Goal: Communication & Community: Answer question/provide support

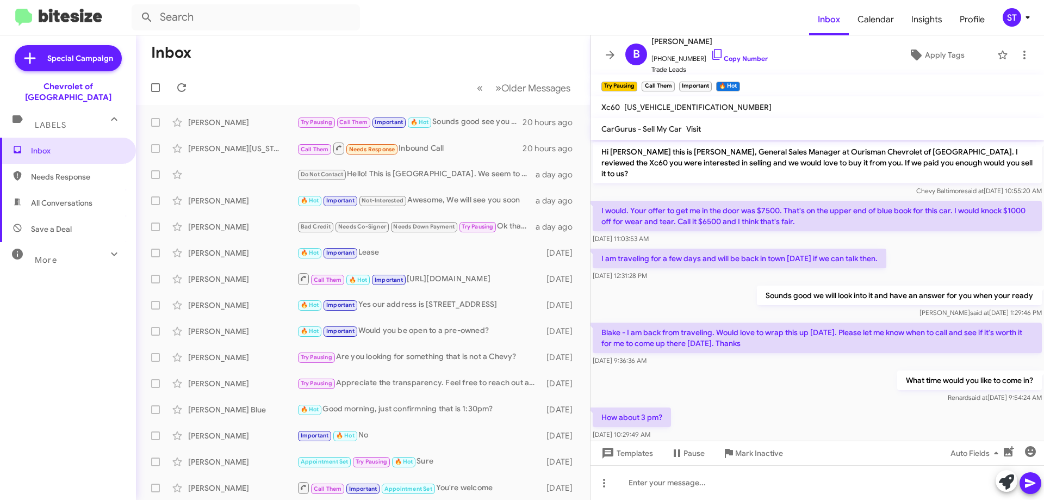
scroll to position [112, 0]
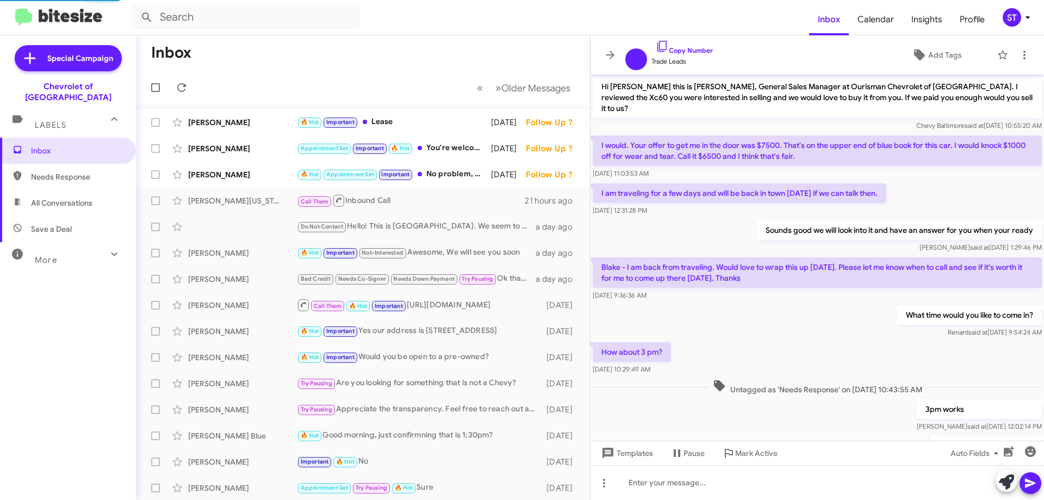
scroll to position [138, 0]
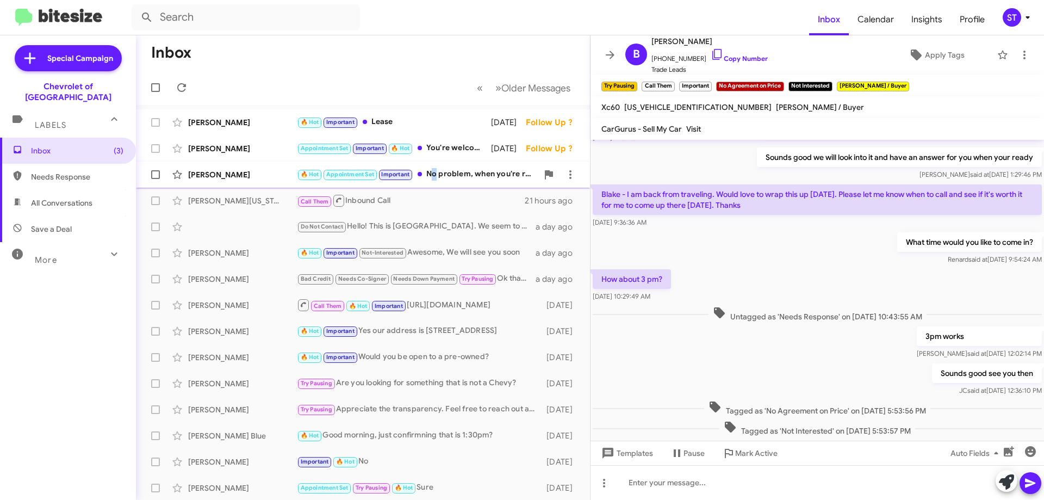
click at [432, 176] on div "🔥 Hot Appointment Set Important No problem, when you're ready feel free to reac…" at bounding box center [417, 174] width 241 height 13
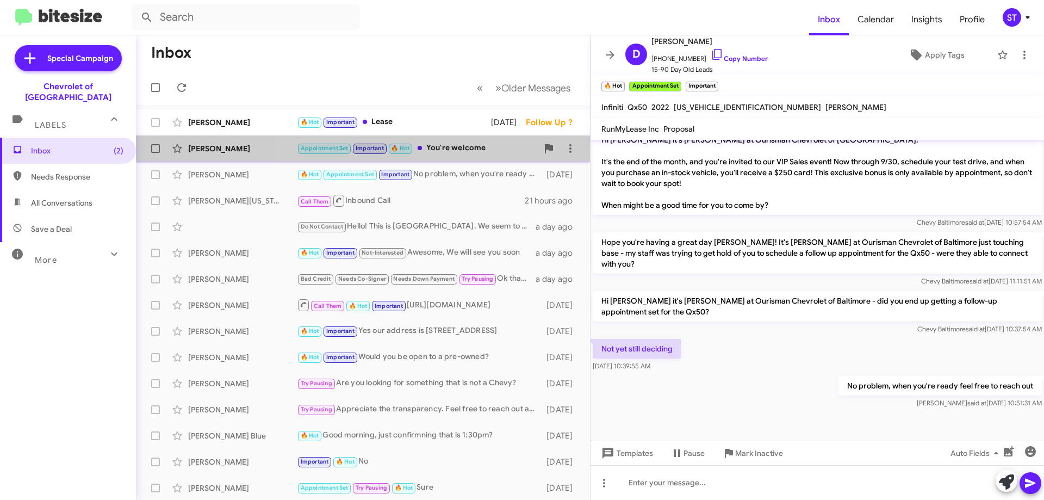
click at [474, 145] on div "Appointment Set Important 🔥 Hot You're welcome" at bounding box center [417, 148] width 241 height 13
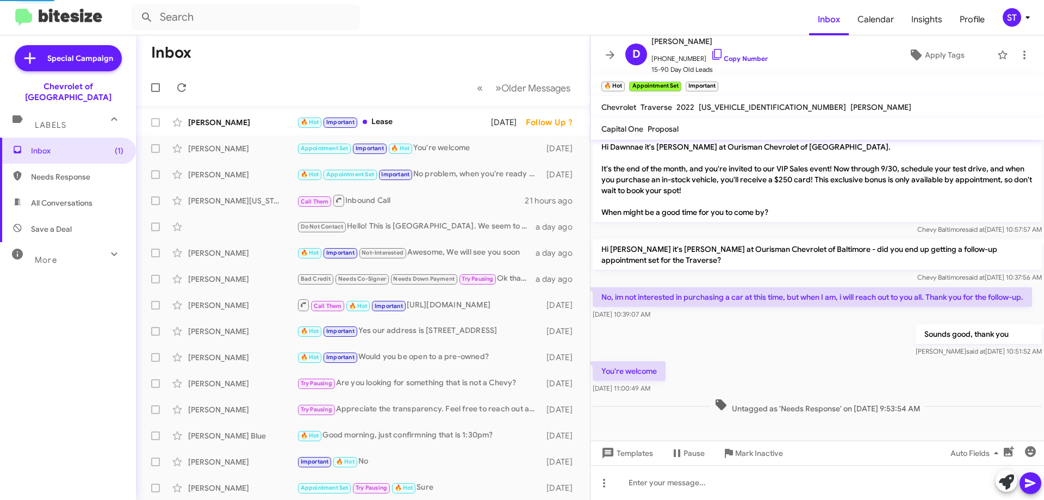
scroll to position [683, 0]
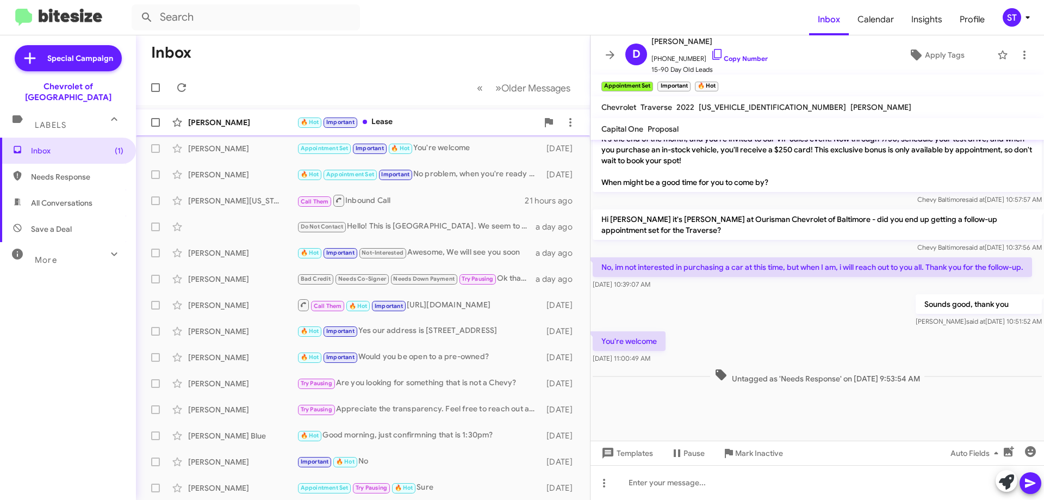
click at [374, 123] on div "🔥 Hot Important Lease" at bounding box center [417, 122] width 241 height 13
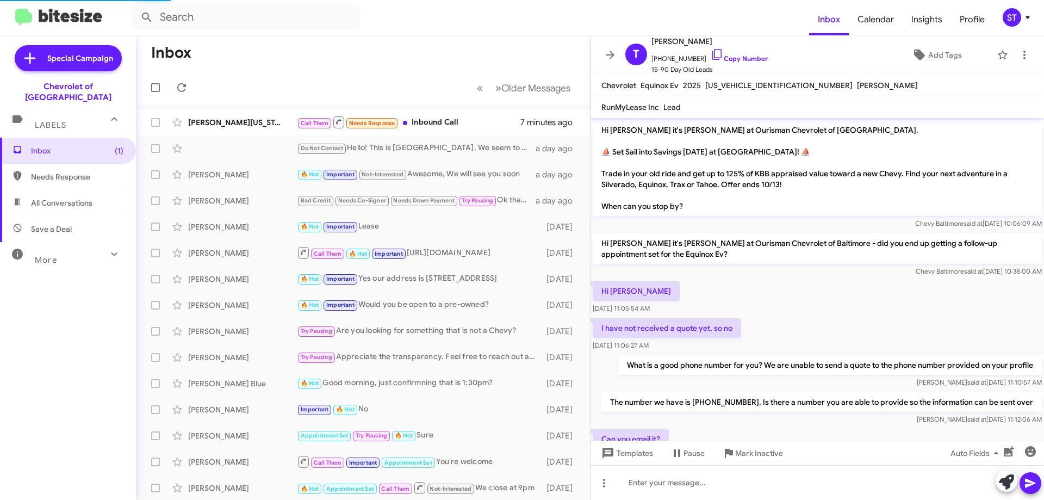
scroll to position [574, 0]
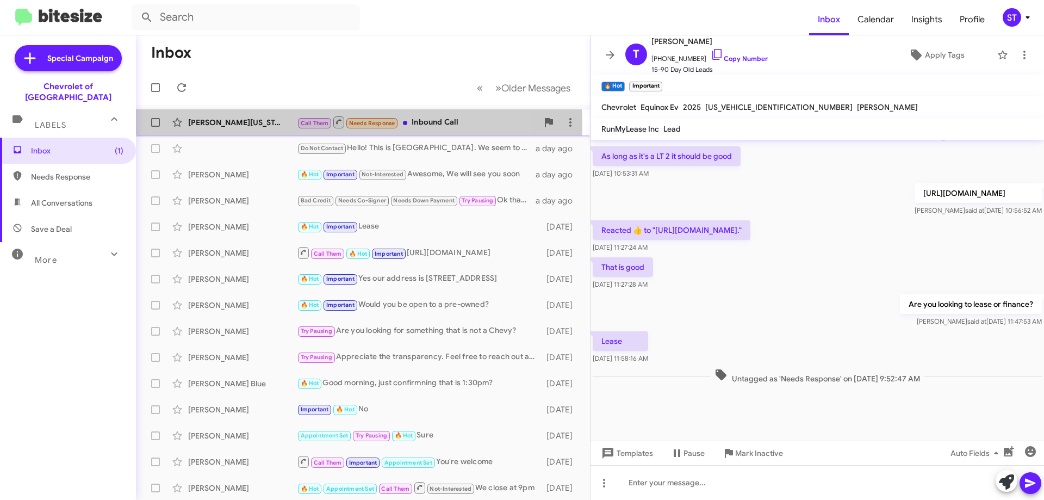
click at [281, 126] on div "[PERSON_NAME][US_STATE]" at bounding box center [242, 122] width 109 height 11
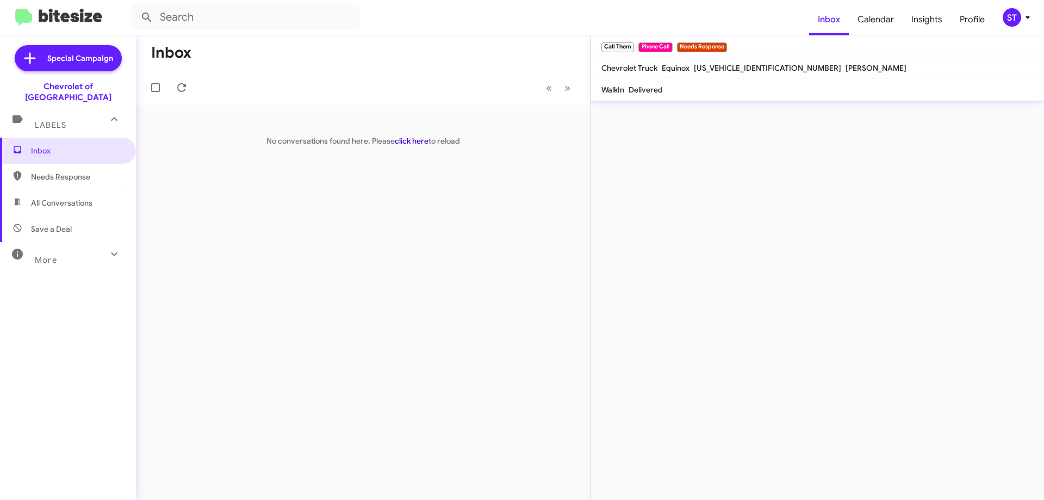
click at [415, 144] on link "click here" at bounding box center [412, 141] width 34 height 10
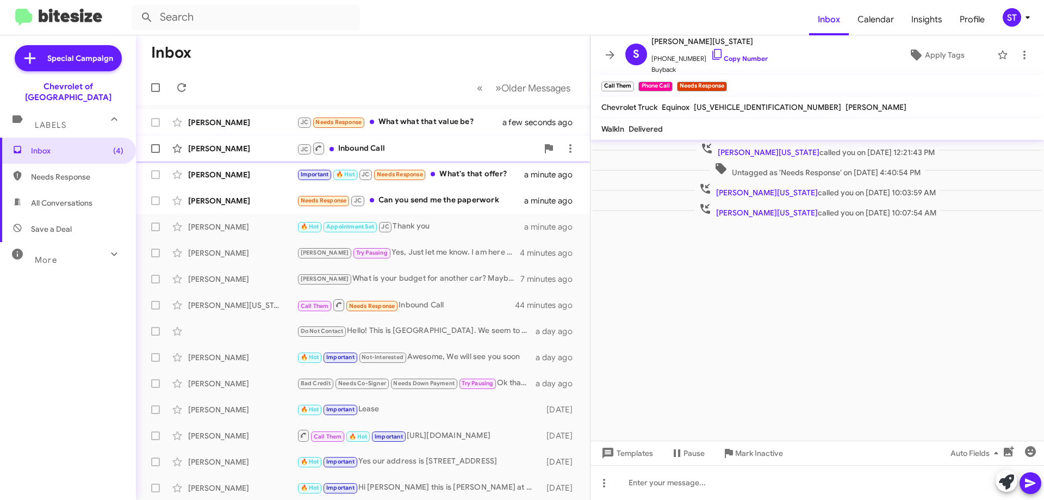
click at [232, 145] on div "[PERSON_NAME]" at bounding box center [242, 148] width 109 height 11
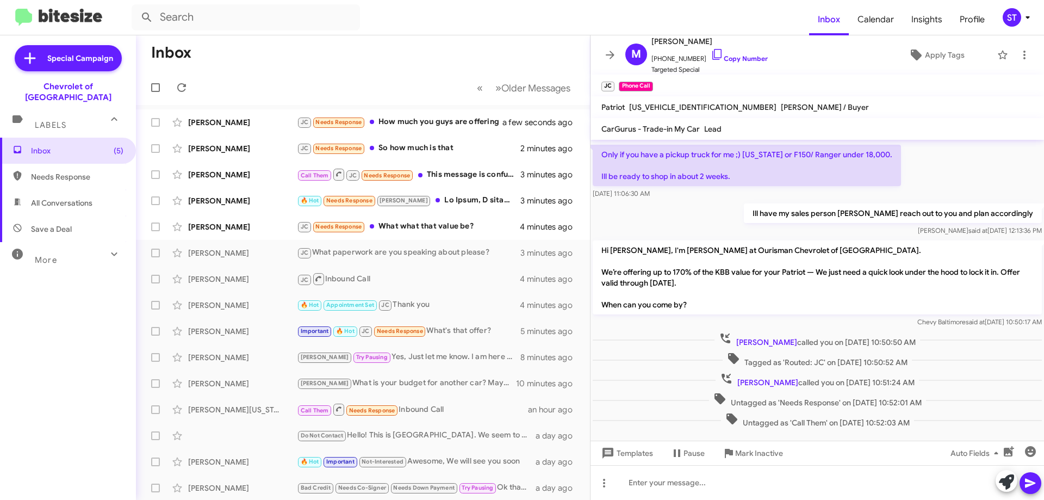
scroll to position [59, 0]
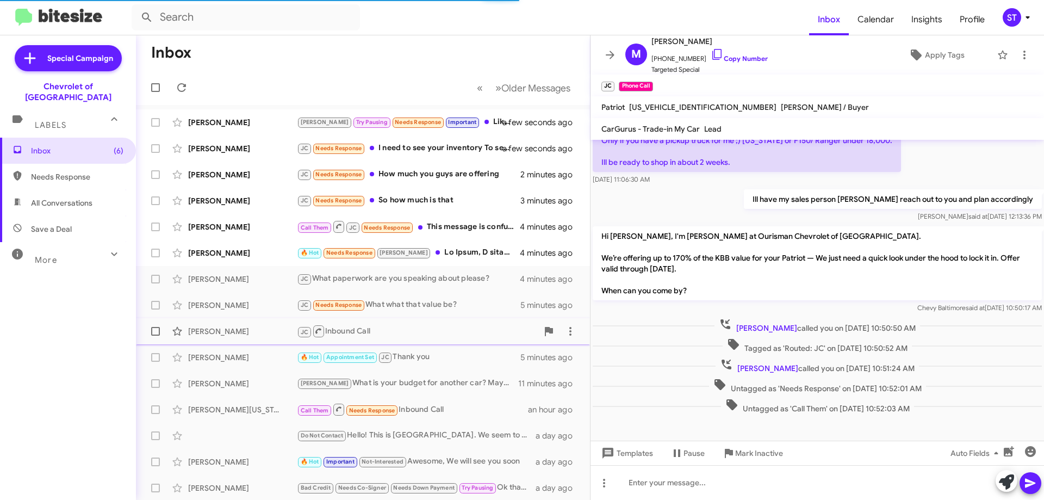
click at [389, 330] on div "JC Inbound Call" at bounding box center [417, 331] width 241 height 14
click at [711, 55] on icon at bounding box center [717, 54] width 13 height 13
click at [478, 247] on div "🔥 Hot Needs Response Jay" at bounding box center [417, 252] width 241 height 13
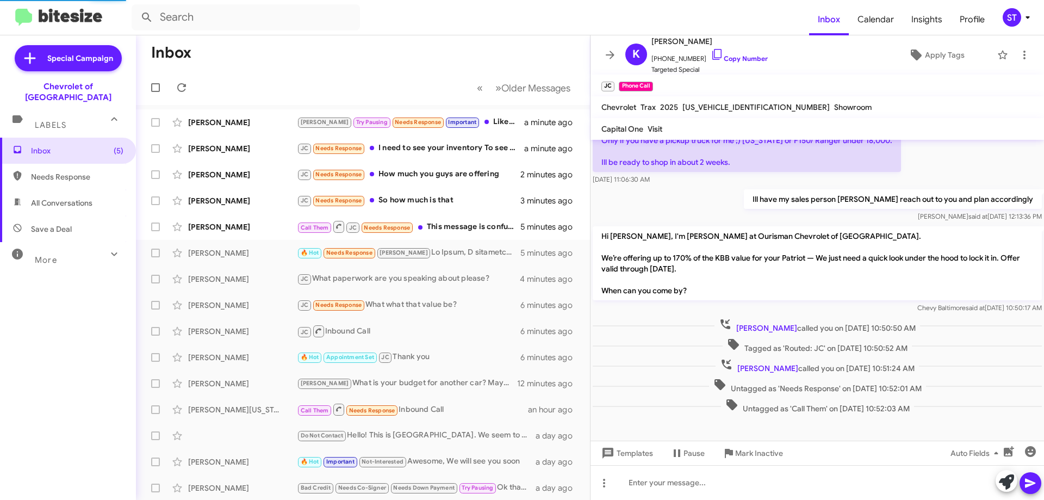
scroll to position [145, 0]
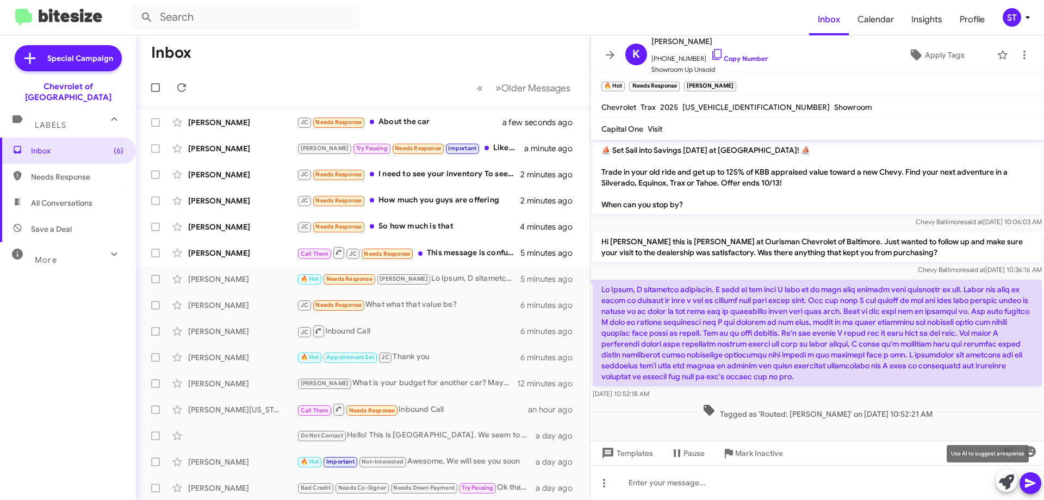
click at [1008, 488] on icon at bounding box center [1006, 481] width 15 height 15
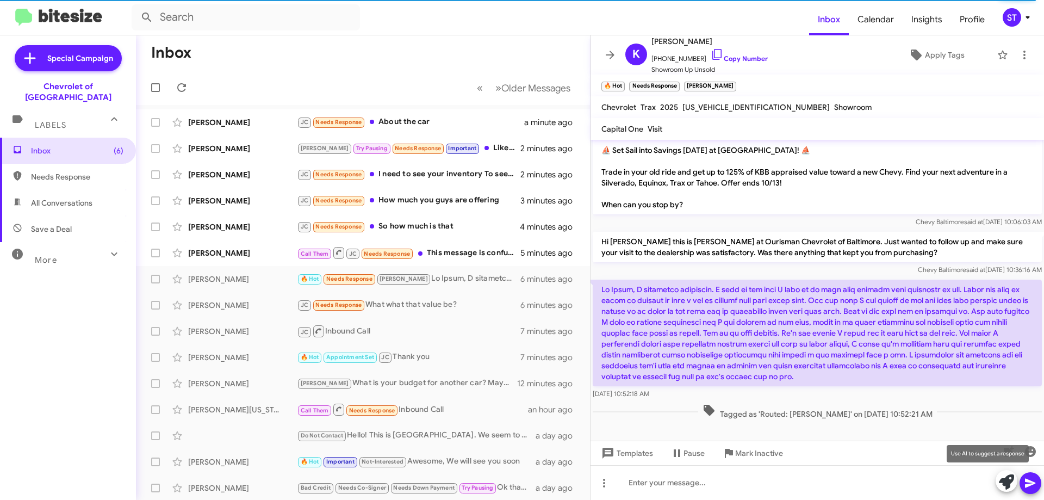
click at [1007, 483] on icon at bounding box center [1006, 481] width 15 height 15
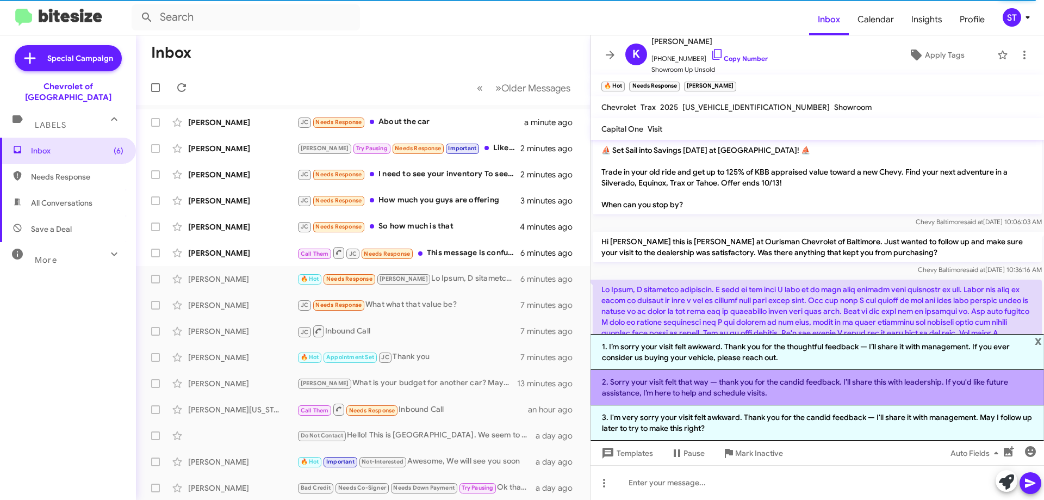
click at [777, 381] on li "2. Sorry your visit felt that way — thank you for the candid feedback. I’ll sha…" at bounding box center [818, 387] width 454 height 35
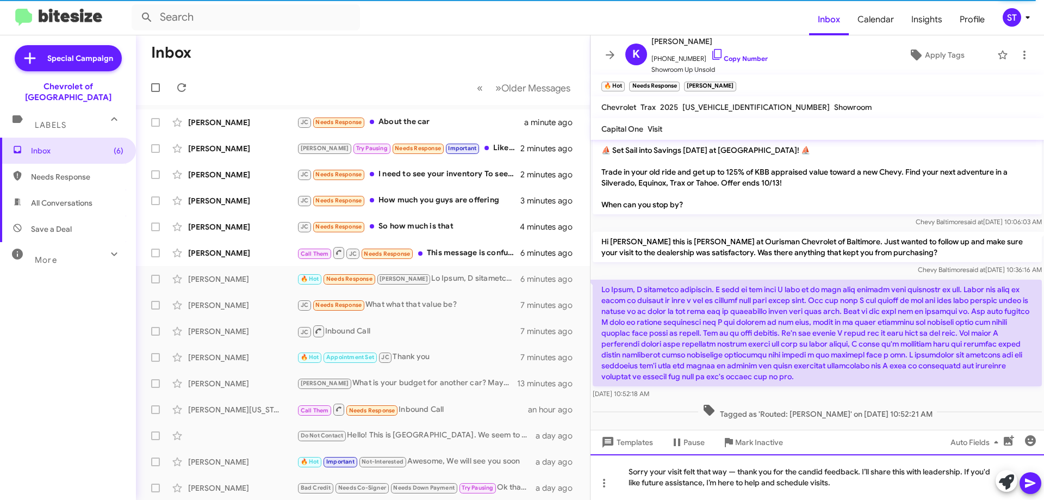
click at [861, 488] on div "Sorry your visit felt that way — thank you for the candid feedback. I’ll share …" at bounding box center [818, 477] width 454 height 46
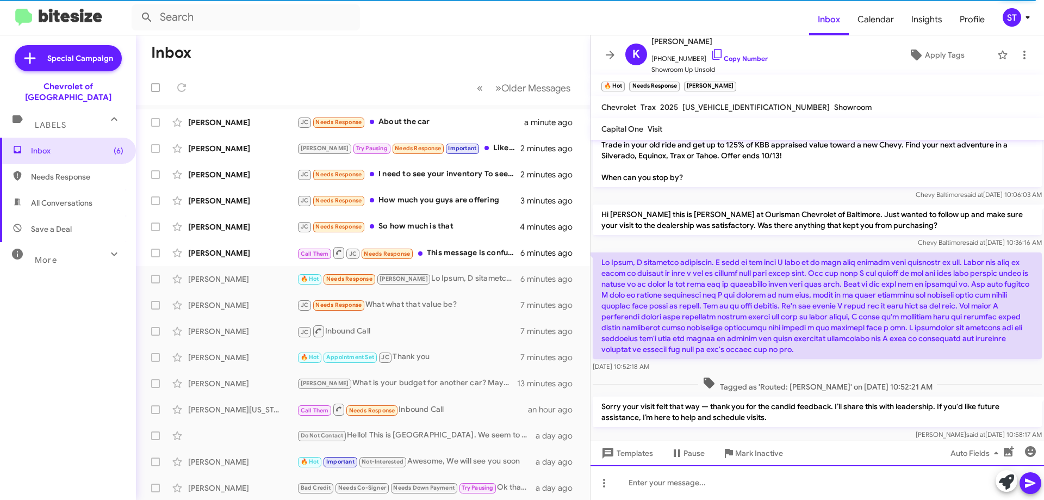
scroll to position [196, 0]
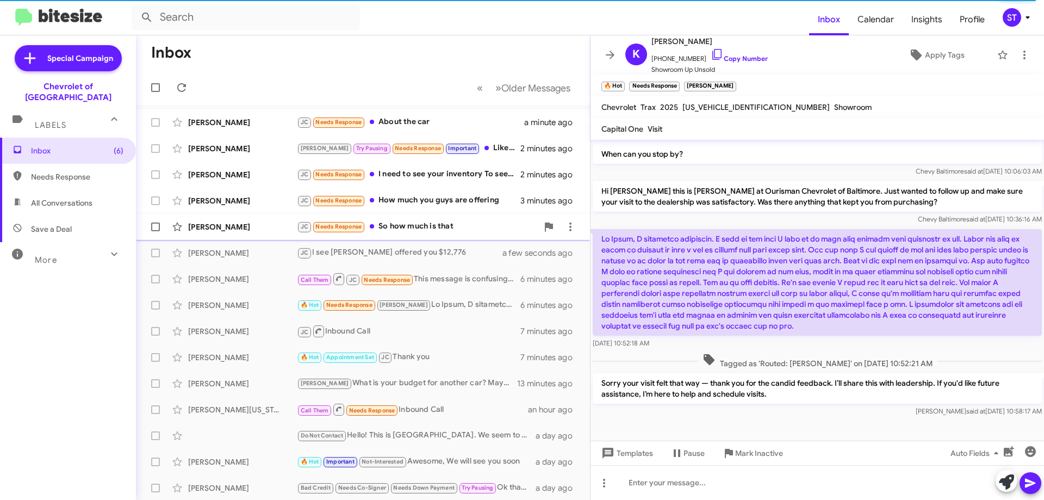
click at [432, 228] on div "JC Needs Response So how much is that" at bounding box center [417, 226] width 241 height 13
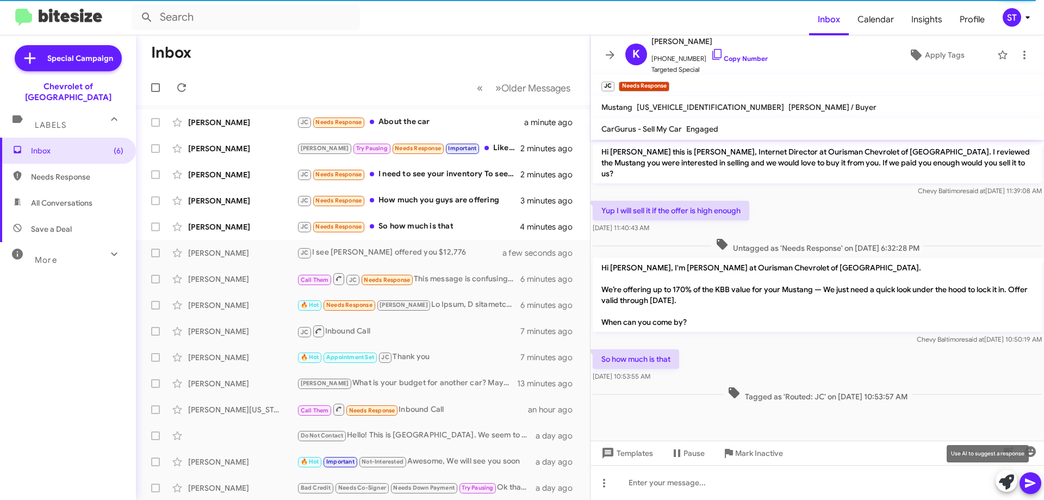
click at [1003, 487] on icon at bounding box center [1006, 481] width 15 height 15
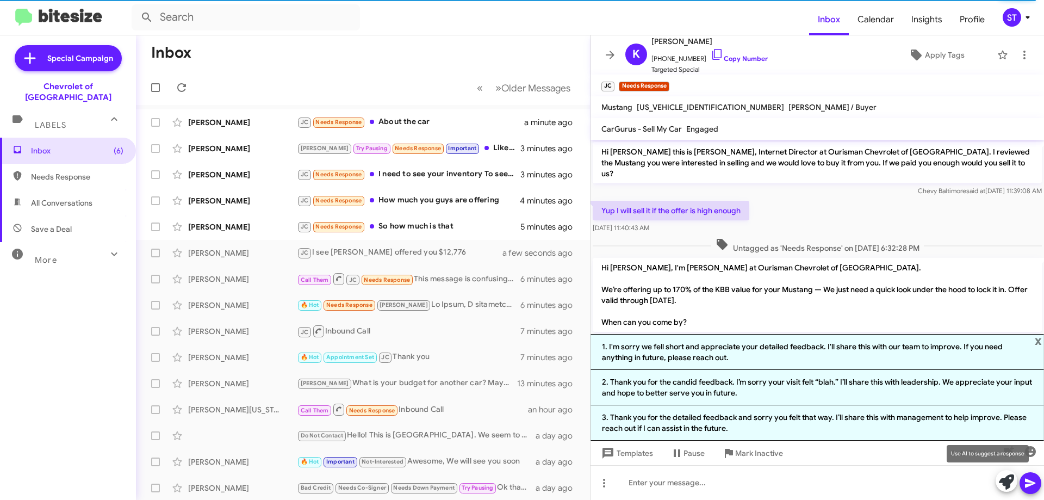
click at [1002, 485] on icon at bounding box center [1006, 481] width 15 height 15
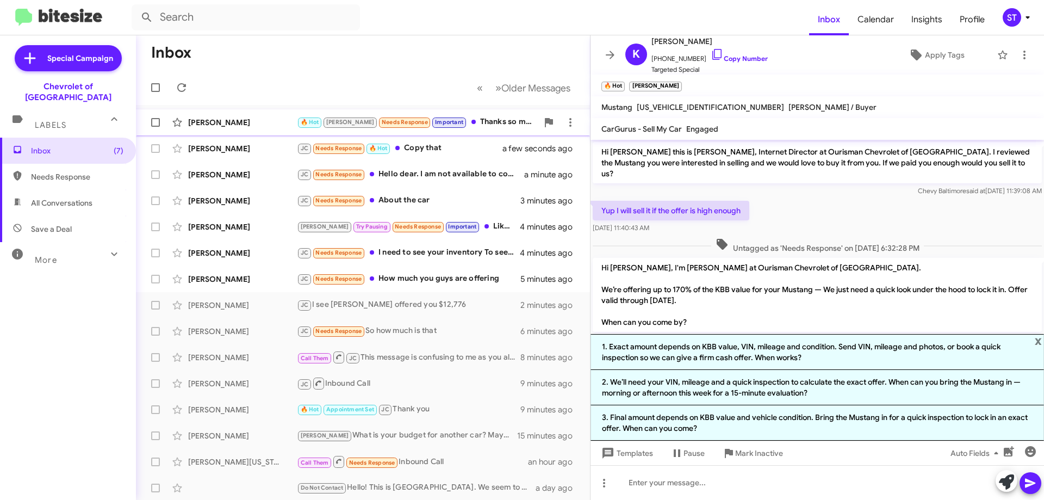
click at [435, 128] on div "🔥 Hot Jay Needs Response Important Thanks so much!" at bounding box center [417, 122] width 241 height 13
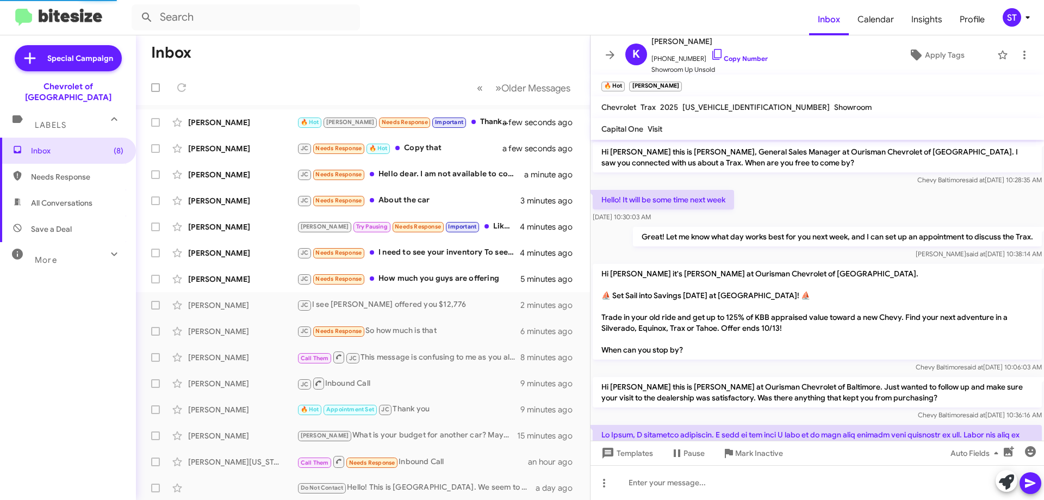
scroll to position [235, 0]
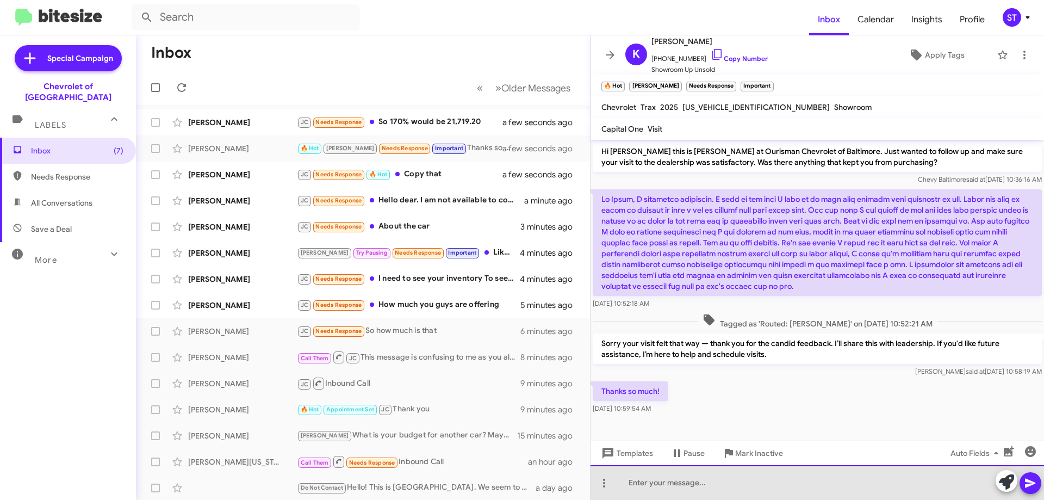
click at [697, 489] on div at bounding box center [818, 482] width 454 height 35
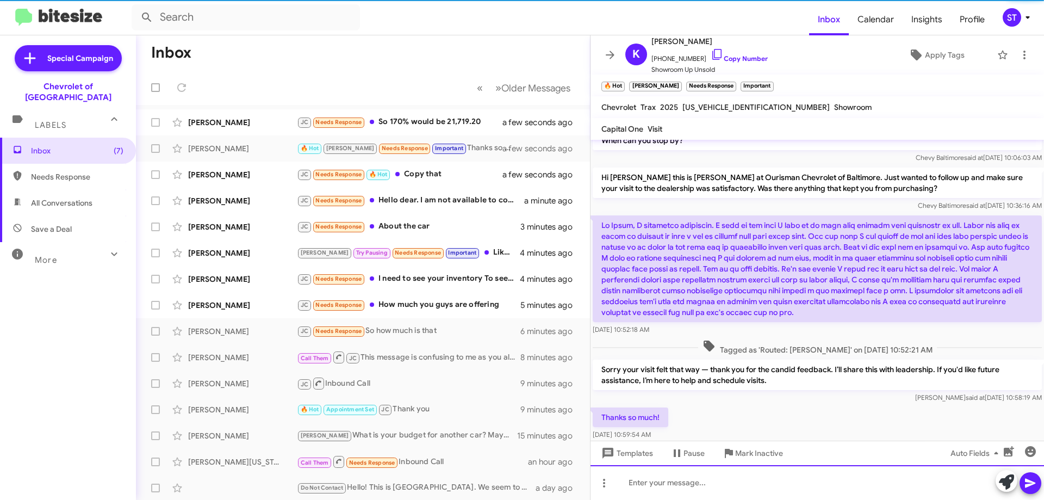
scroll to position [275, 0]
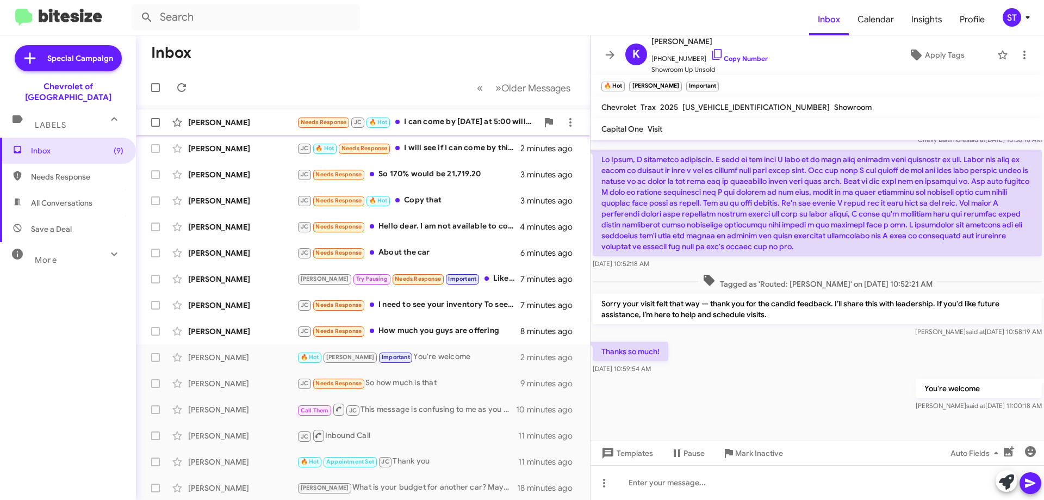
click at [437, 117] on div "Needs Response JC 🔥 Hot I can come by Thursday at 5:00 will that work?" at bounding box center [417, 122] width 241 height 13
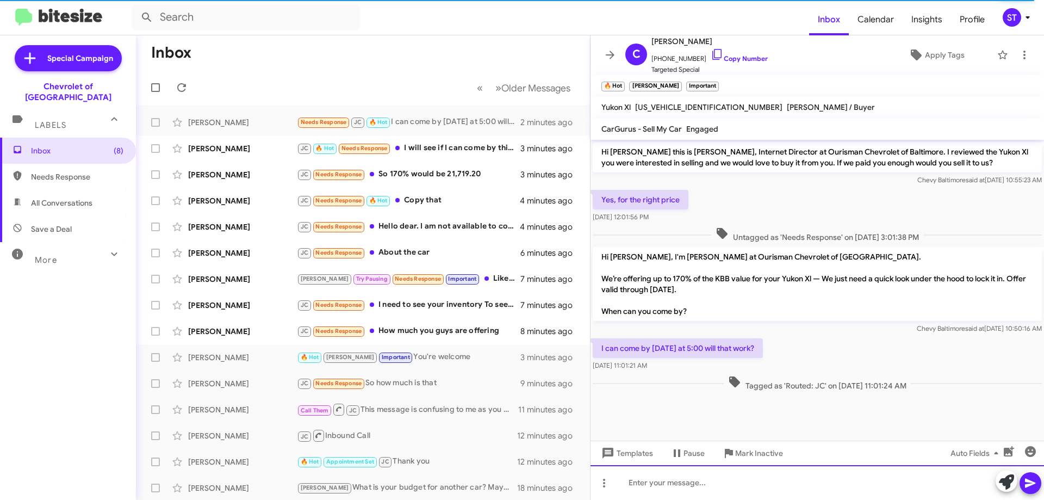
click at [710, 494] on div at bounding box center [818, 482] width 454 height 35
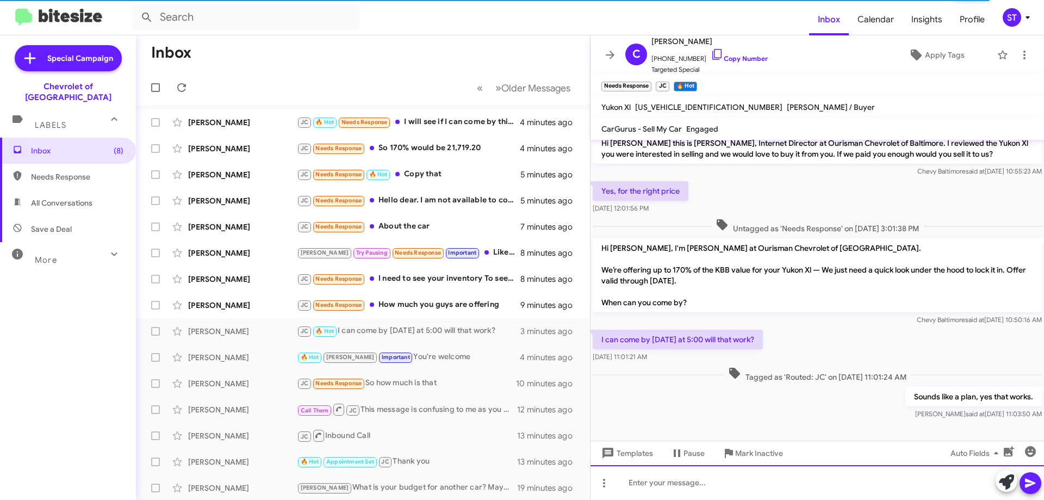
click at [668, 486] on div at bounding box center [818, 482] width 454 height 35
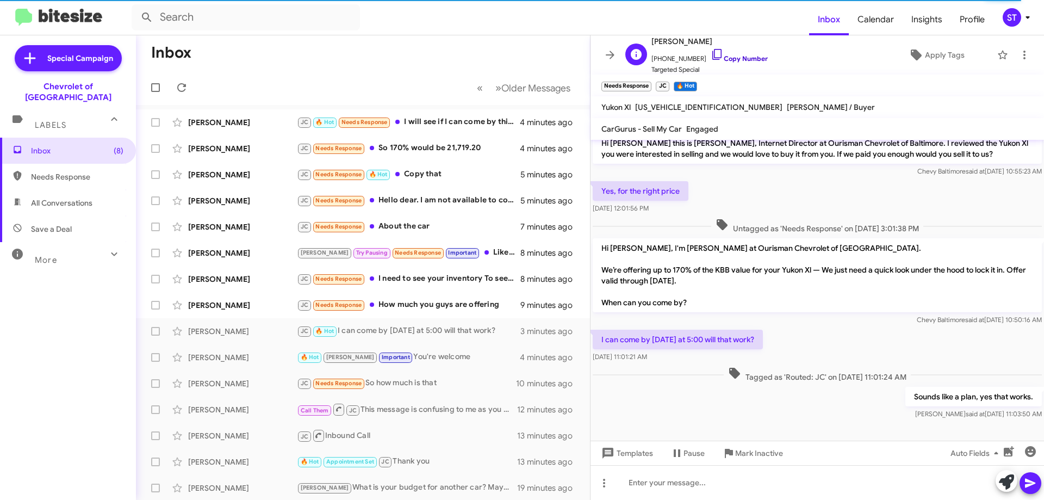
click at [711, 55] on icon at bounding box center [717, 54] width 13 height 13
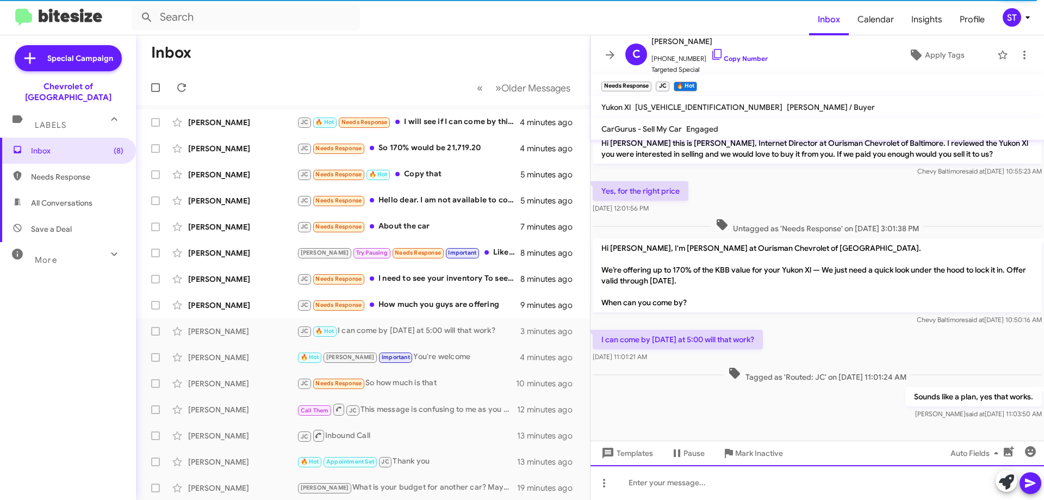
click at [674, 482] on div at bounding box center [818, 482] width 454 height 35
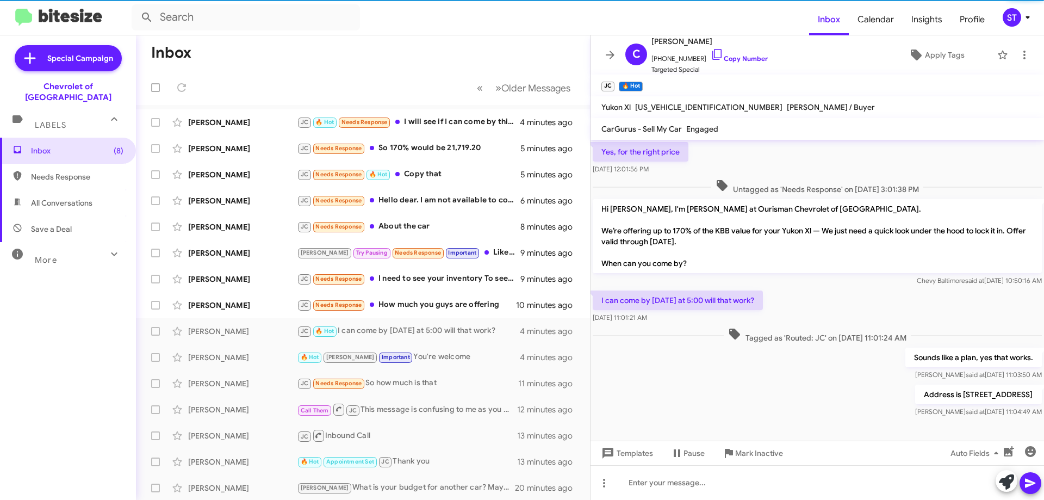
scroll to position [48, 0]
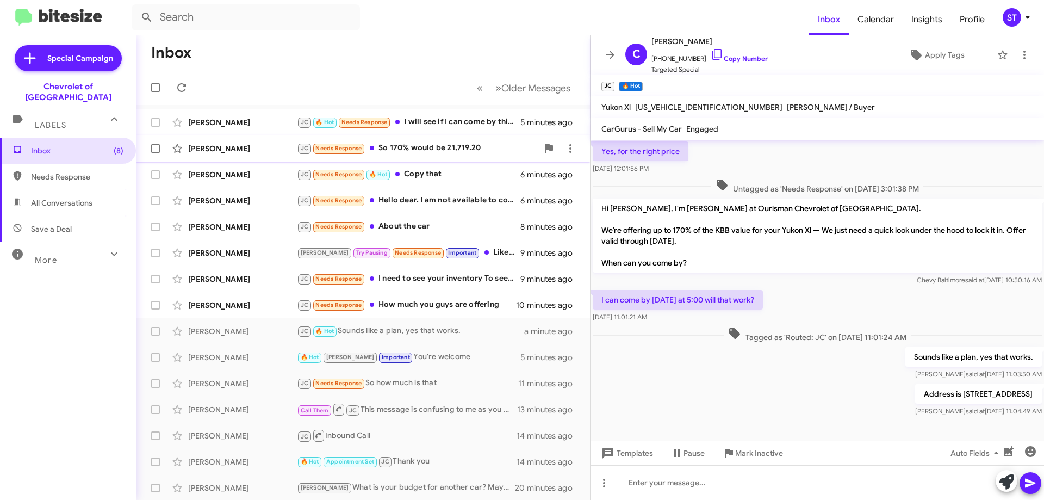
click at [447, 154] on div "JC Needs Response So 170% would be 21,719.20" at bounding box center [417, 148] width 241 height 13
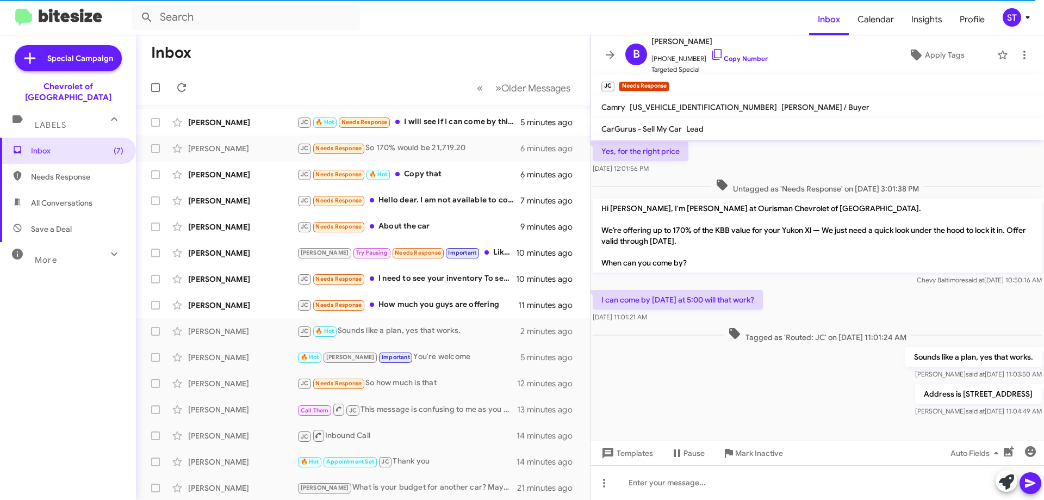
scroll to position [87, 0]
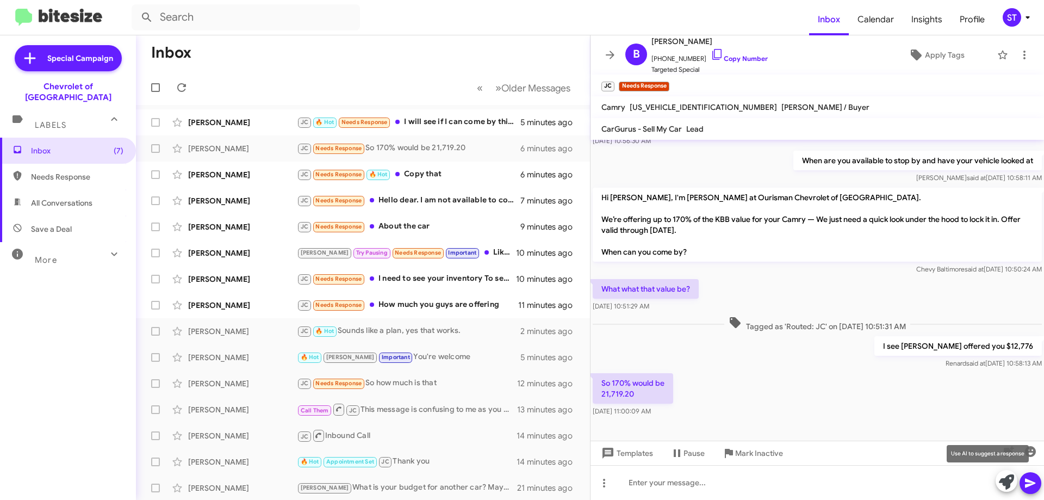
click at [1001, 479] on icon at bounding box center [1006, 481] width 15 height 15
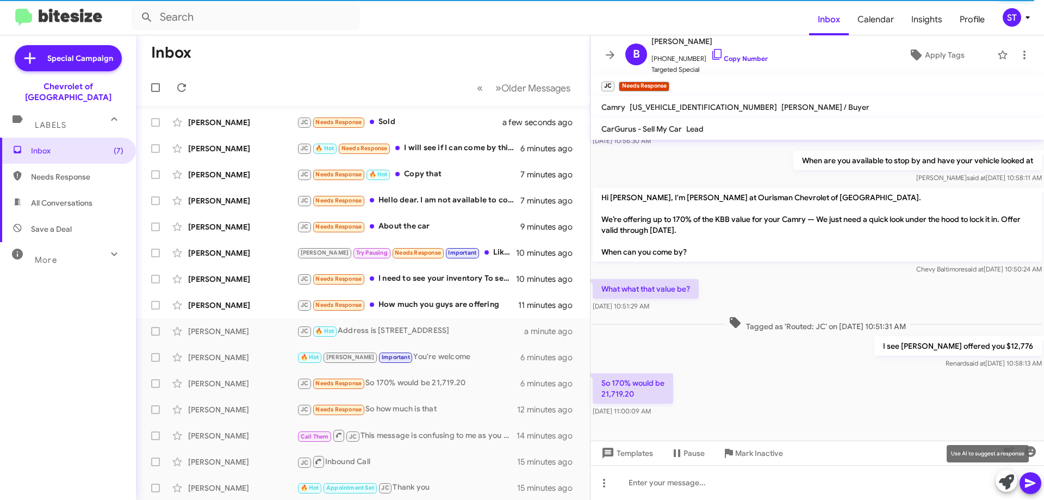
click at [1000, 488] on icon at bounding box center [1006, 481] width 15 height 15
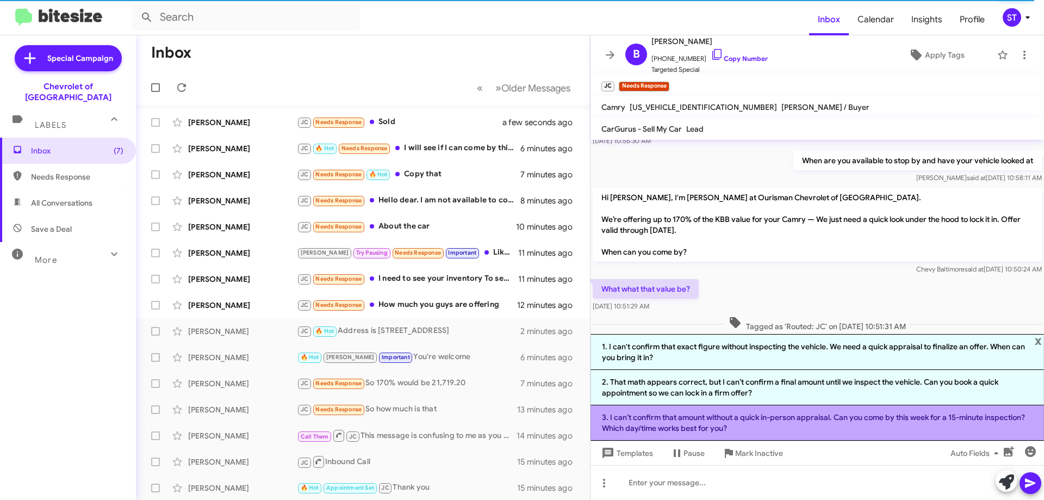
click at [719, 425] on li "3. I can’t confirm that amount without a quick in-person appraisal. Can you com…" at bounding box center [818, 422] width 454 height 35
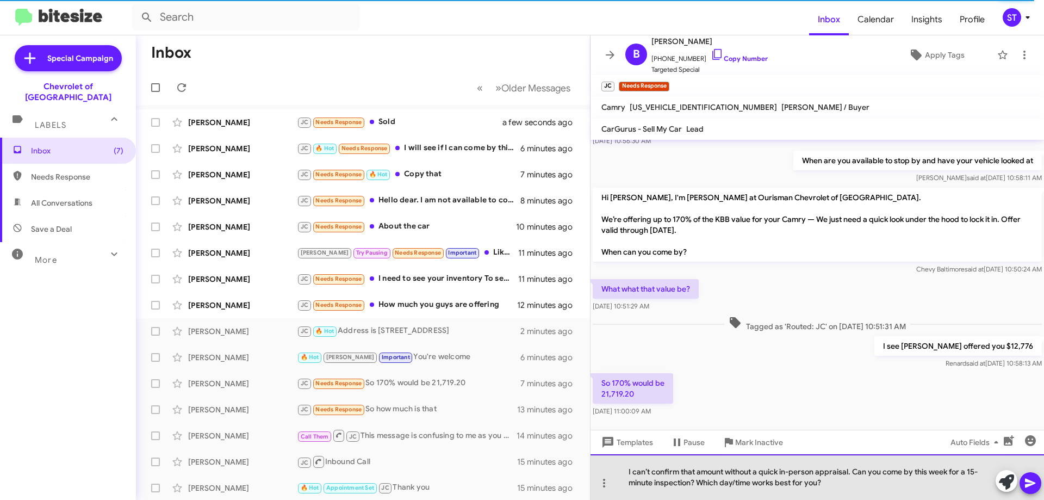
click at [837, 494] on div "I can’t confirm that amount without a quick in-person appraisal. Can you come b…" at bounding box center [818, 477] width 454 height 46
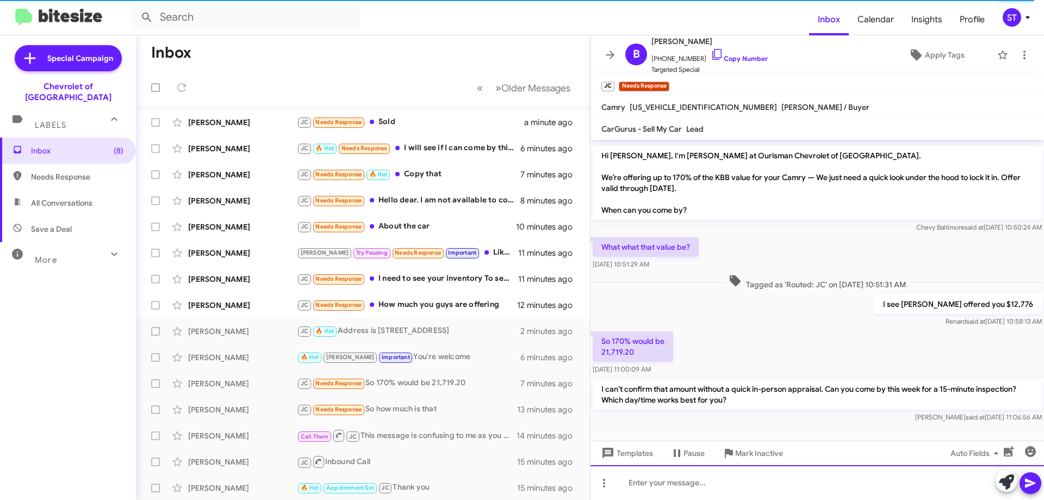
scroll to position [138, 0]
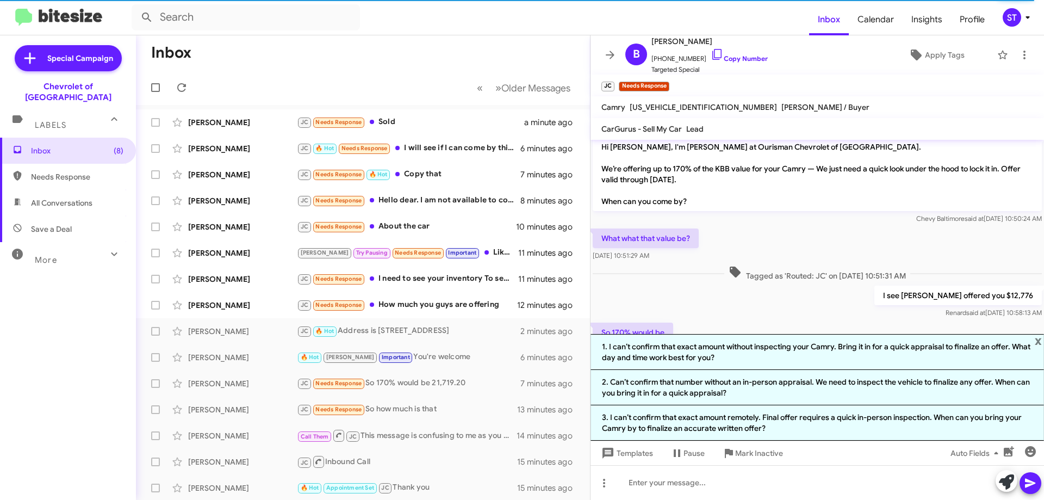
click at [709, 307] on div "I see Cargurus offered you $12,776 Renard said at Oct 14, 2025, 10:58:13 AM" at bounding box center [818, 301] width 454 height 37
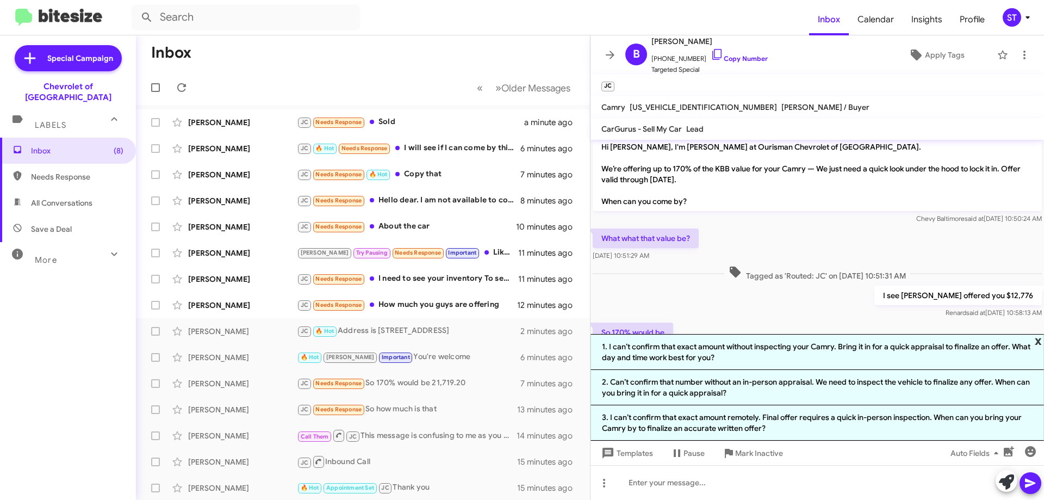
click at [1038, 340] on span "x" at bounding box center [1038, 340] width 7 height 13
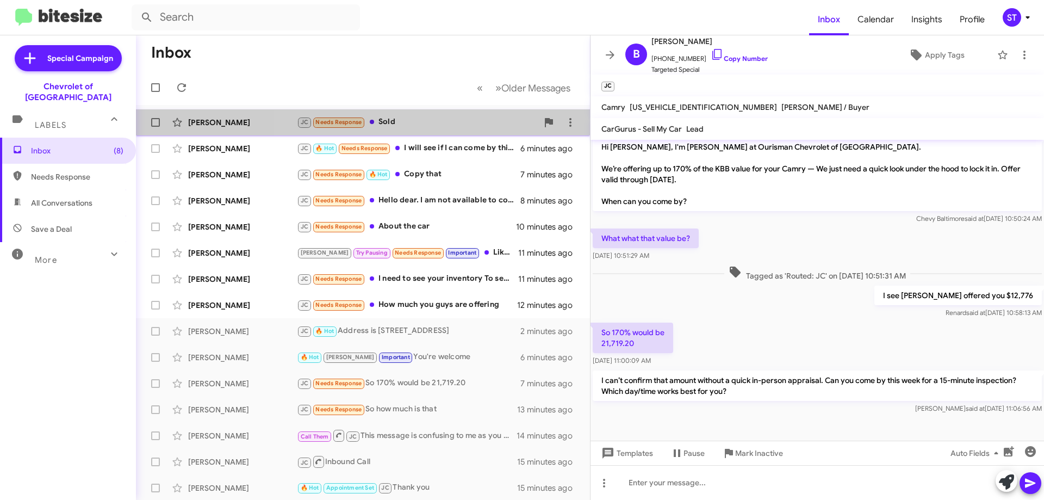
click at [423, 122] on div "JC Needs Response Sold" at bounding box center [417, 122] width 241 height 13
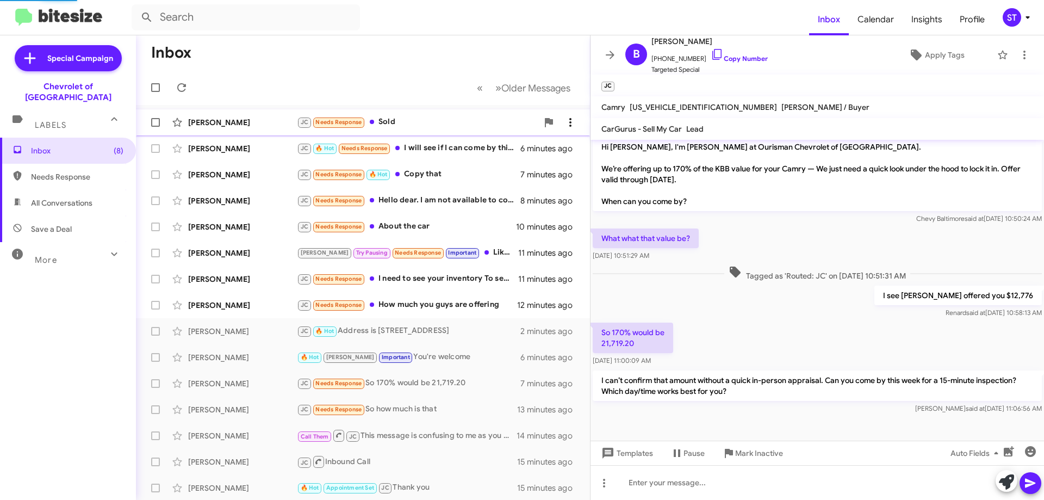
scroll to position [495, 0]
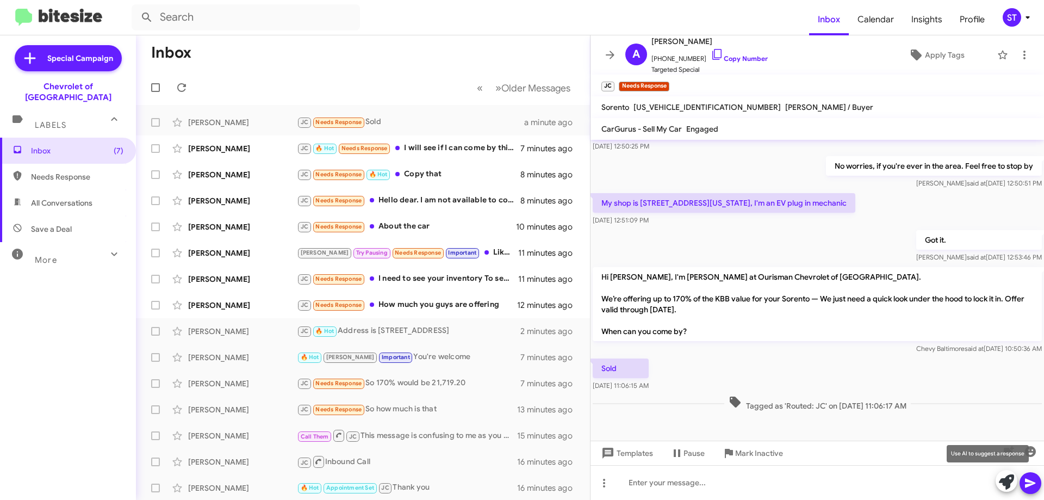
click at [1003, 487] on icon at bounding box center [1006, 481] width 15 height 15
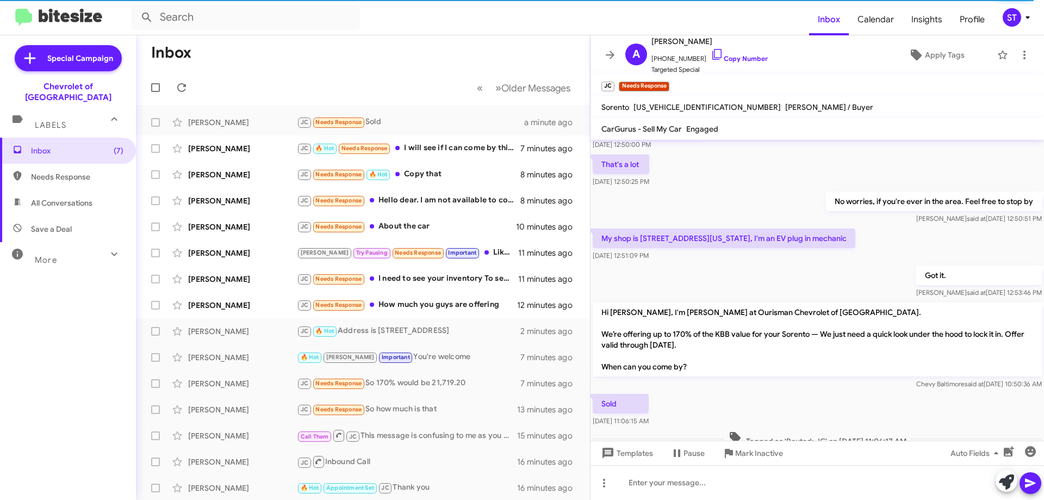
scroll to position [440, 0]
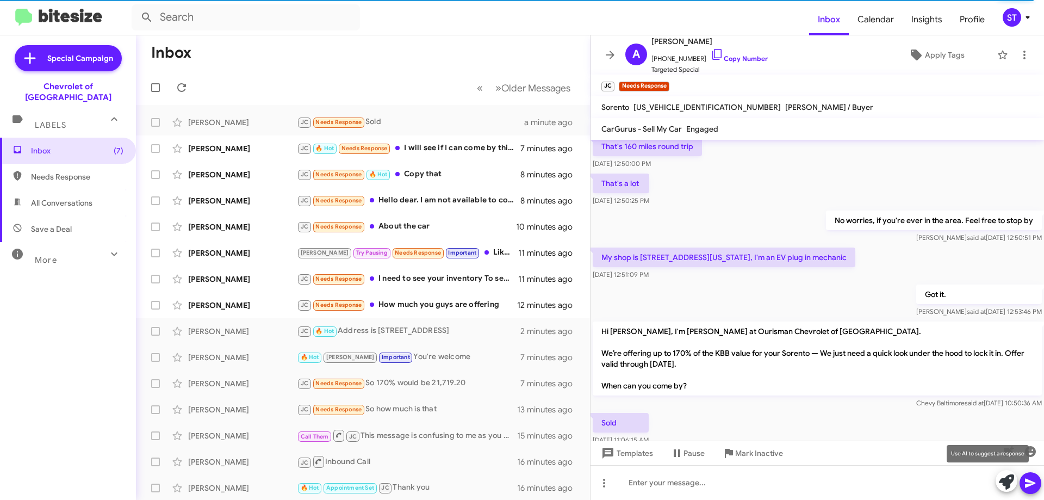
click at [1005, 476] on icon at bounding box center [1006, 481] width 15 height 15
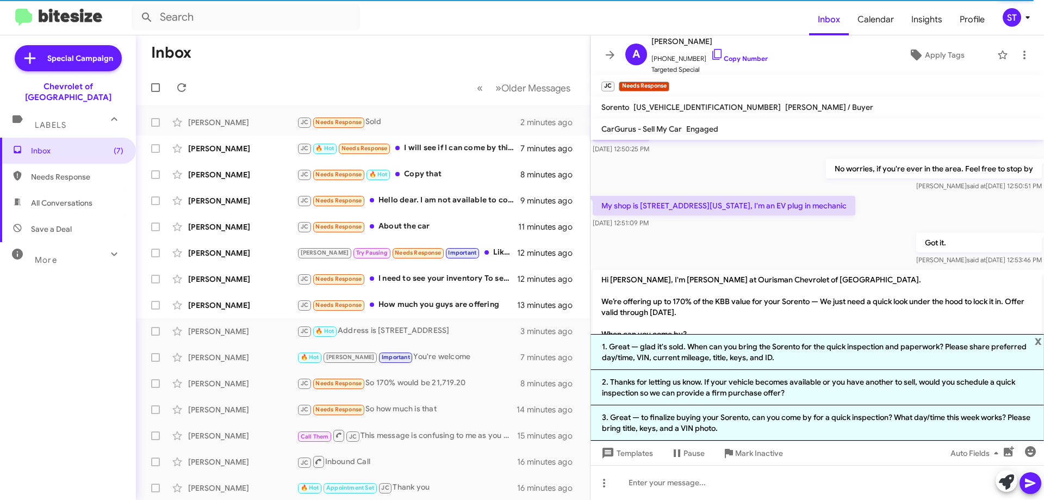
scroll to position [601, 0]
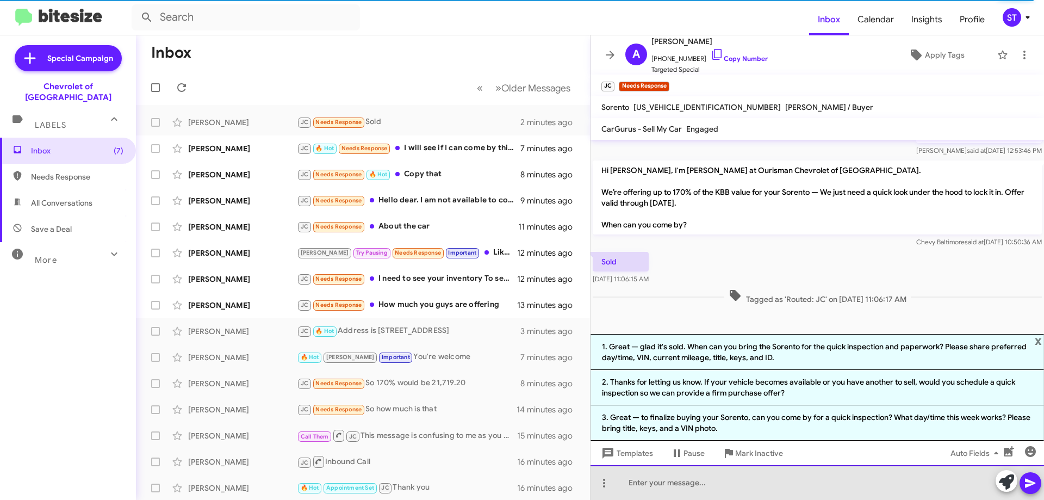
click at [681, 487] on div at bounding box center [818, 482] width 454 height 35
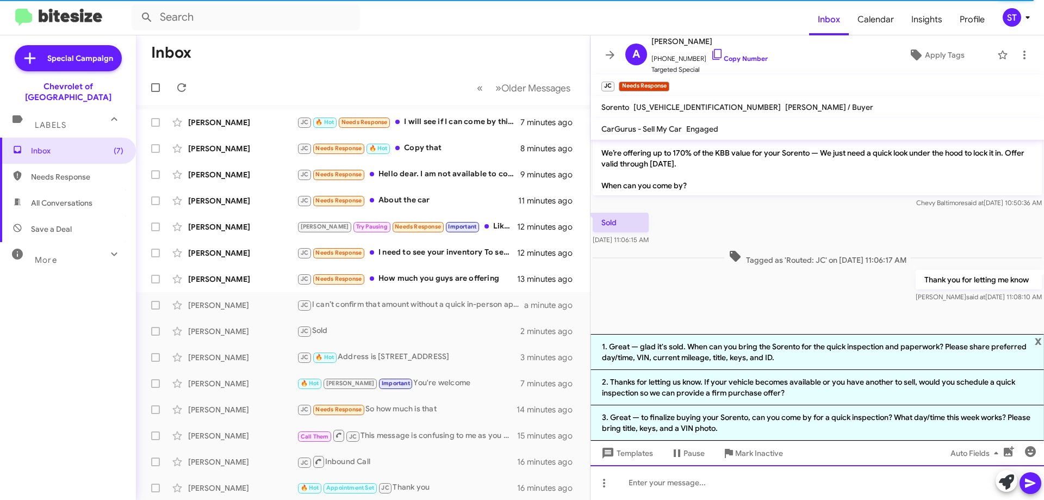
scroll to position [641, 0]
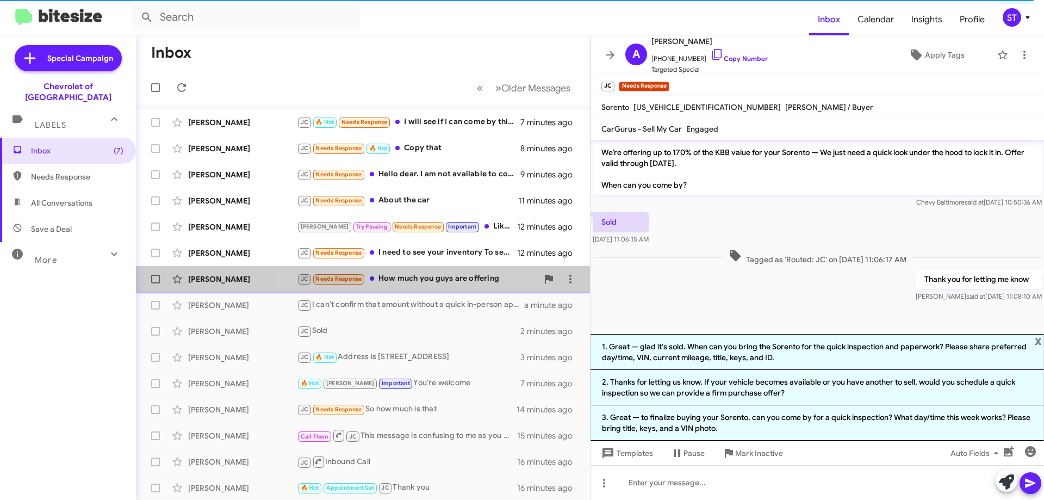
click at [393, 279] on div "JC Needs Response How much you guys are offering" at bounding box center [417, 278] width 241 height 13
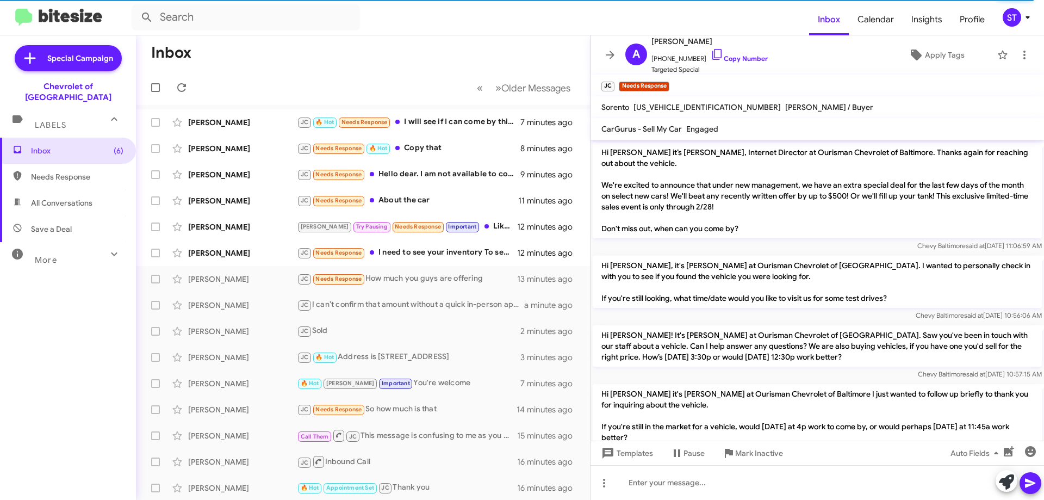
scroll to position [890, 0]
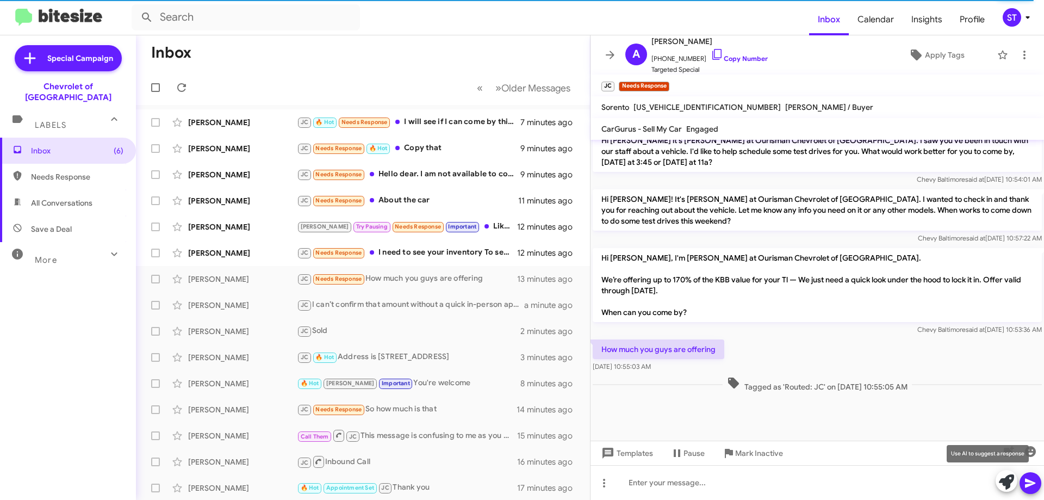
click at [1004, 480] on icon at bounding box center [1006, 481] width 15 height 15
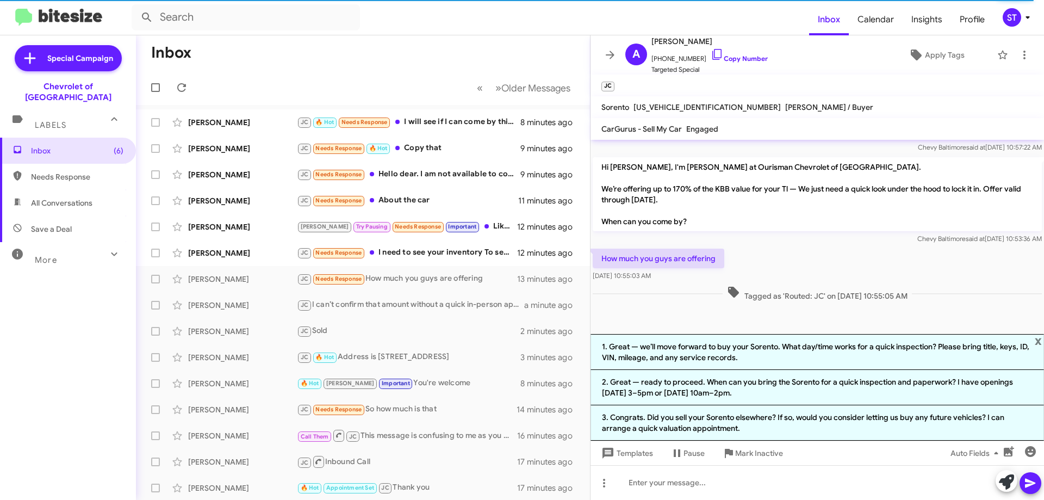
scroll to position [997, 0]
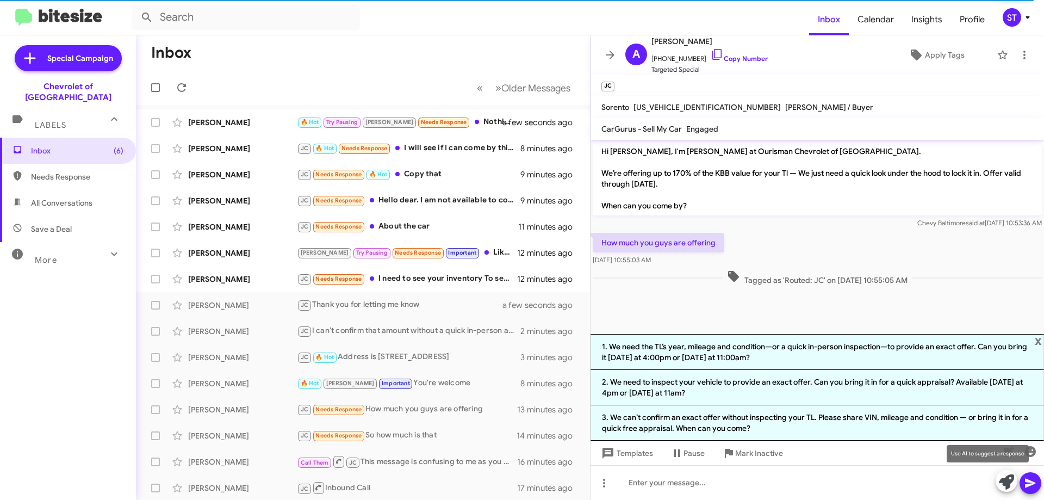
click at [1007, 477] on icon at bounding box center [1006, 481] width 15 height 15
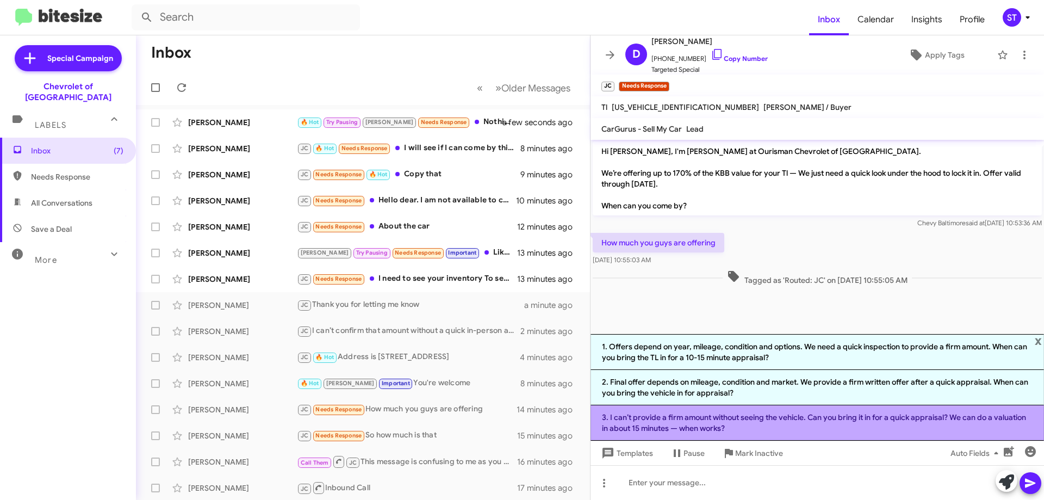
click at [777, 421] on li "3. I can’t provide a firm amount without seeing the vehicle. Can you bring it i…" at bounding box center [818, 422] width 454 height 35
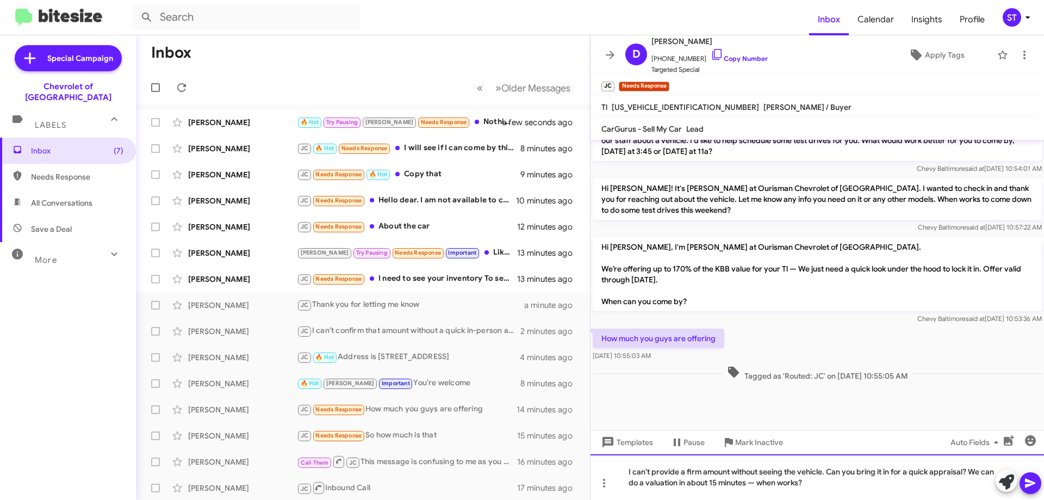
click at [862, 485] on div "I can’t provide a firm amount without seeing the vehicle. Can you bring it in f…" at bounding box center [818, 477] width 454 height 46
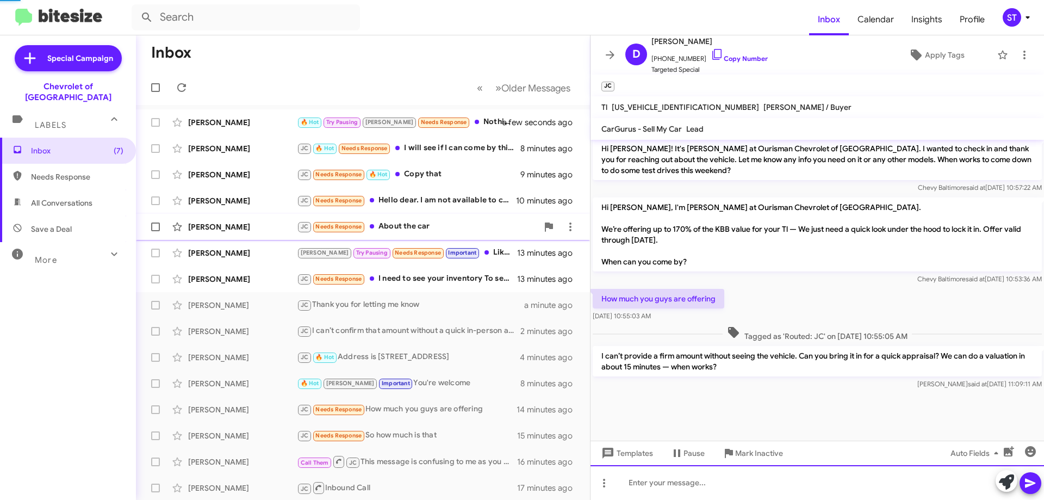
scroll to position [941, 0]
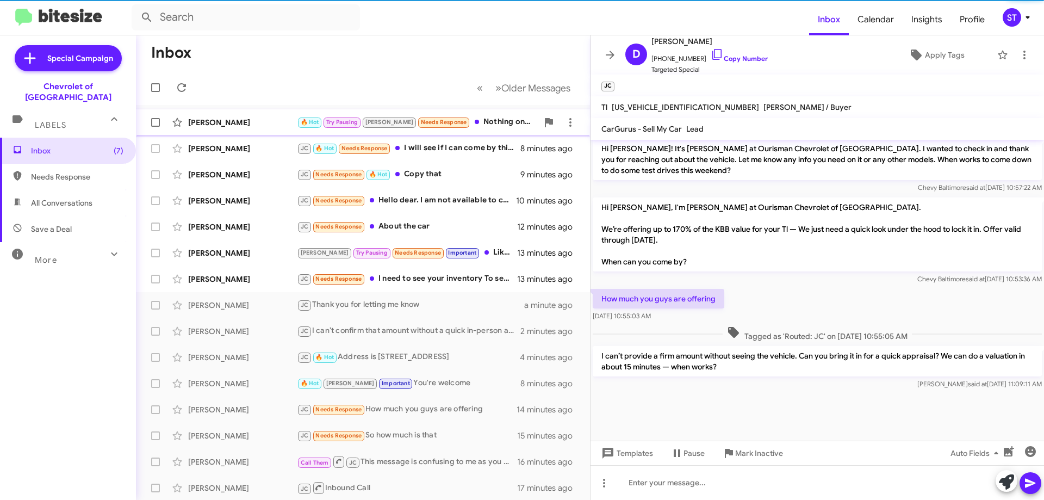
click at [437, 117] on div "🔥 Hot Try Pausing Jay Needs Response Nothing on your end but I will bring donut…" at bounding box center [417, 122] width 241 height 13
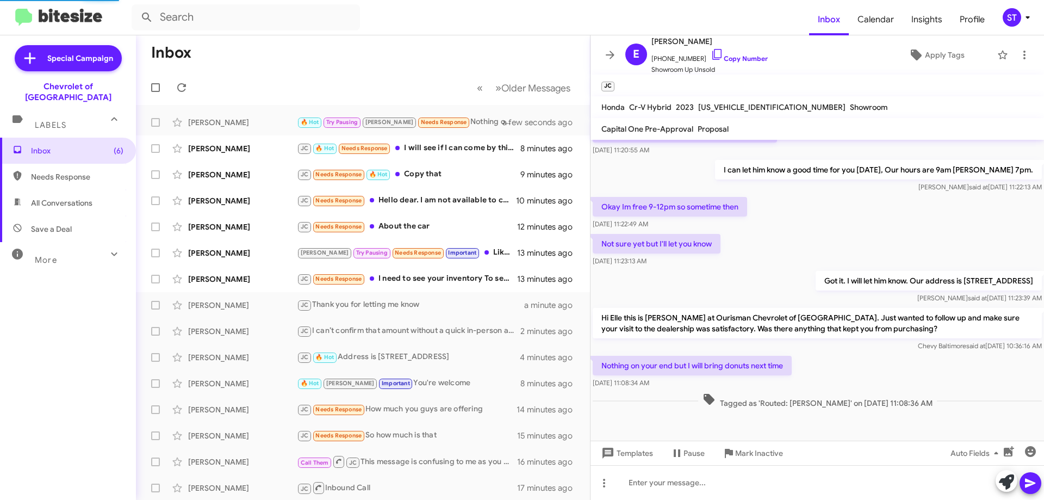
scroll to position [141, 0]
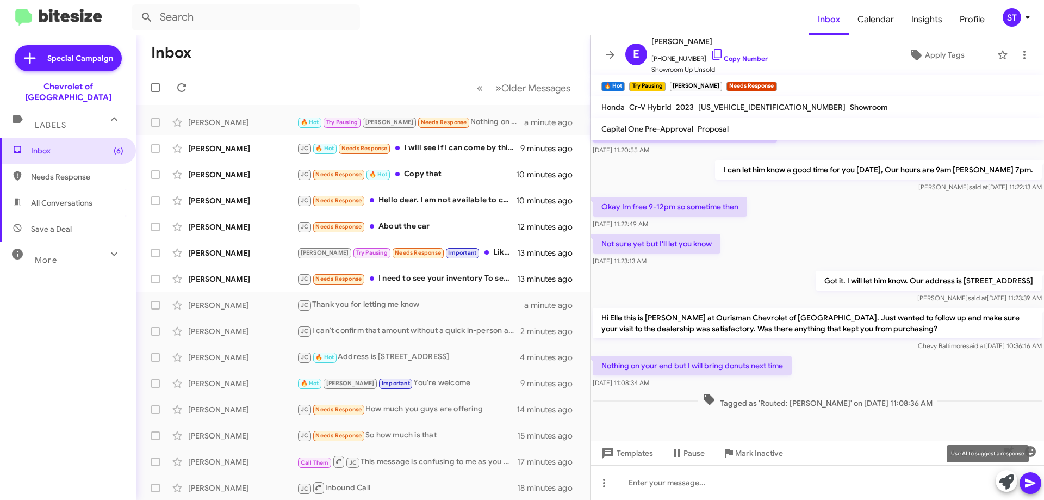
click at [1005, 479] on icon at bounding box center [1006, 481] width 15 height 15
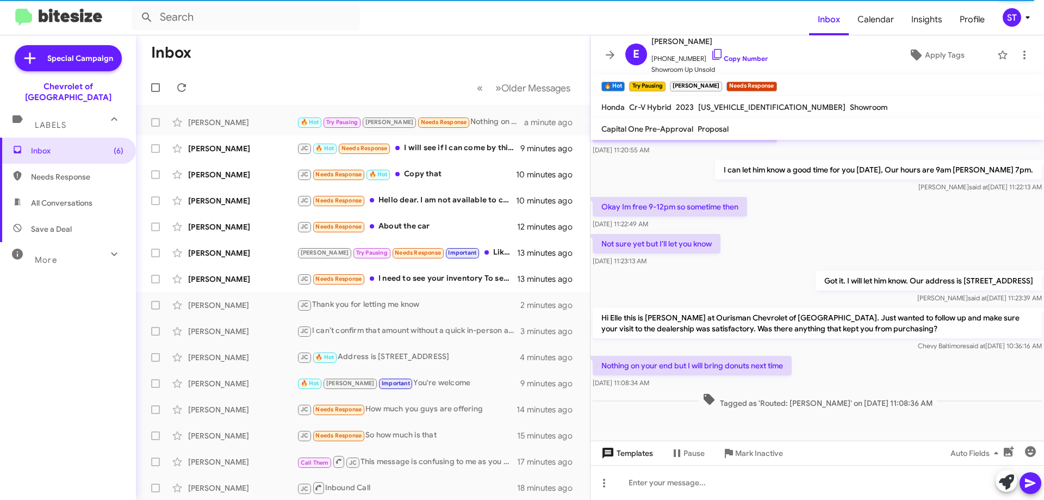
scroll to position [247, 0]
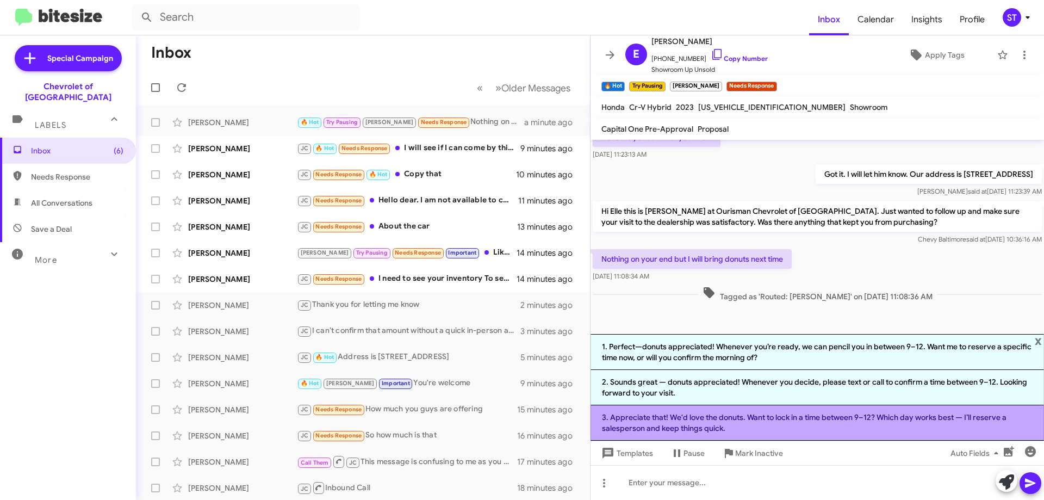
click at [704, 427] on li "3. Appreciate that! We'd love the donuts. Want to lock in a time between 9–12? …" at bounding box center [818, 422] width 454 height 35
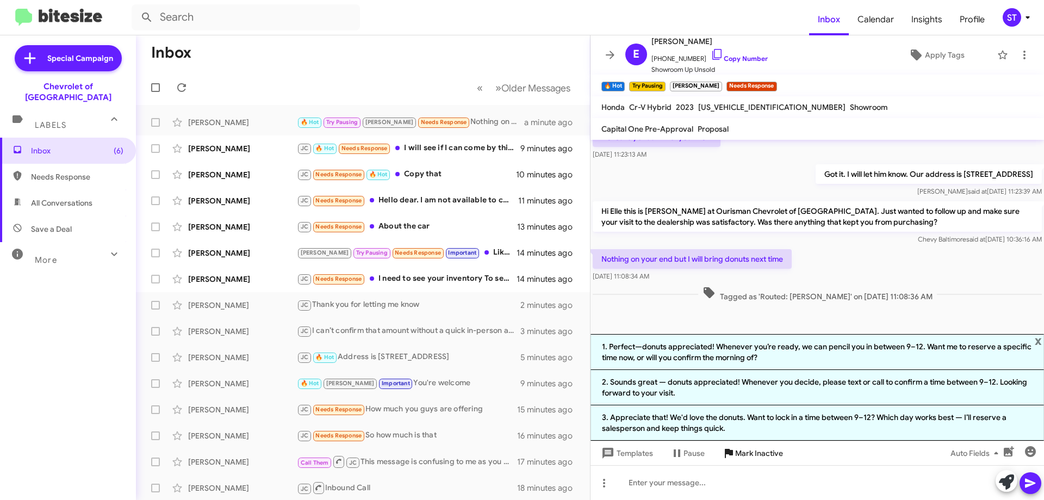
scroll to position [152, 0]
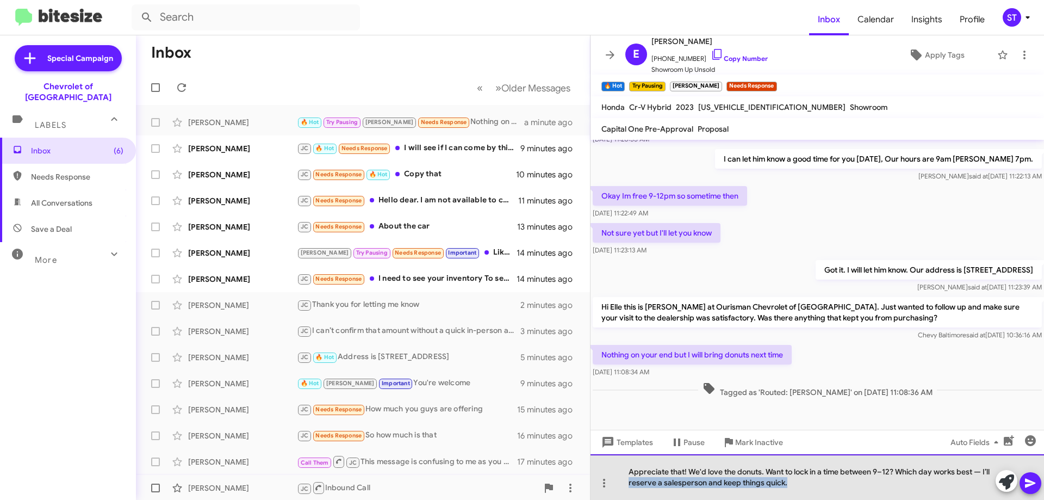
drag, startPoint x: 811, startPoint y: 490, endPoint x: 338, endPoint y: 479, distance: 473.2
click at [477, 481] on div "Inbox « Previous » Next Older Messages Elle Carver 🔥 Hot Try Pausing Jay Needs …" at bounding box center [590, 267] width 908 height 464
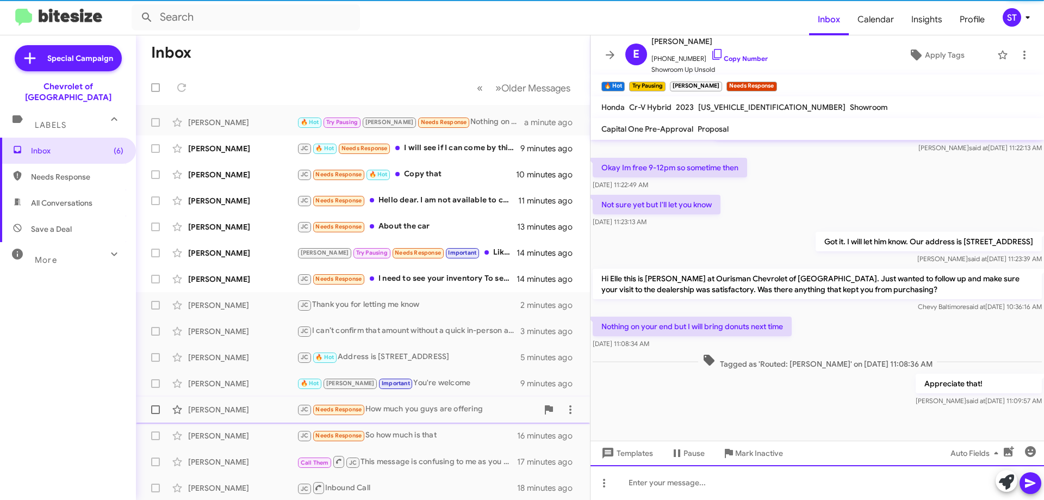
scroll to position [181, 0]
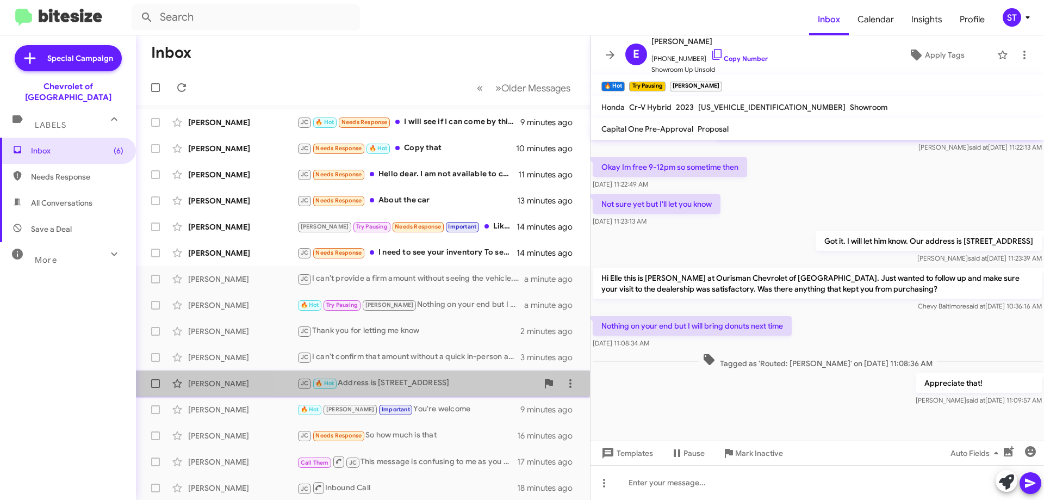
click at [403, 383] on div "JC 🔥 Hot Address is 6633 Security Blvd Baltimore MD 21207" at bounding box center [417, 383] width 241 height 13
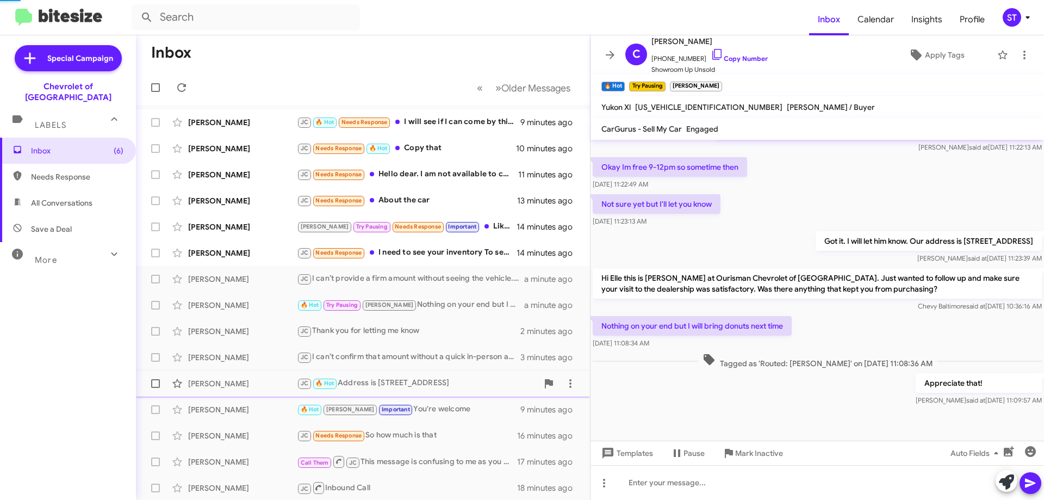
scroll to position [48, 0]
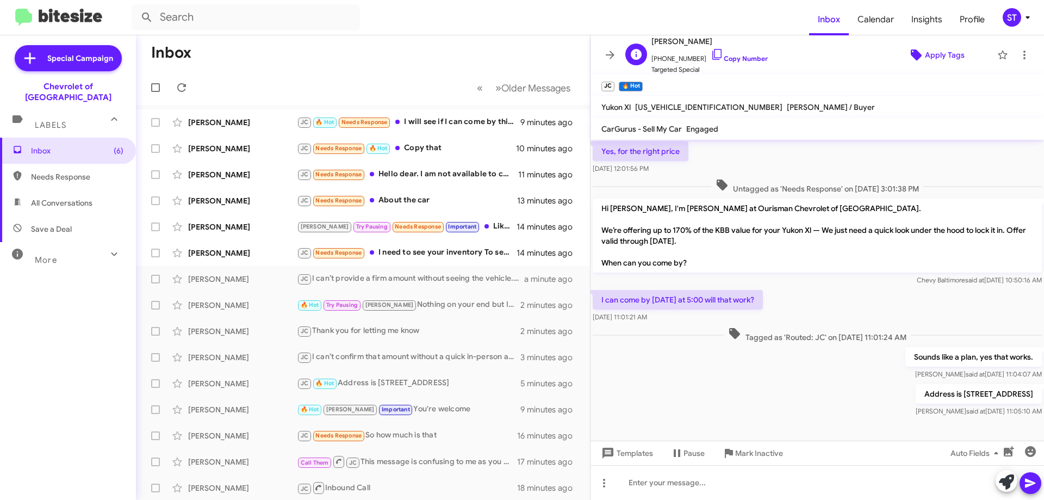
click at [935, 55] on span "Apply Tags" at bounding box center [945, 55] width 40 height 20
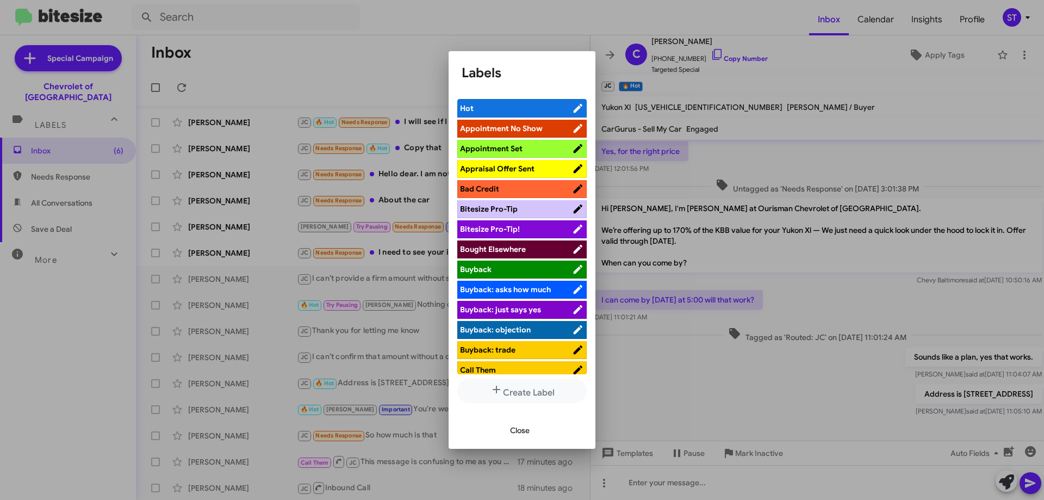
click at [520, 148] on span "Appointment Set" at bounding box center [491, 149] width 63 height 10
click at [524, 433] on span "Close" at bounding box center [520, 430] width 20 height 20
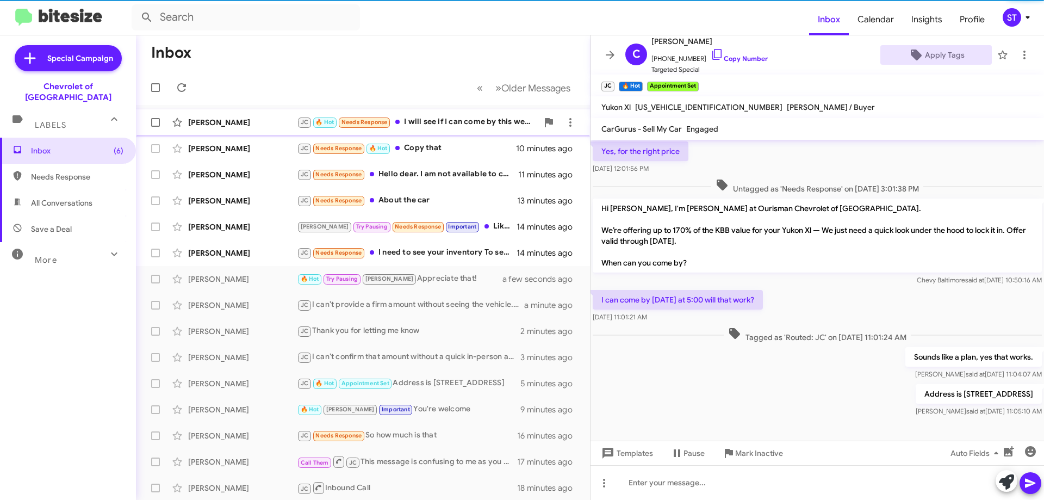
click at [440, 119] on div "JC 🔥 Hot Needs Response I will see if I can come by this week. What are your ho…" at bounding box center [417, 122] width 241 height 13
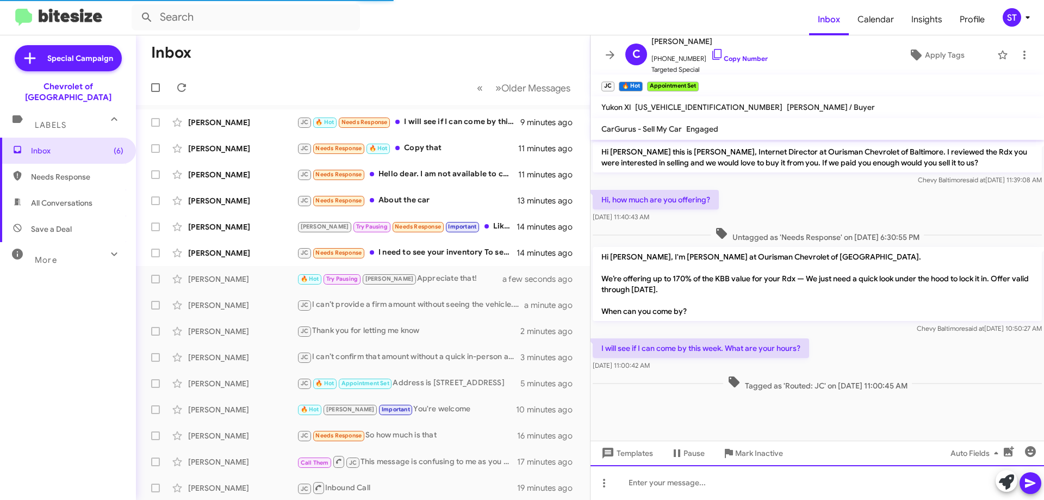
click at [738, 482] on div at bounding box center [818, 482] width 454 height 35
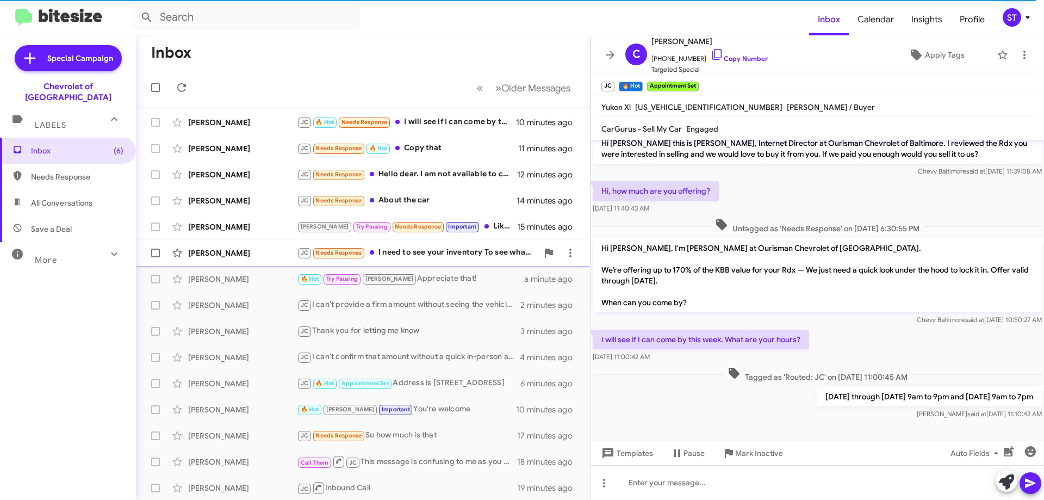
click at [398, 258] on div "JC Needs Response I need to see your inventory To see what i want" at bounding box center [417, 252] width 241 height 13
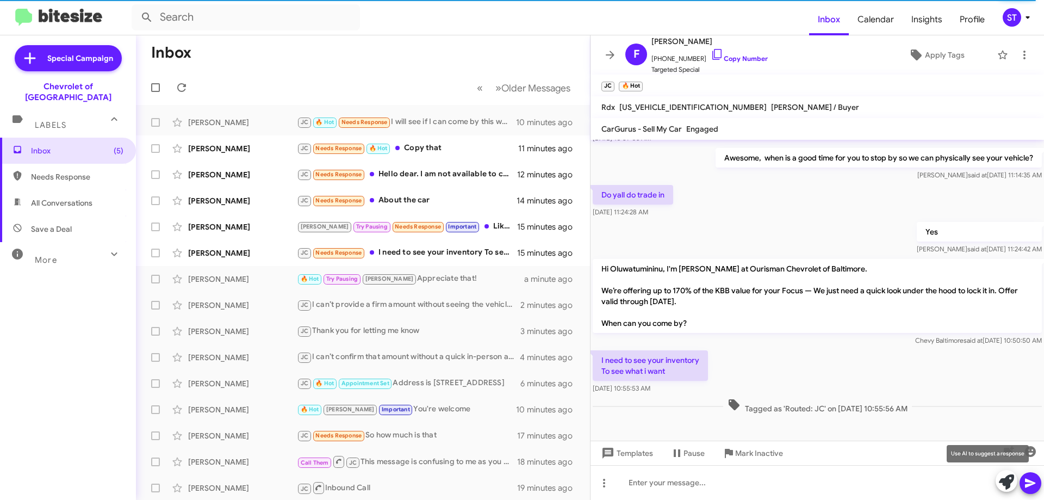
click at [1008, 484] on icon at bounding box center [1006, 481] width 15 height 15
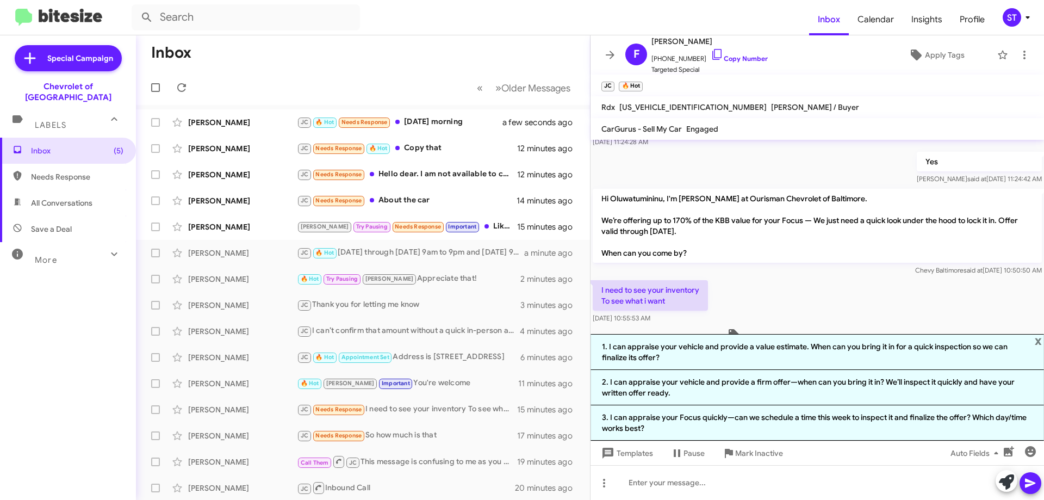
scroll to position [233, 0]
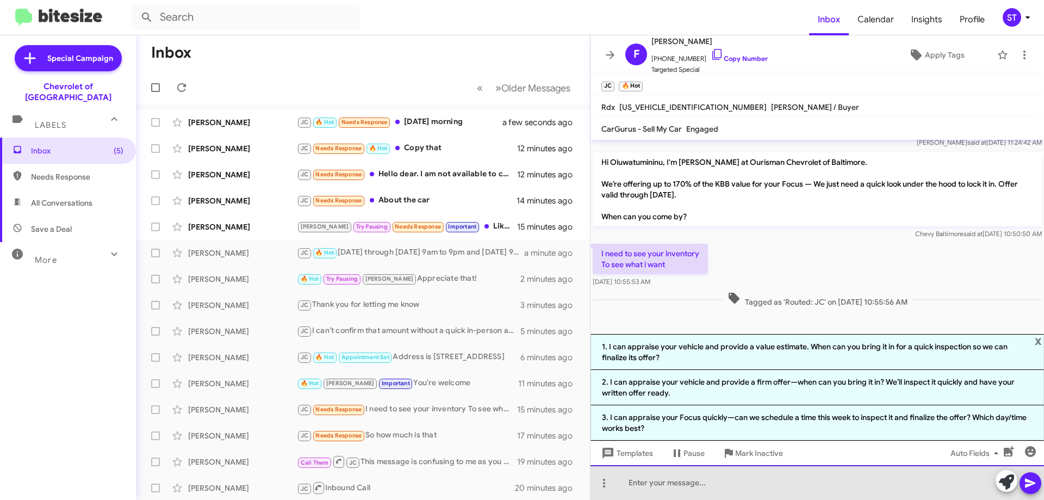
click at [685, 487] on div at bounding box center [818, 482] width 454 height 35
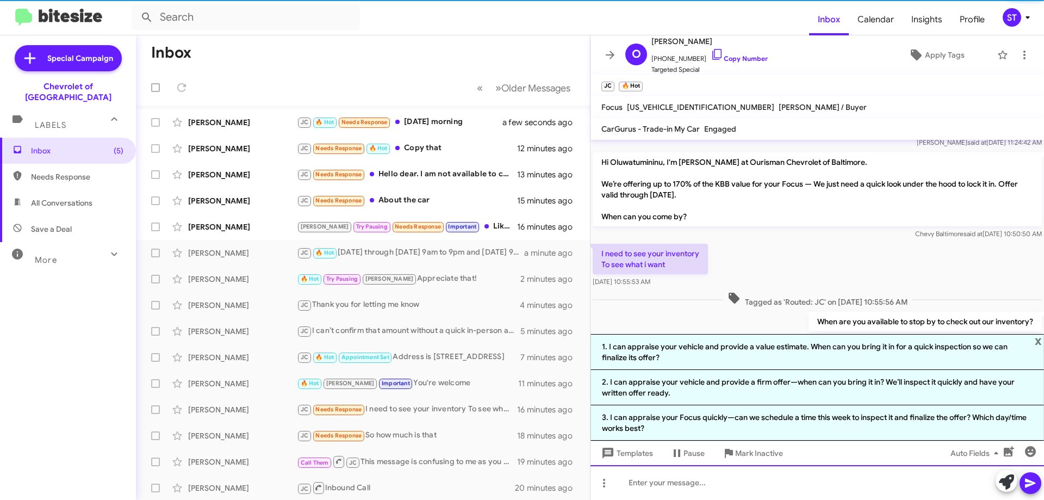
scroll to position [273, 0]
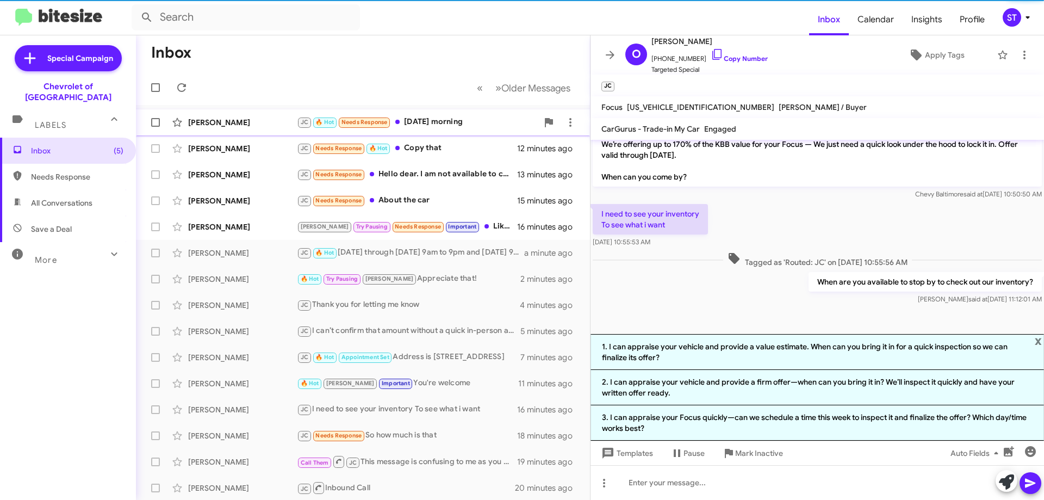
click at [455, 122] on div "JC 🔥 Hot Needs Response Saturday morning" at bounding box center [417, 122] width 241 height 13
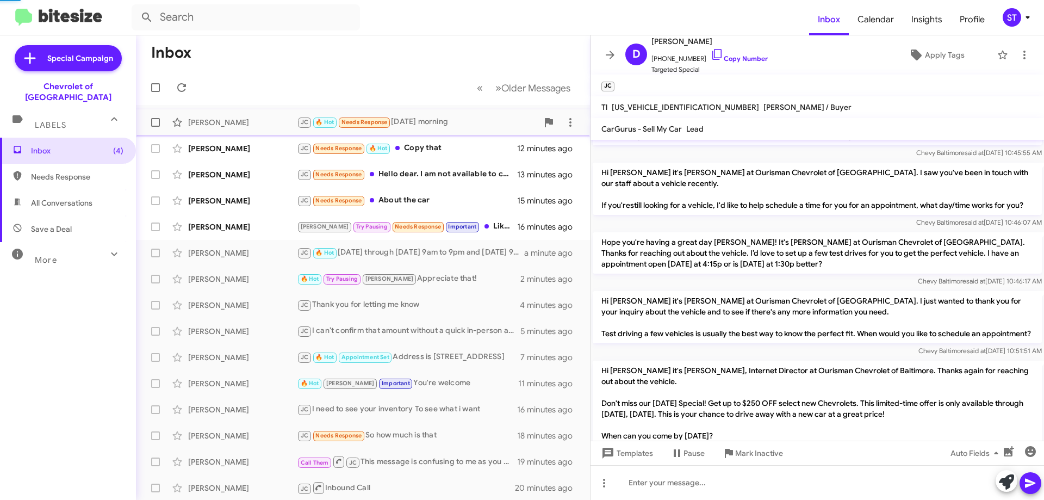
scroll to position [980, 0]
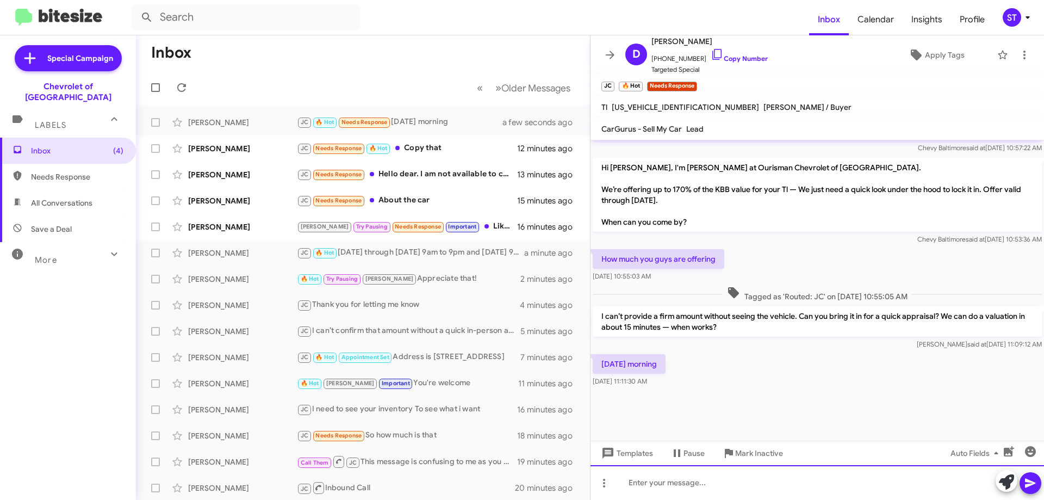
click at [675, 490] on div at bounding box center [818, 482] width 454 height 35
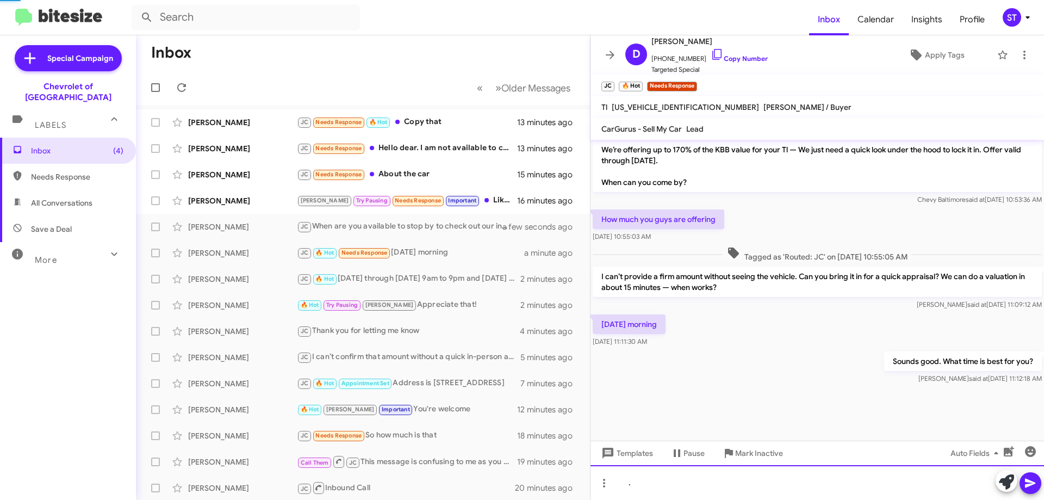
scroll to position [1020, 0]
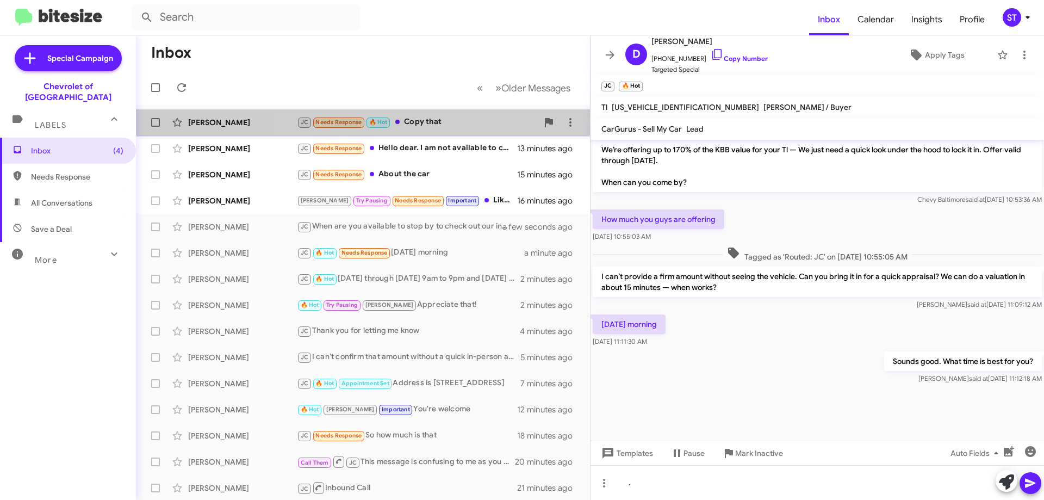
click at [441, 124] on div "JC Needs Response 🔥 Hot Copy that" at bounding box center [417, 122] width 241 height 13
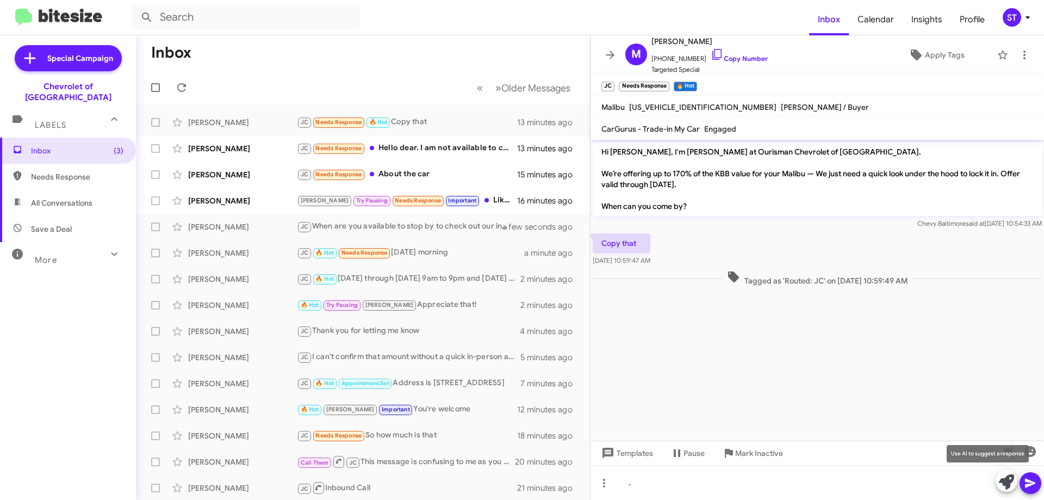
click at [1005, 486] on icon at bounding box center [1006, 481] width 15 height 15
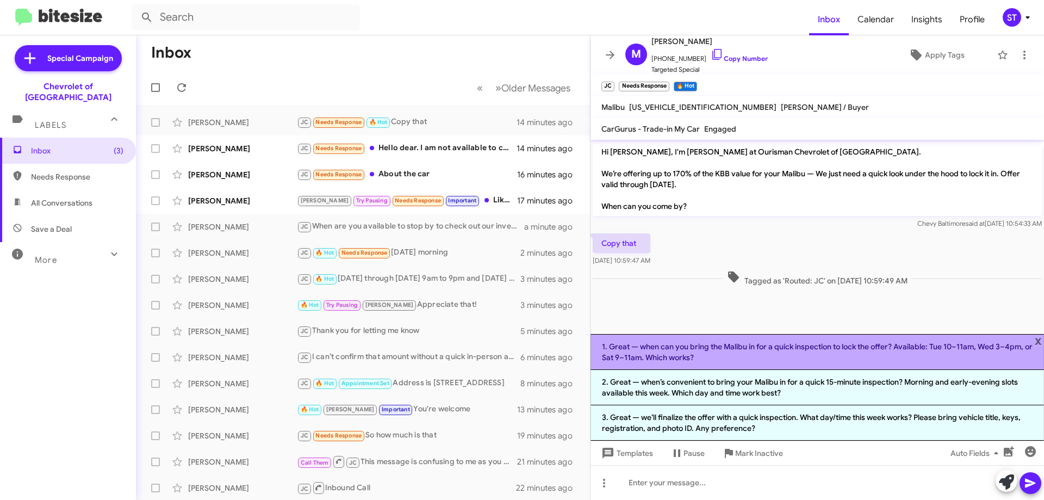
click at [641, 352] on li "1. Great — when can you bring the Malibu in for a quick inspection to lock the …" at bounding box center [818, 352] width 454 height 36
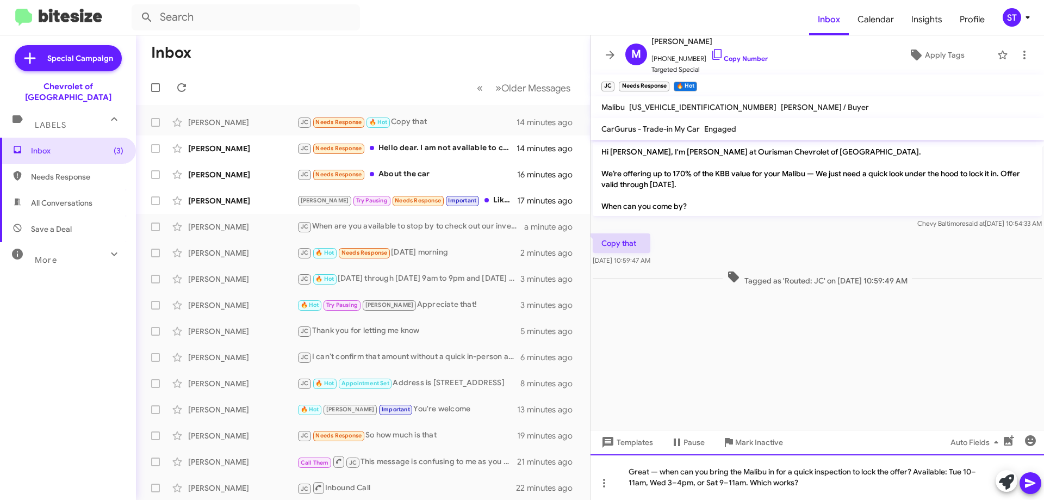
click at [909, 476] on div "Great — when can you bring the Malibu in for a quick inspection to lock the off…" at bounding box center [818, 477] width 454 height 46
drag, startPoint x: 768, startPoint y: 485, endPoint x: 529, endPoint y: 486, distance: 239.3
click at [529, 486] on div "Inbox « Previous » Next Older Messages Markell Smith JC Needs Response 🔥 Hot Co…" at bounding box center [590, 267] width 908 height 464
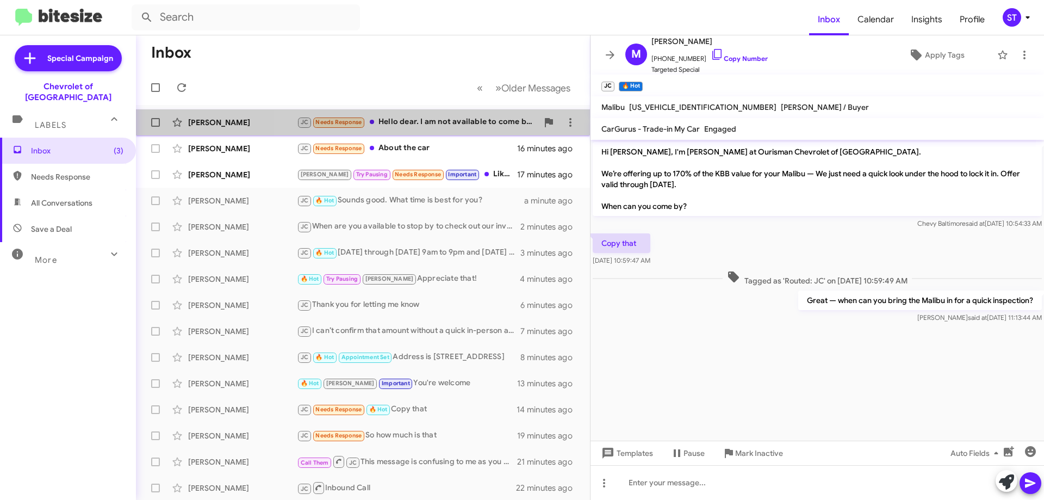
click at [445, 123] on div "JC Needs Response Hello dear. I am not available to come before the 27. I reall…" at bounding box center [417, 122] width 241 height 13
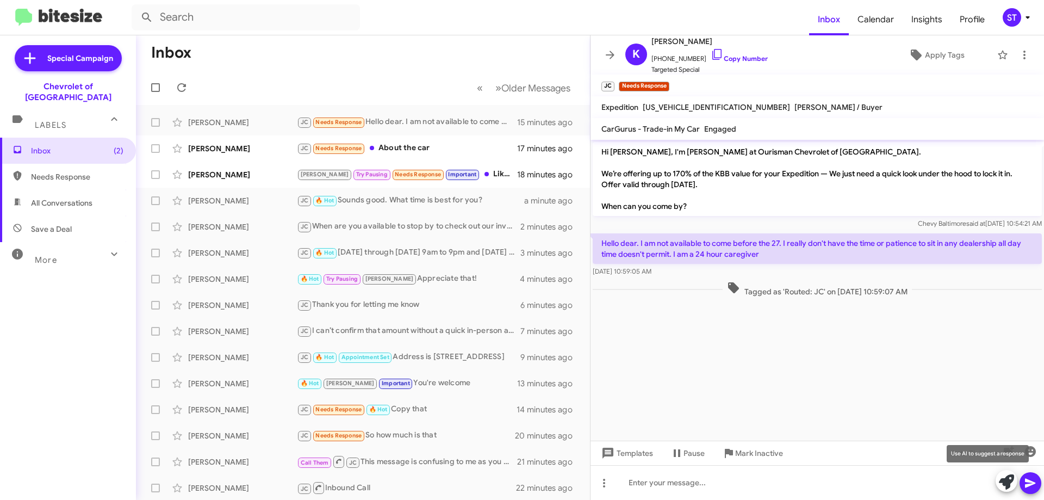
click at [1009, 487] on icon at bounding box center [1006, 481] width 15 height 15
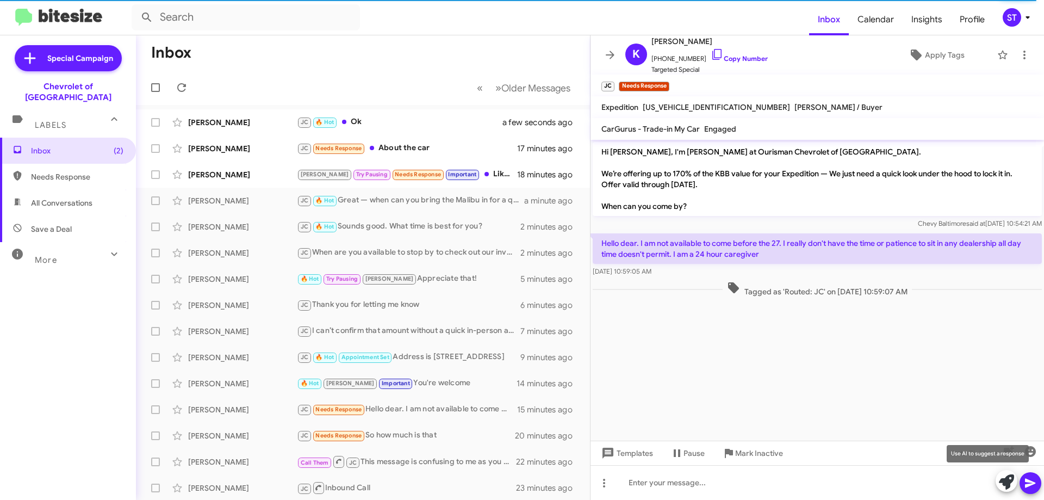
click at [1001, 481] on icon at bounding box center [1006, 481] width 15 height 15
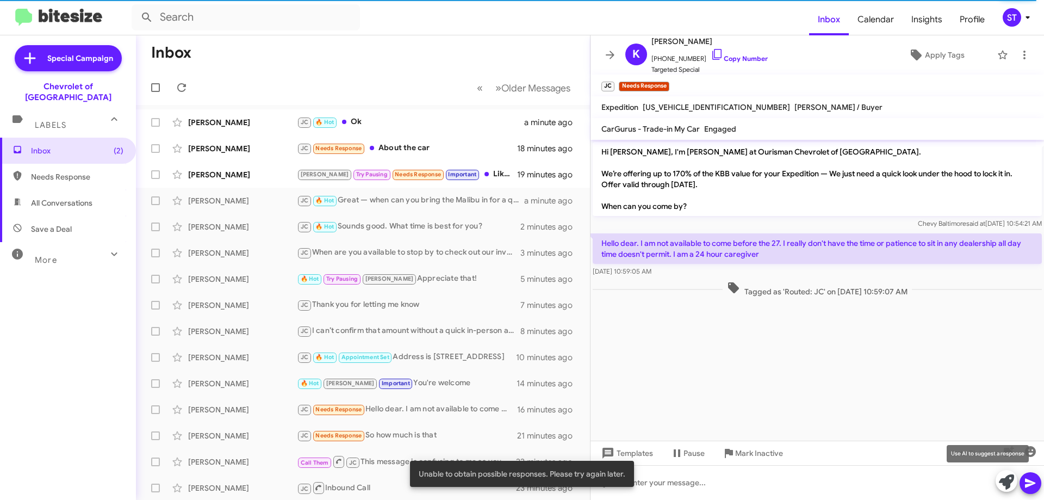
click at [1004, 480] on icon at bounding box center [1006, 481] width 15 height 15
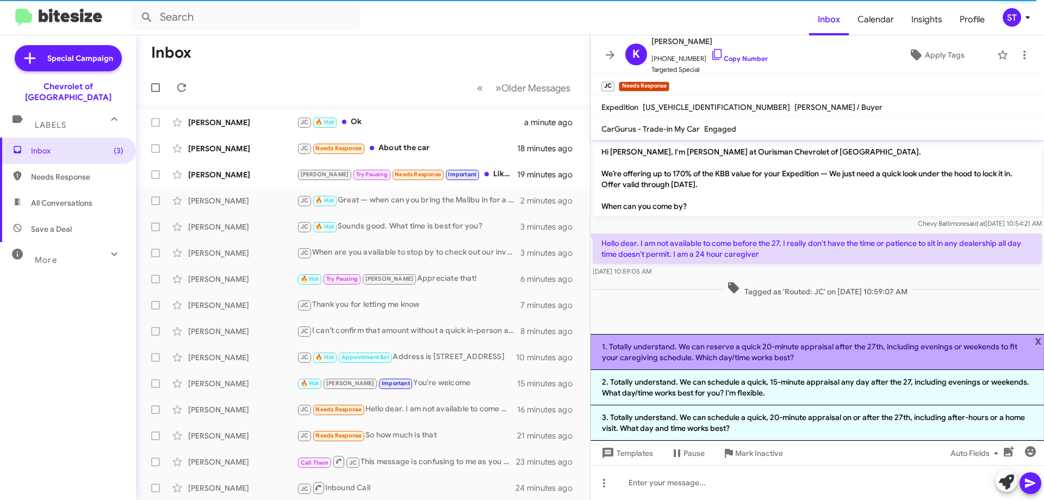
click at [705, 352] on li "1. Totally understand. We can reserve a quick 20-minute appraisal after the 27t…" at bounding box center [818, 352] width 454 height 36
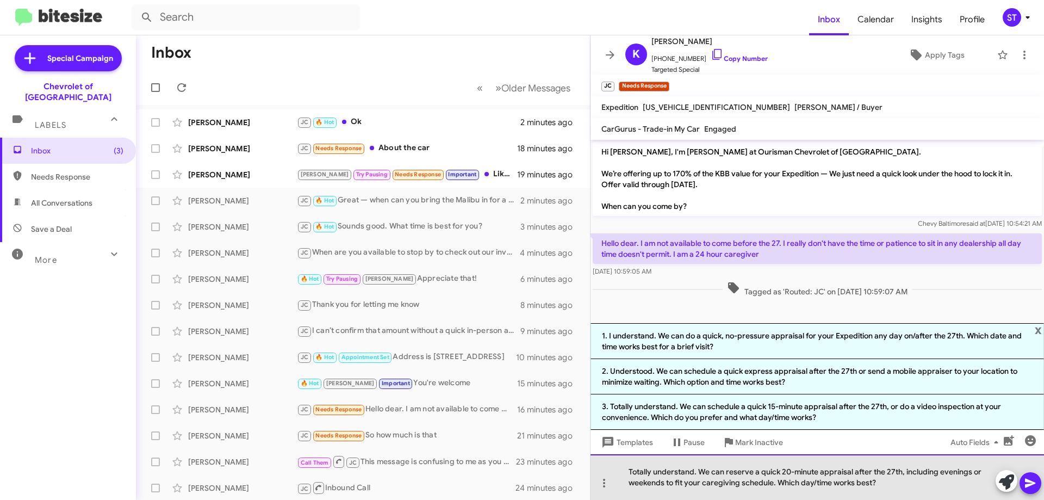
click at [893, 489] on div "Totally understand. We can reserve a quick 20-minute appraisal after the 27th, …" at bounding box center [818, 477] width 454 height 46
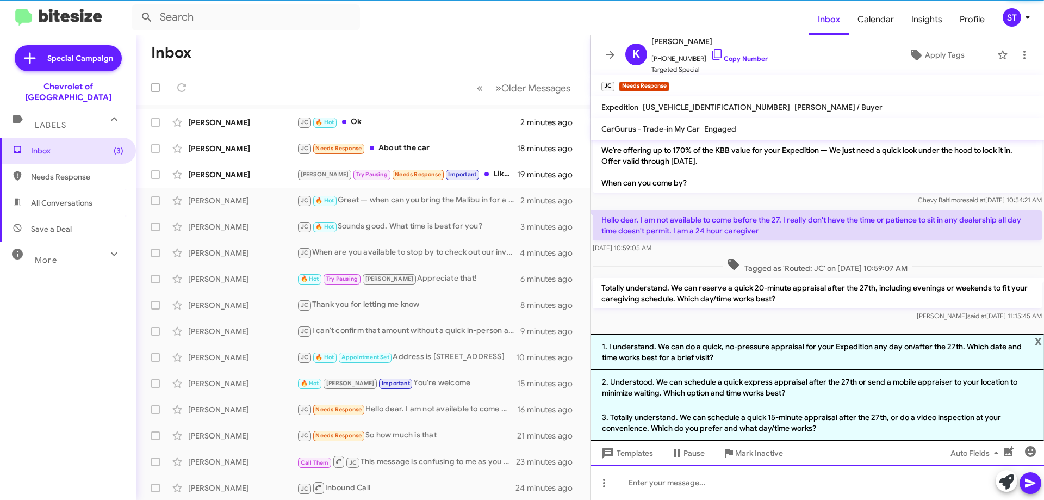
scroll to position [24, 0]
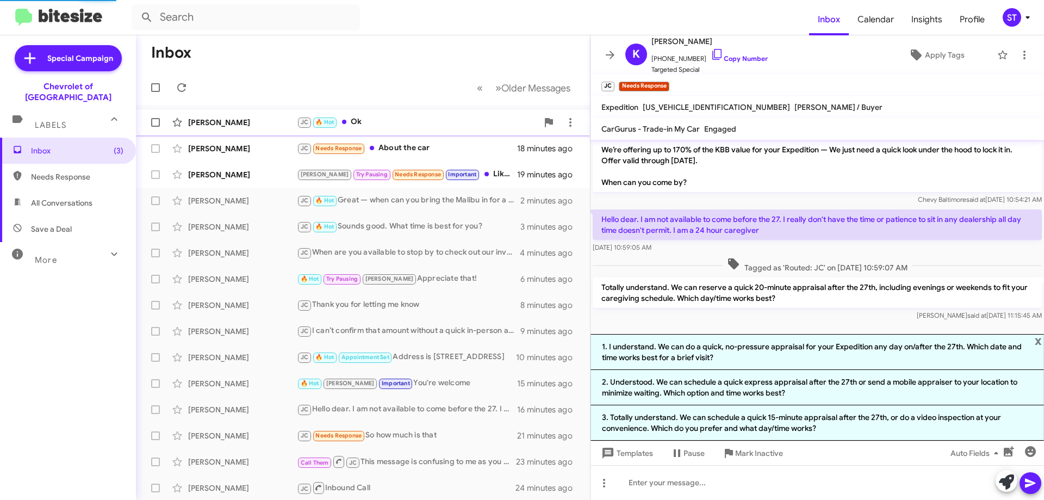
click at [364, 123] on div "JC 🔥 Hot Ok" at bounding box center [417, 122] width 241 height 13
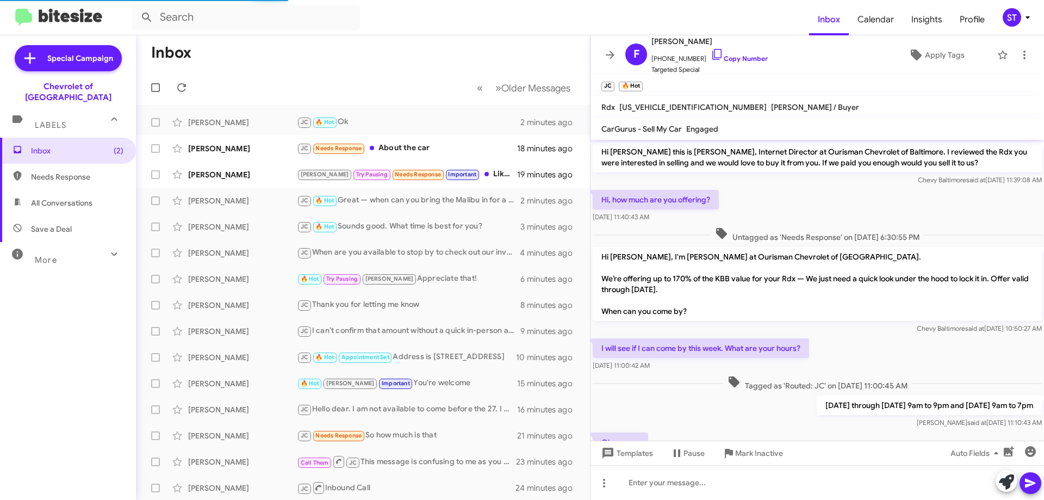
scroll to position [48, 0]
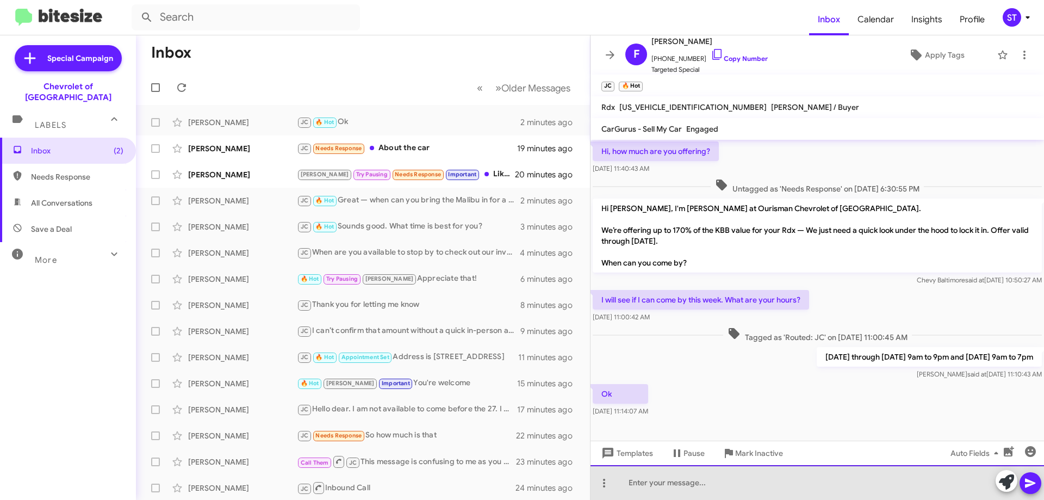
click at [706, 481] on div at bounding box center [818, 482] width 454 height 35
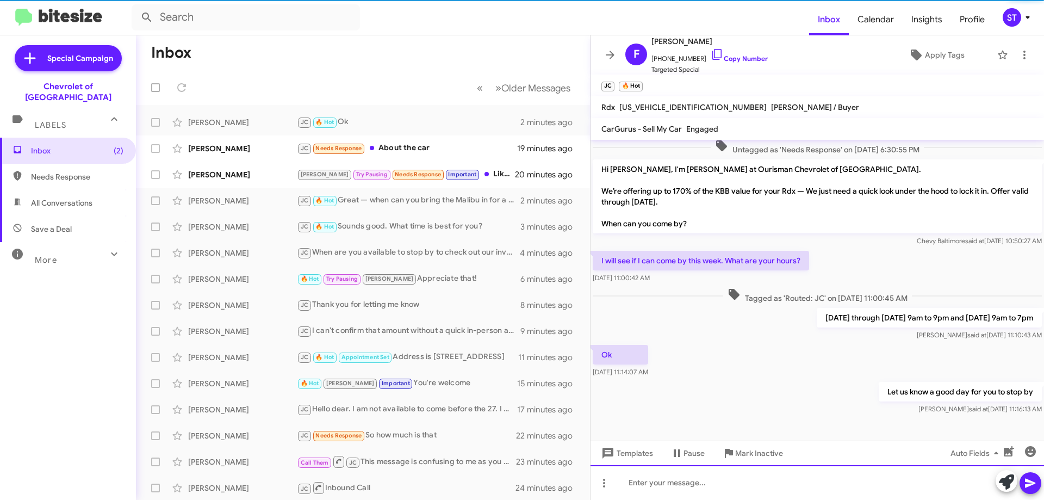
scroll to position [88, 0]
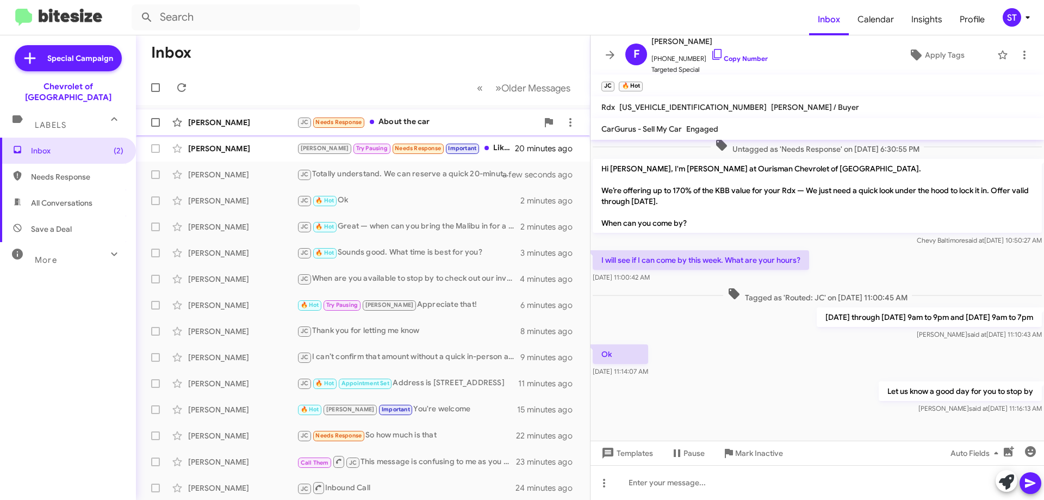
click at [400, 111] on span "Kelvin Cloud JC Needs Response About the car 19 minutes ago" at bounding box center [363, 122] width 454 height 26
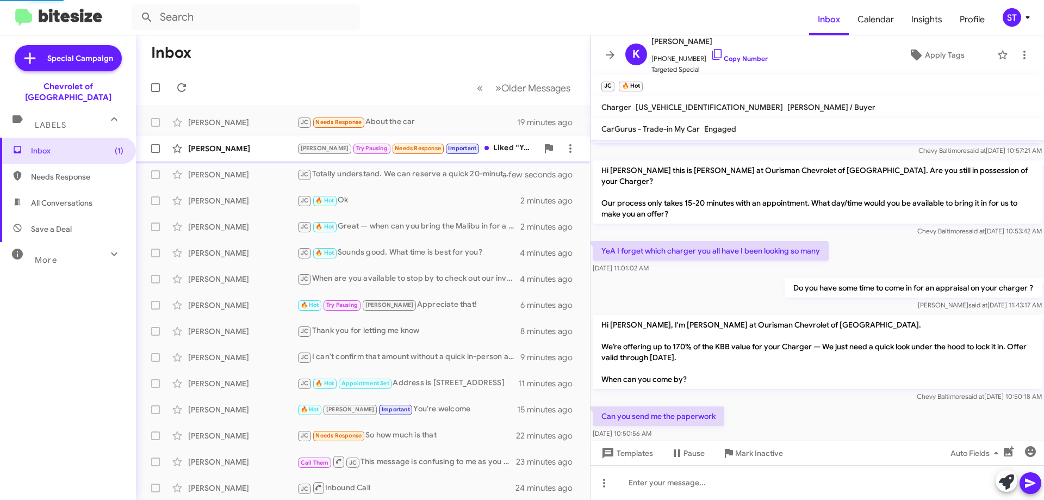
scroll to position [188, 0]
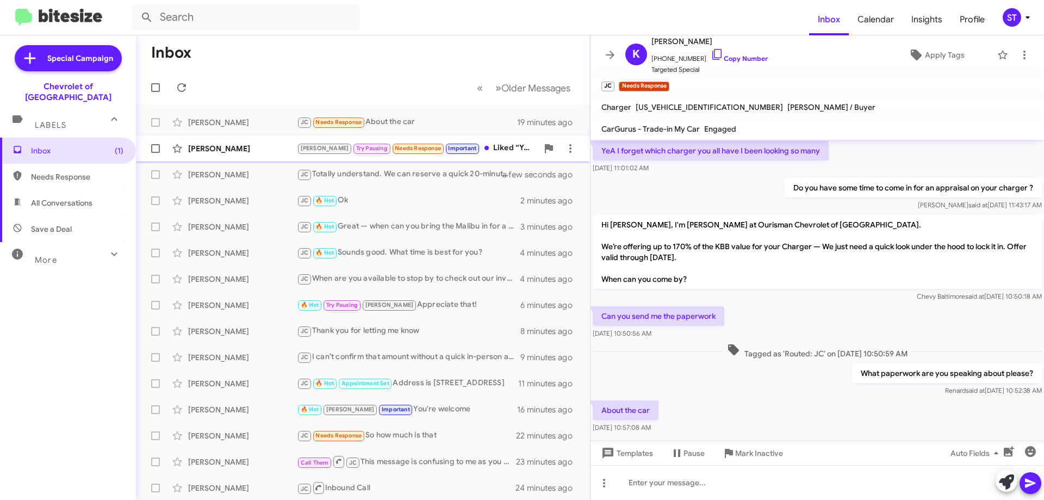
click at [475, 147] on div "Jay Try Pausing Needs Response Important Liked “Yes, Just let me know. I am her…" at bounding box center [417, 148] width 241 height 13
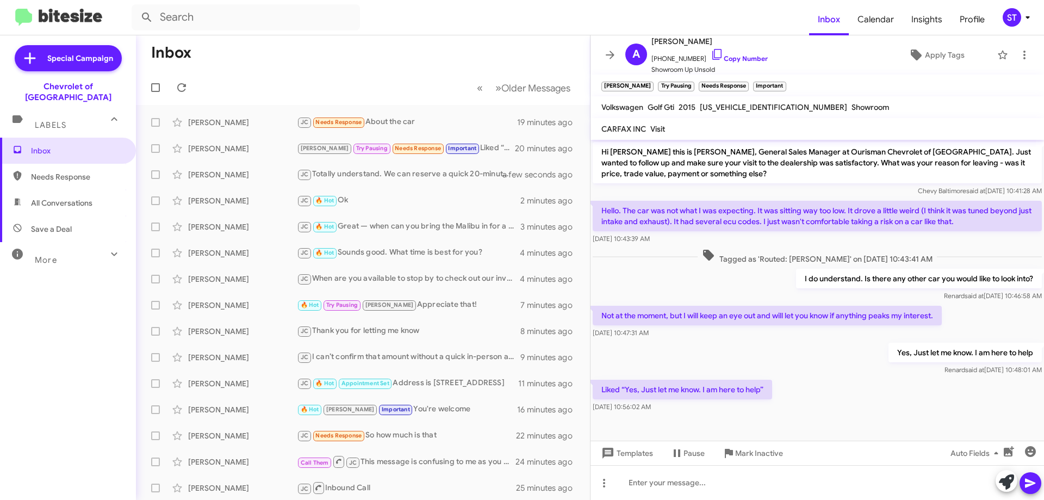
click at [256, 100] on mat-toolbar-row "« Previous » Next Older Messages" at bounding box center [363, 87] width 454 height 35
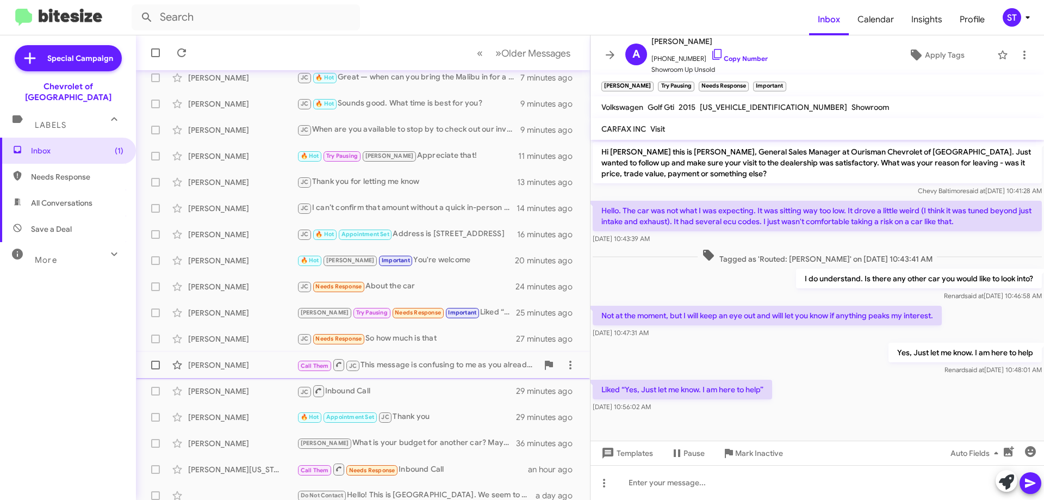
scroll to position [132, 0]
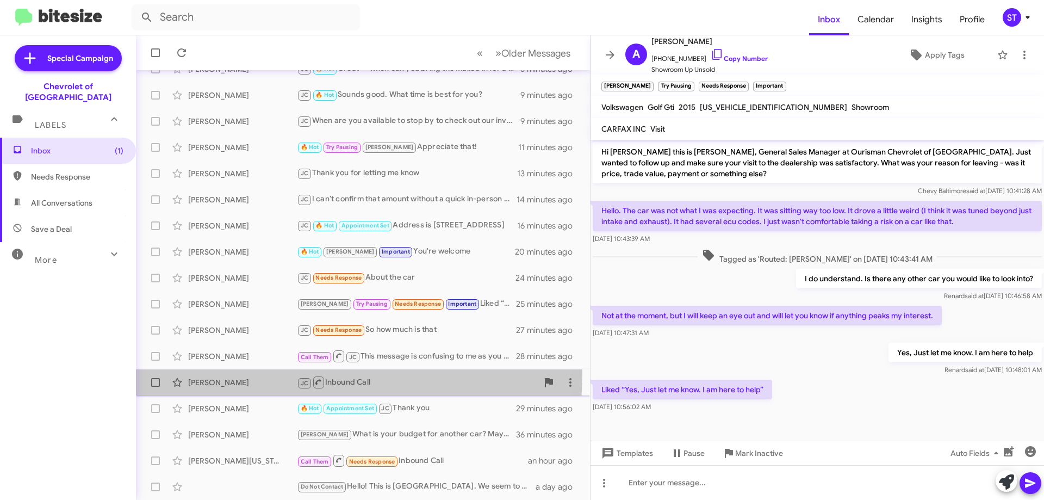
click at [231, 372] on div "Melissa Smith JC Inbound Call 29 minutes ago" at bounding box center [363, 382] width 437 height 22
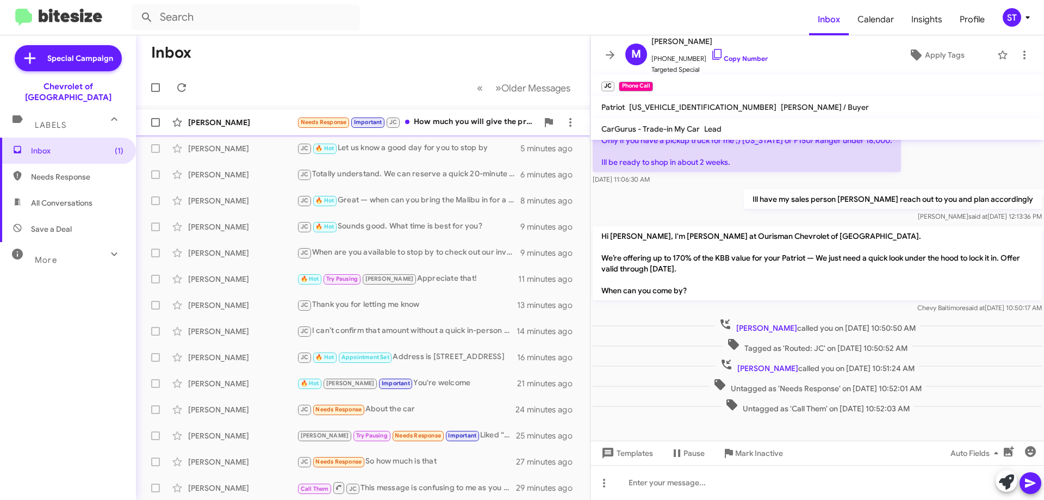
click at [256, 116] on div "Adil Karim Needs Response Important JC How much you will give the price? a minu…" at bounding box center [363, 122] width 437 height 22
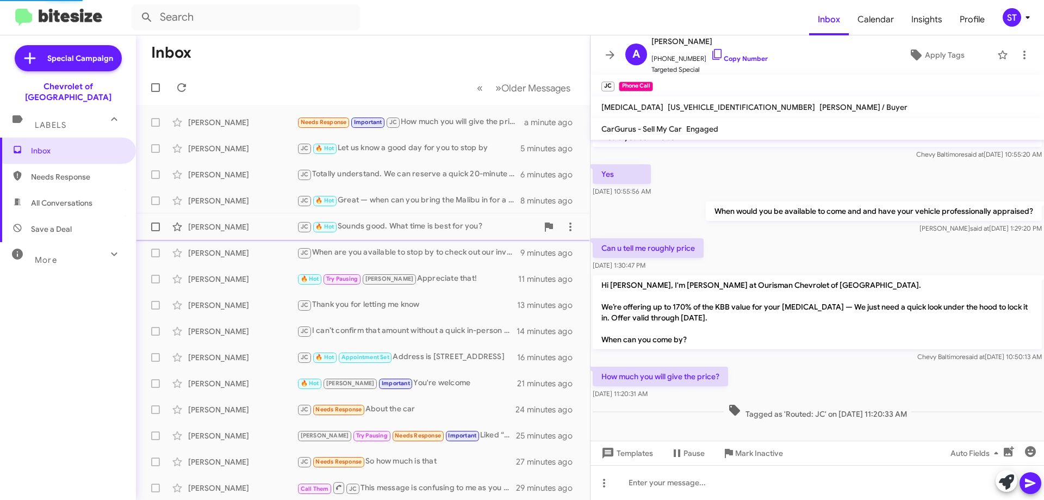
scroll to position [26, 0]
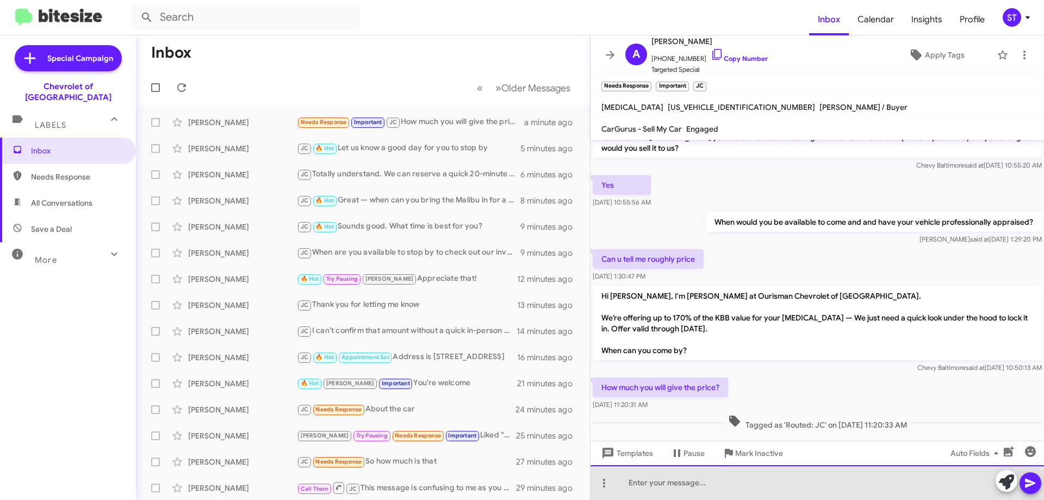
click at [995, 482] on div at bounding box center [818, 482] width 454 height 35
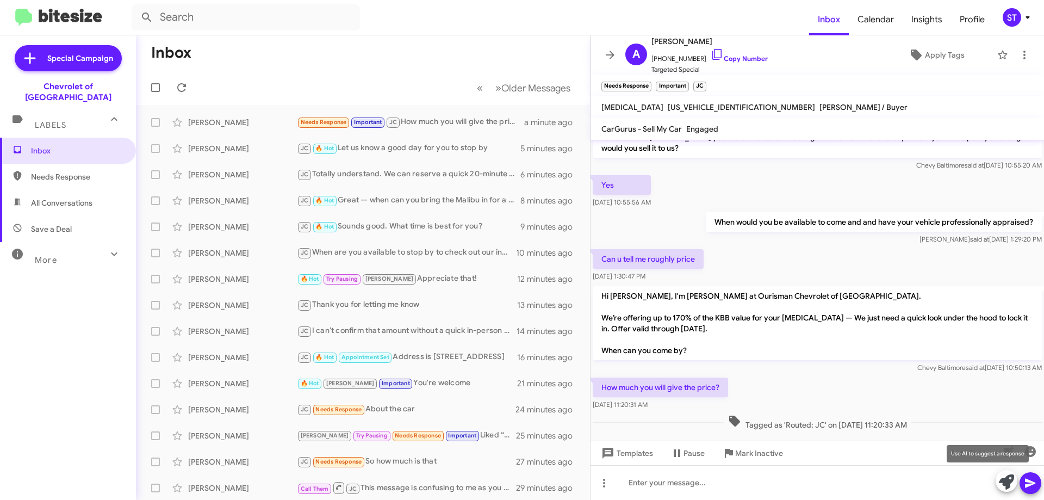
click at [1010, 479] on icon at bounding box center [1006, 481] width 15 height 15
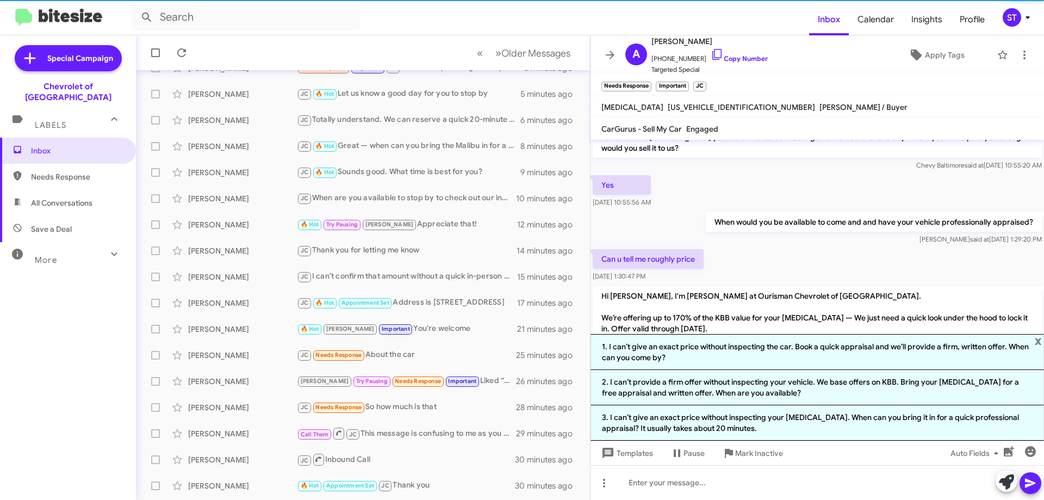
scroll to position [59, 0]
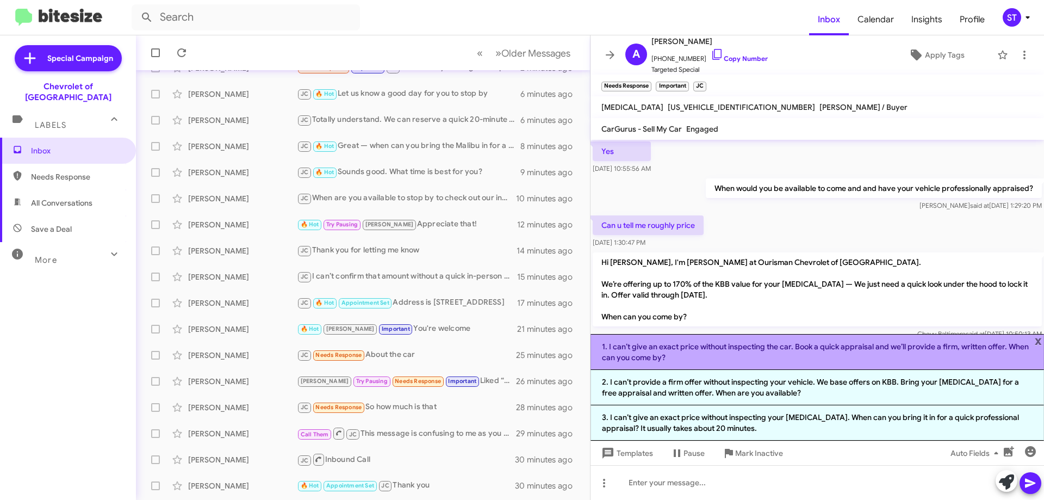
click at [659, 359] on li "1. I can’t give an exact price without inspecting the car. Book a quick apprais…" at bounding box center [818, 352] width 454 height 36
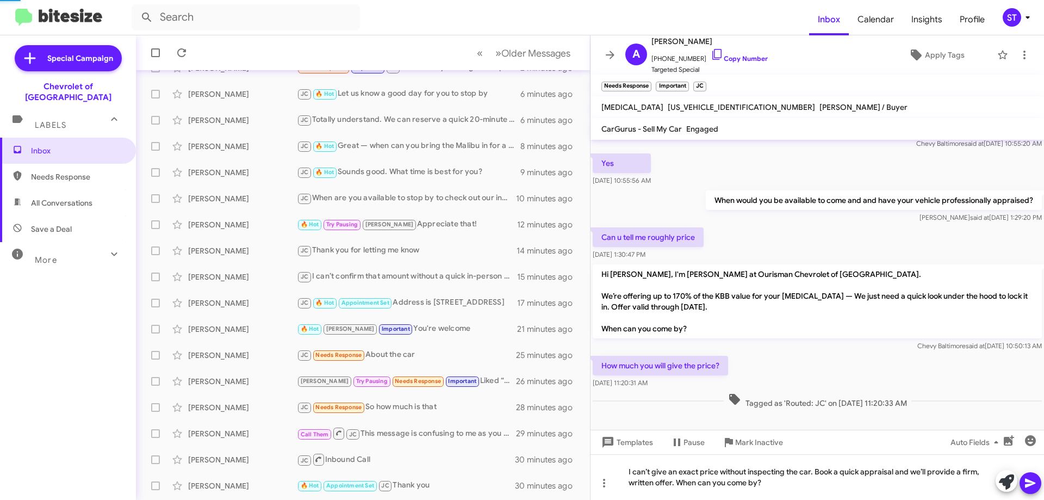
scroll to position [36, 0]
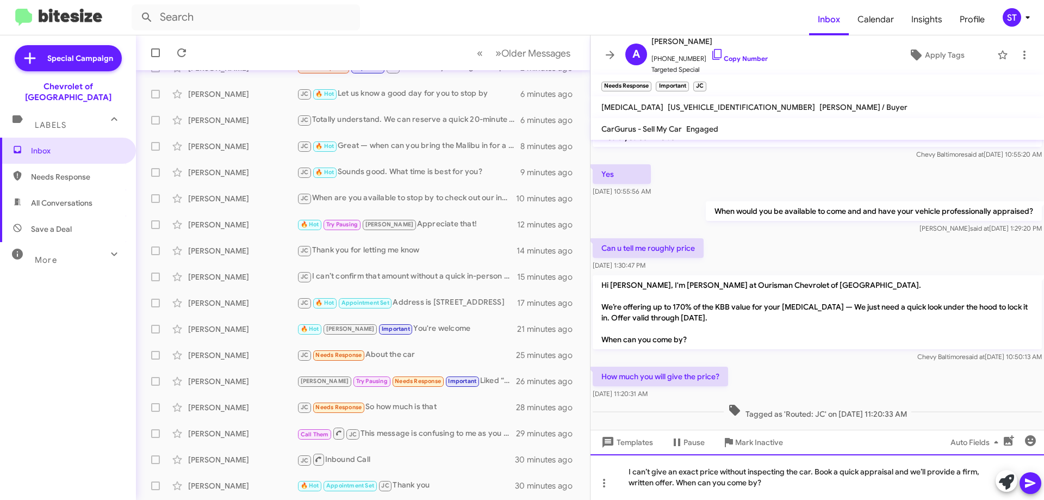
click at [837, 483] on div "I can’t give an exact price without inspecting the car. Book a quick appraisal …" at bounding box center [818, 477] width 454 height 46
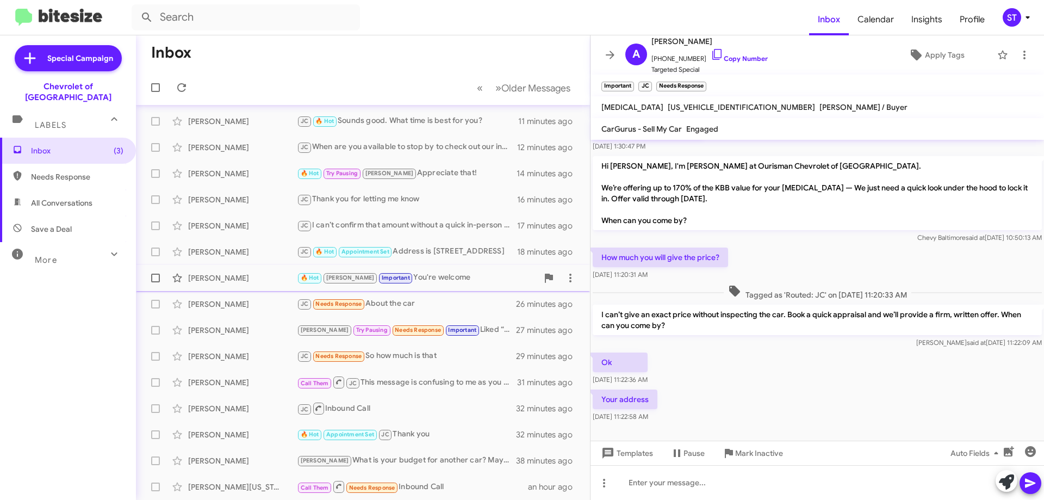
scroll to position [0, 0]
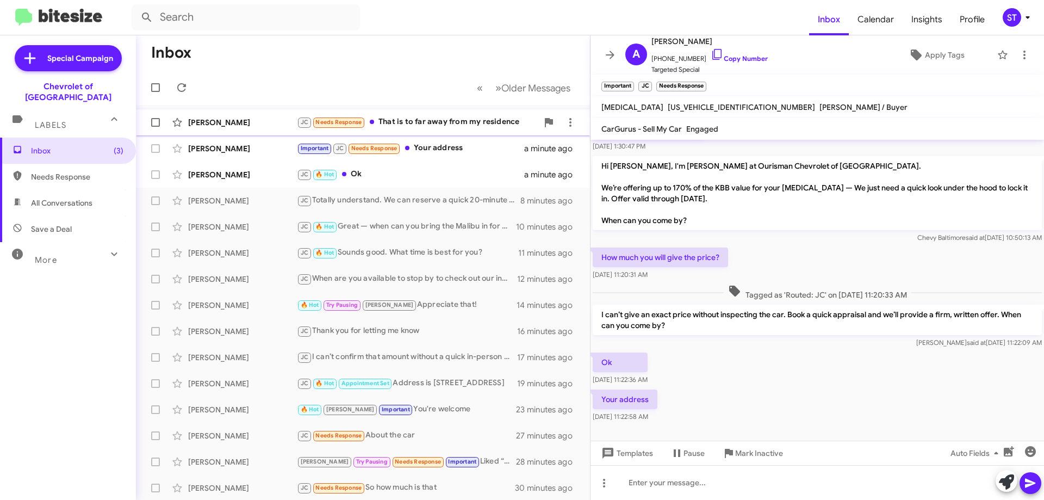
click at [223, 126] on div "[PERSON_NAME]" at bounding box center [242, 122] width 109 height 11
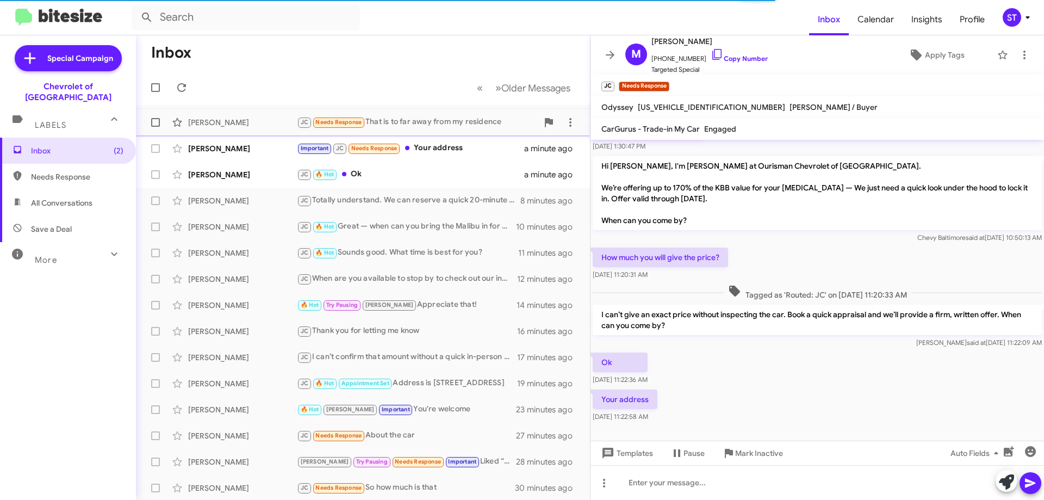
click at [214, 127] on div "[PERSON_NAME]" at bounding box center [242, 122] width 109 height 11
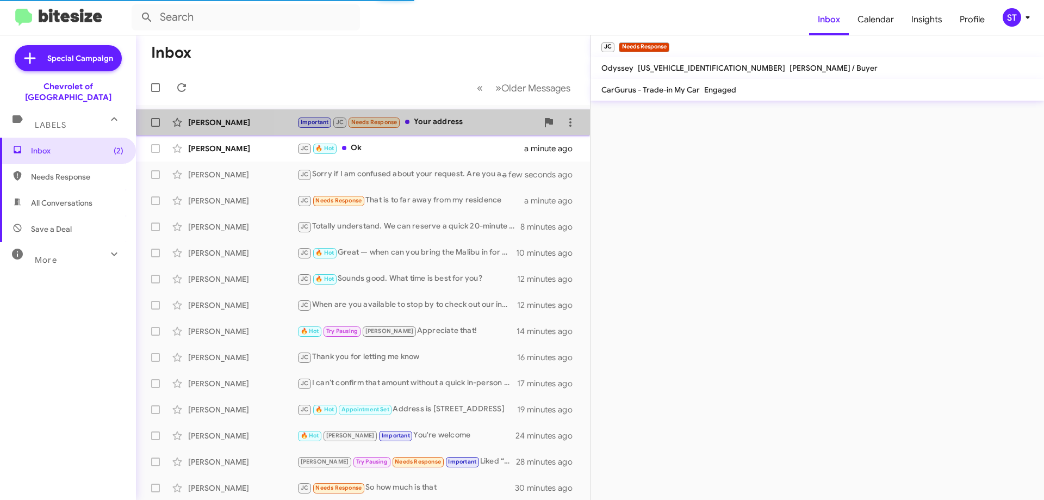
click at [446, 121] on div "Important JC Needs Response Your address" at bounding box center [417, 122] width 241 height 13
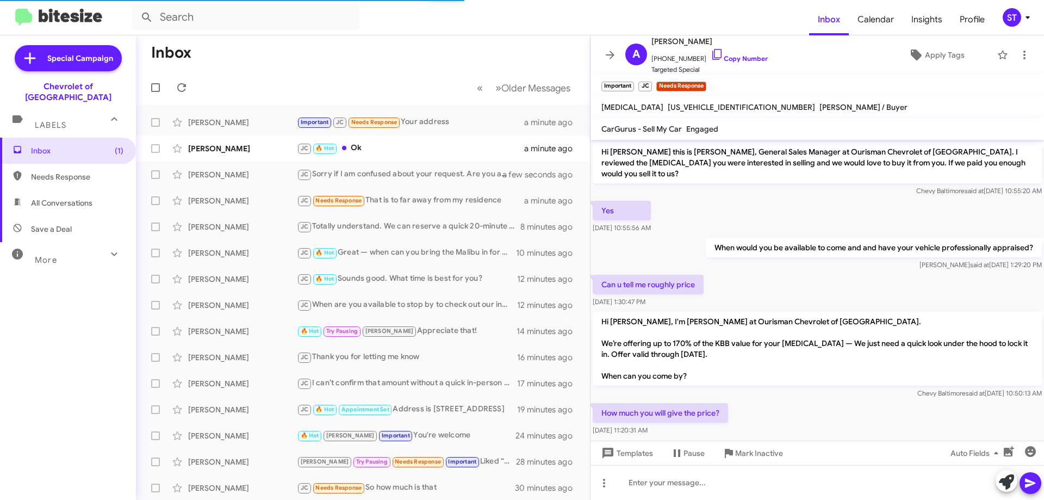
scroll to position [156, 0]
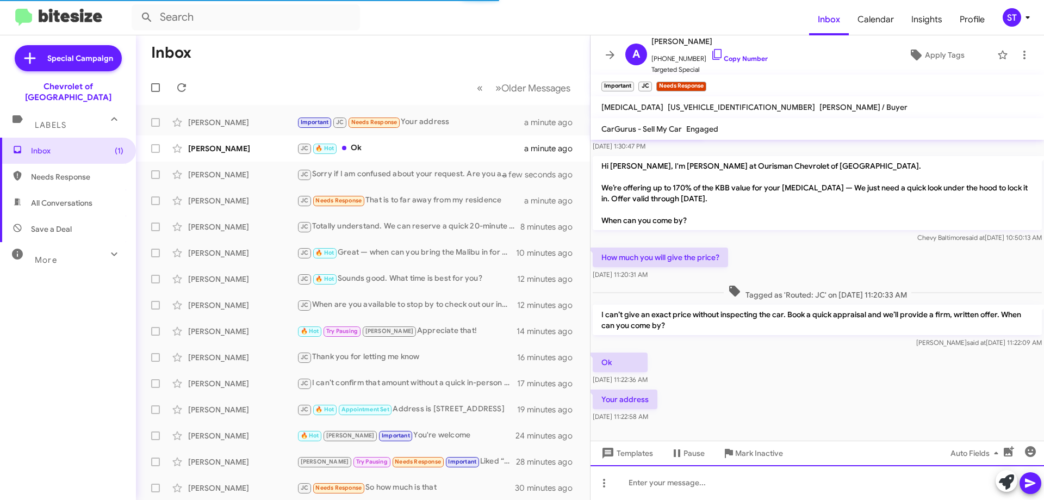
click at [709, 493] on div at bounding box center [818, 482] width 454 height 35
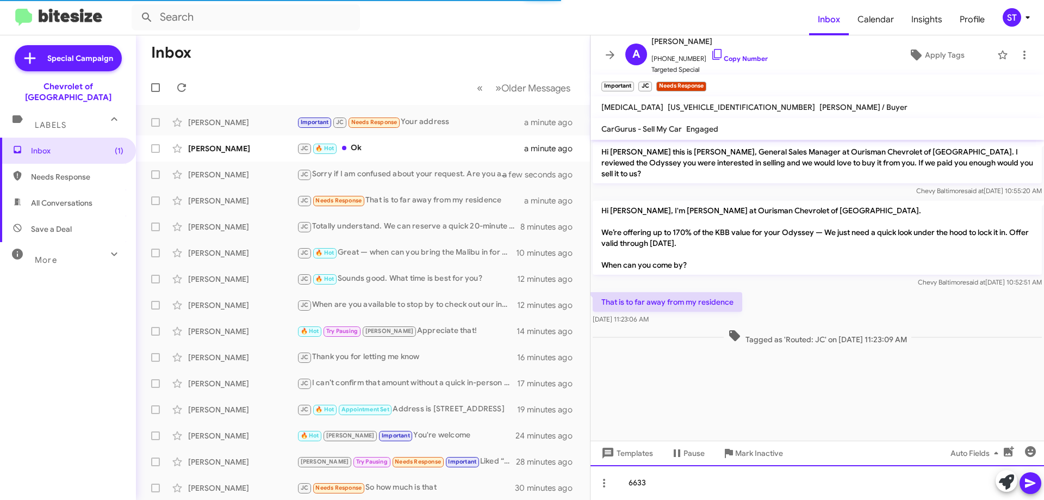
scroll to position [0, 0]
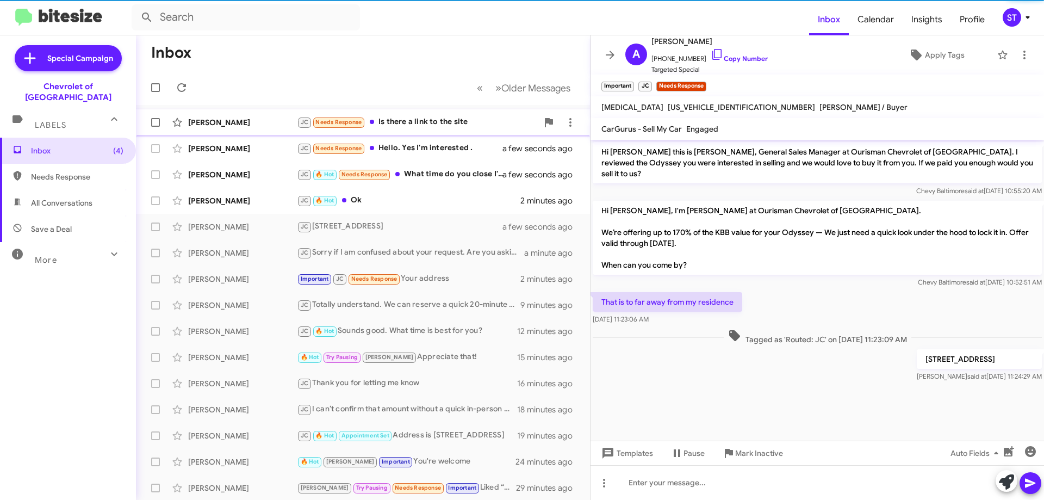
drag, startPoint x: 443, startPoint y: 254, endPoint x: 465, endPoint y: 113, distance: 143.1
click at [479, 128] on mat-action-list "Oluwatumininu [PERSON_NAME] Needs Response Is there a link to the site a few se…" at bounding box center [363, 368] width 454 height 526
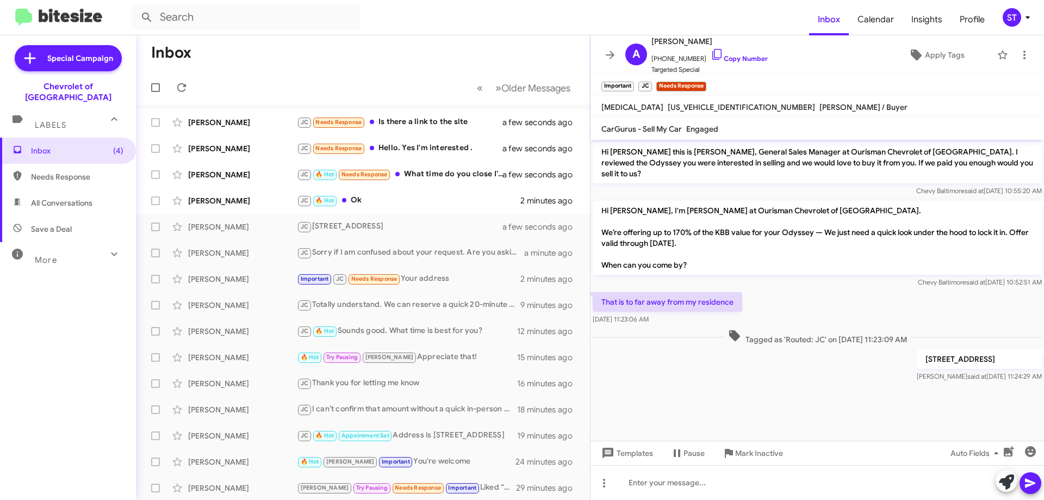
click at [391, 49] on mat-toolbar-row "Inbox" at bounding box center [363, 52] width 454 height 35
click at [458, 278] on div "Important JC Needs Response Your address" at bounding box center [417, 278] width 241 height 13
click at [412, 229] on div "JC 6633 Security Blvd Baltimore MD 21207" at bounding box center [417, 226] width 241 height 13
click at [439, 277] on div "Important JC Needs Response Your address" at bounding box center [417, 278] width 241 height 13
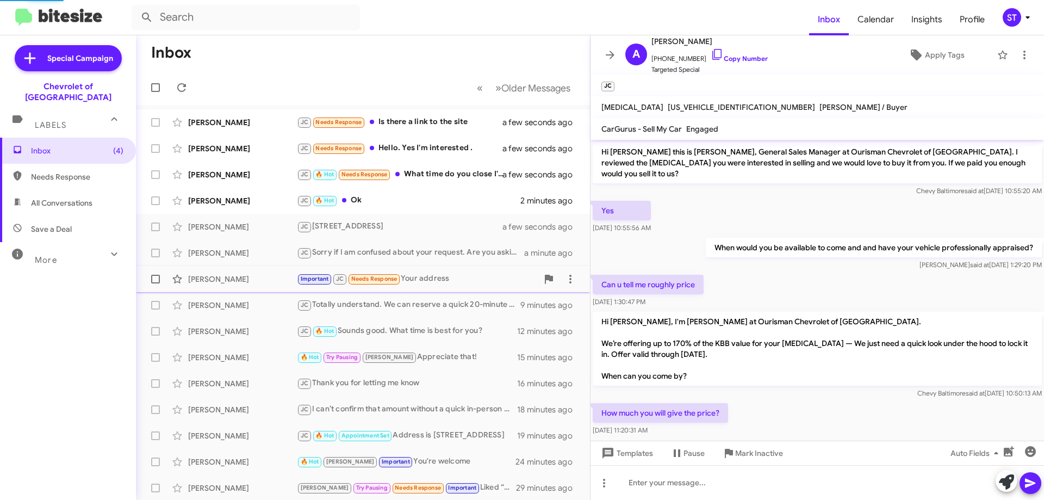
scroll to position [156, 0]
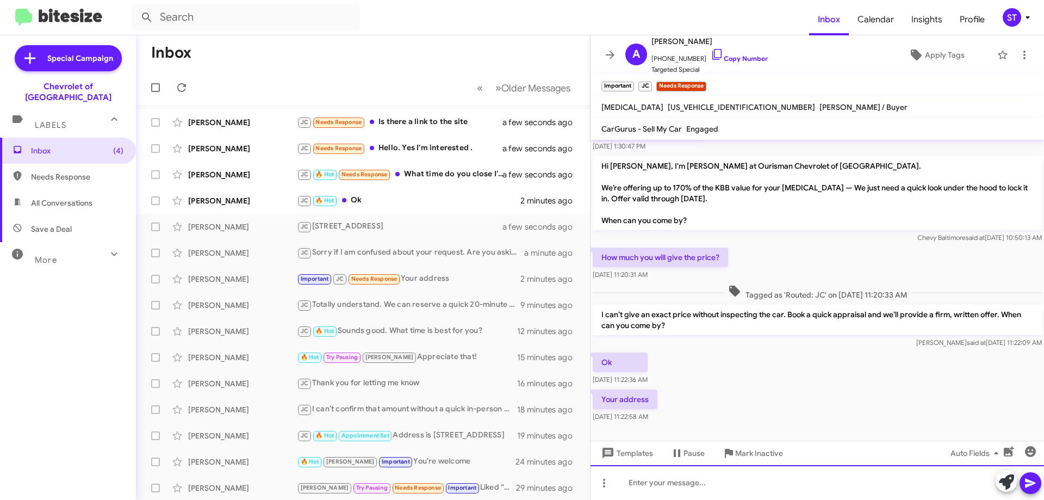
click at [661, 478] on div at bounding box center [818, 482] width 454 height 35
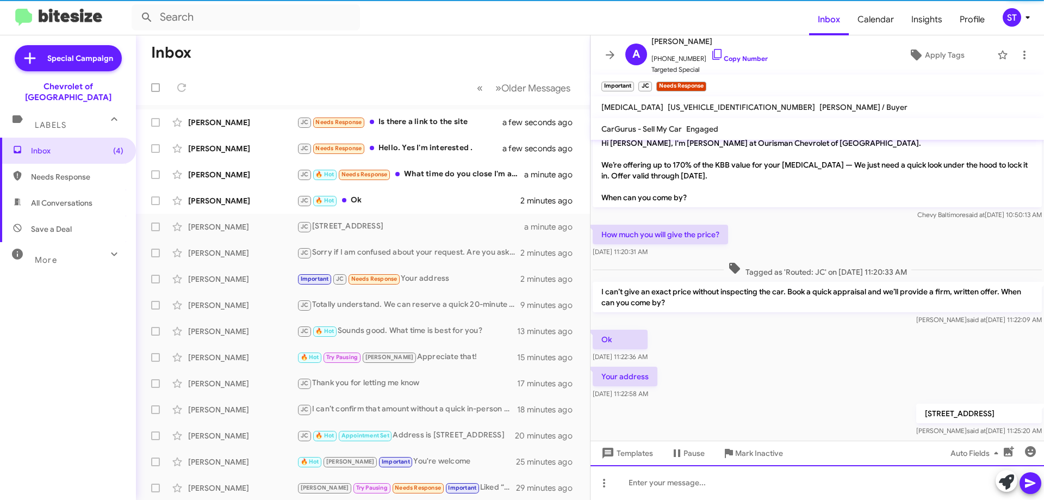
scroll to position [195, 0]
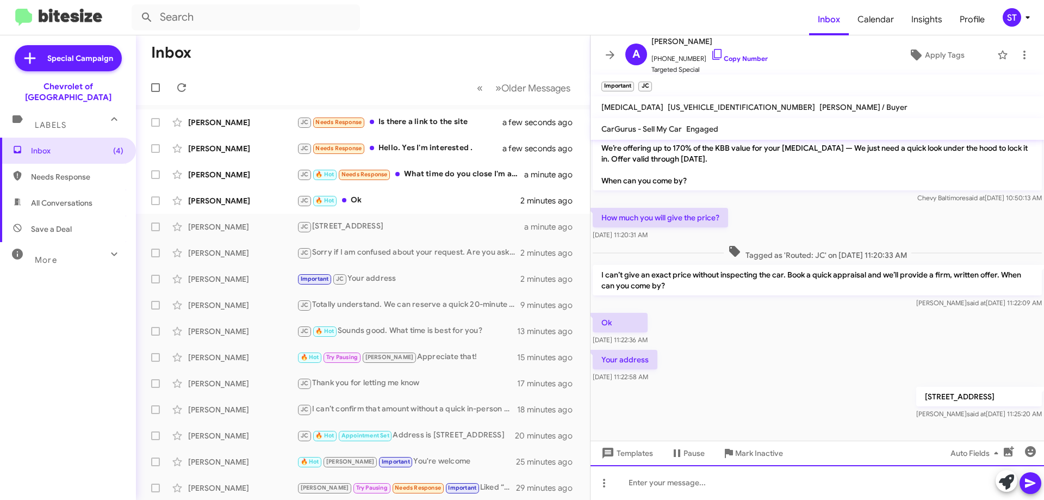
click at [728, 488] on div at bounding box center [818, 482] width 454 height 35
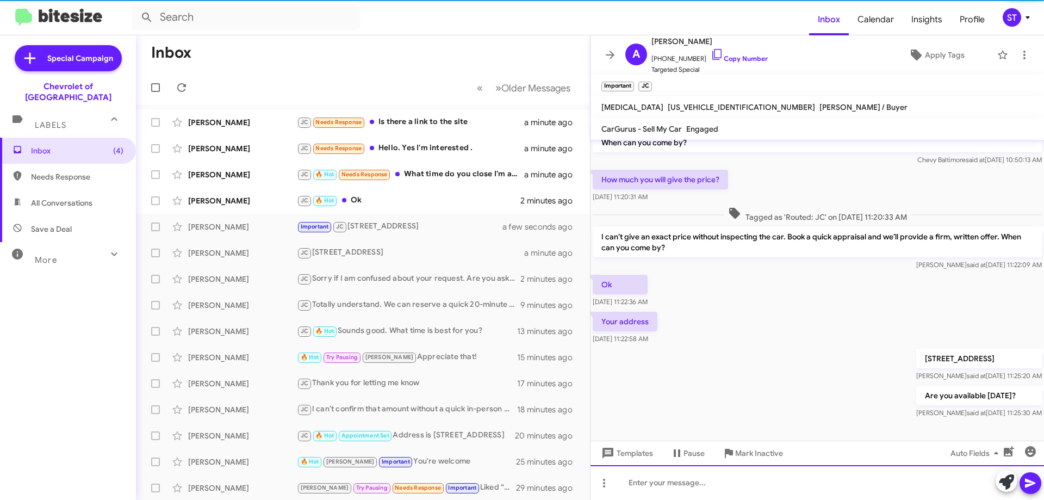
scroll to position [235, 0]
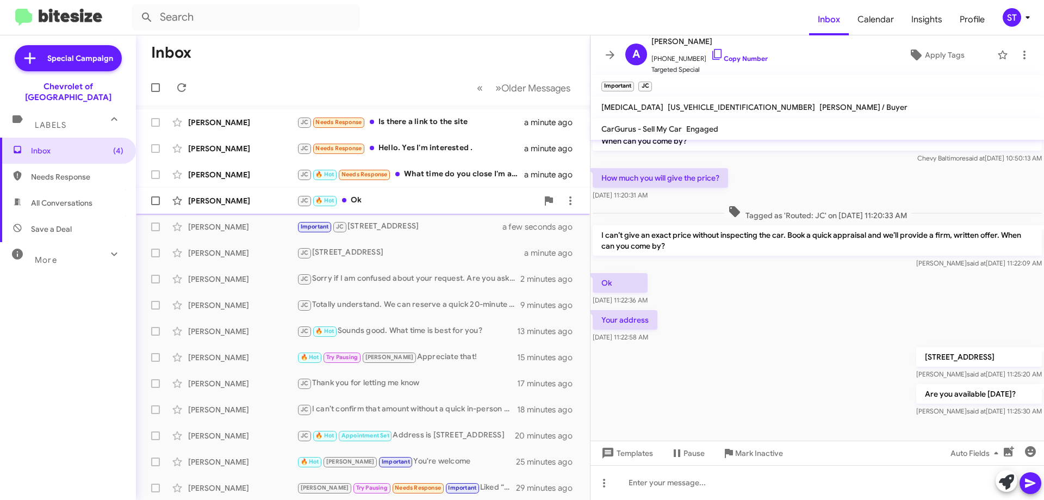
click at [365, 206] on div "JC 🔥 Hot Ok" at bounding box center [417, 200] width 241 height 13
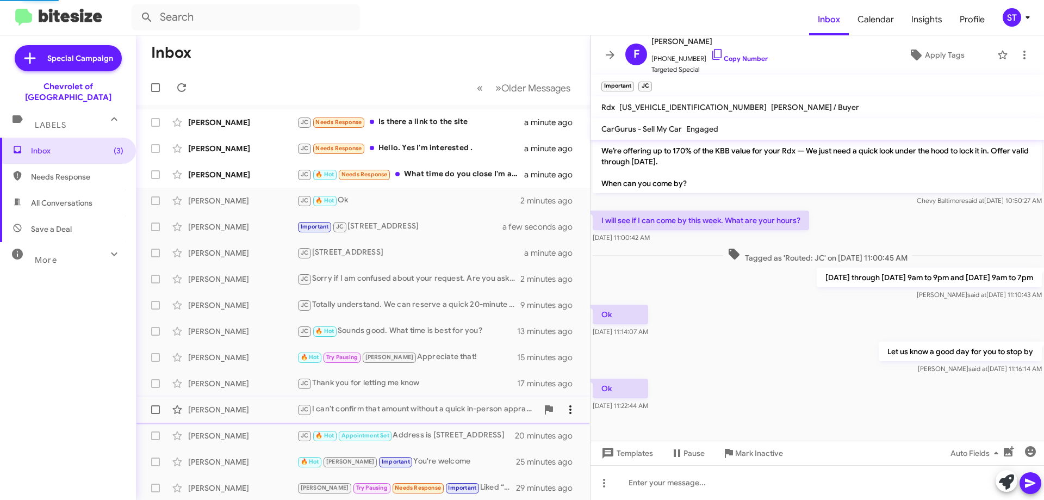
scroll to position [128, 0]
click at [424, 174] on div "JC 🔥 Hot Needs Response What time do you close I'm at work until 5" at bounding box center [417, 174] width 241 height 13
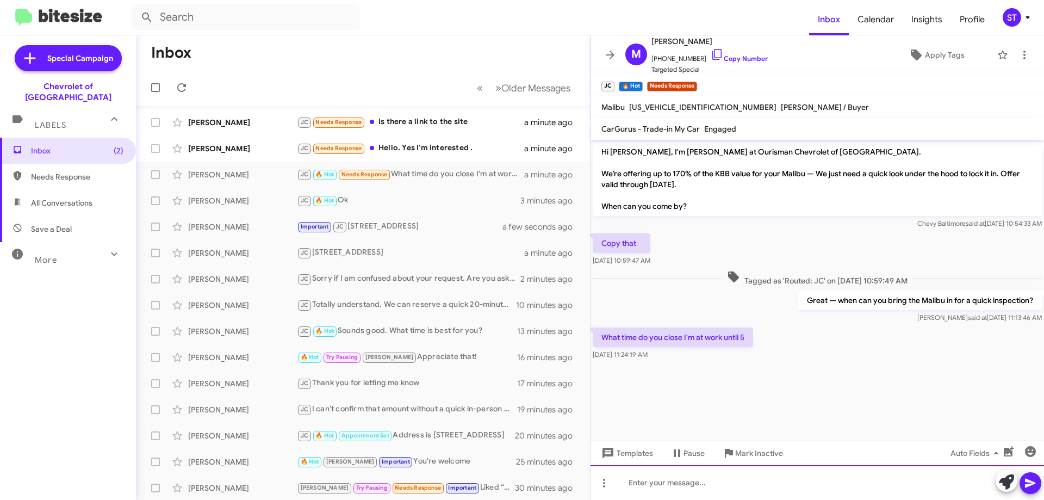
click at [699, 485] on div at bounding box center [818, 482] width 454 height 35
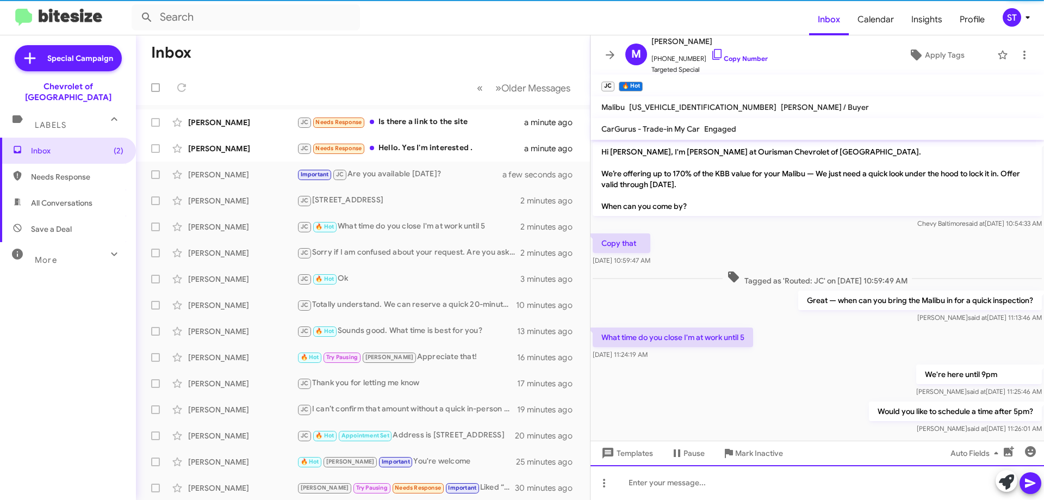
scroll to position [15, 0]
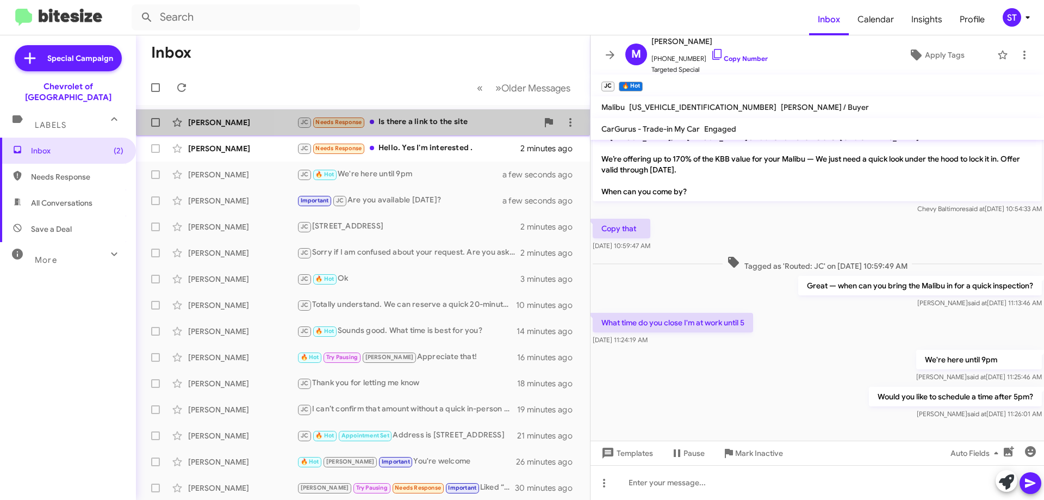
click at [449, 124] on div "JC Needs Response Is there a link to the site" at bounding box center [417, 122] width 241 height 13
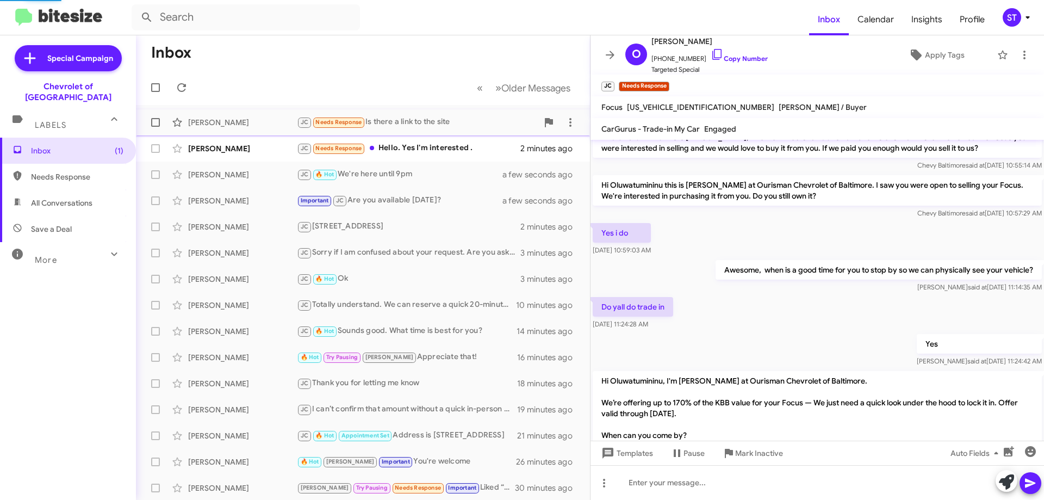
scroll to position [246, 0]
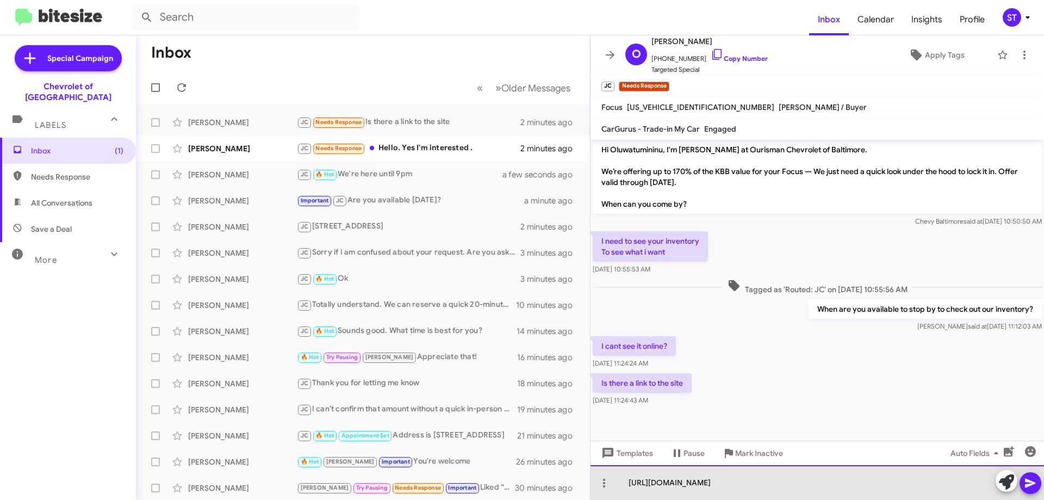
click at [841, 495] on div "[URL][DOMAIN_NAME]" at bounding box center [818, 482] width 454 height 35
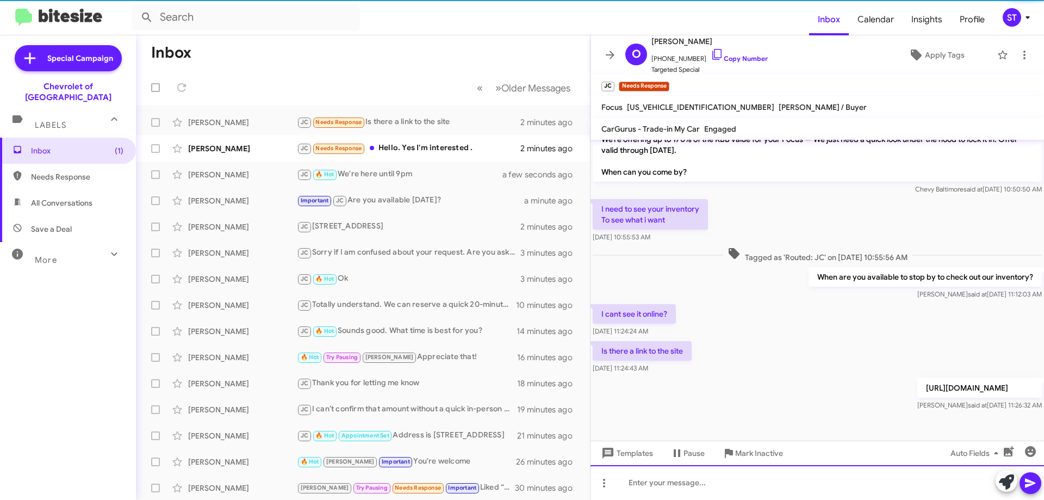
scroll to position [285, 0]
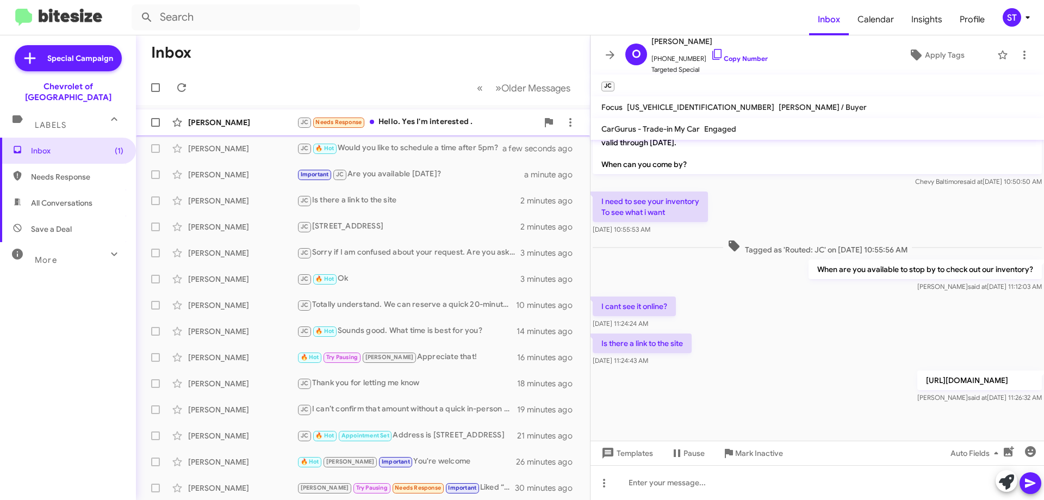
click at [429, 117] on div "JC Needs Response Hello. Yes I'm interested ." at bounding box center [417, 122] width 241 height 13
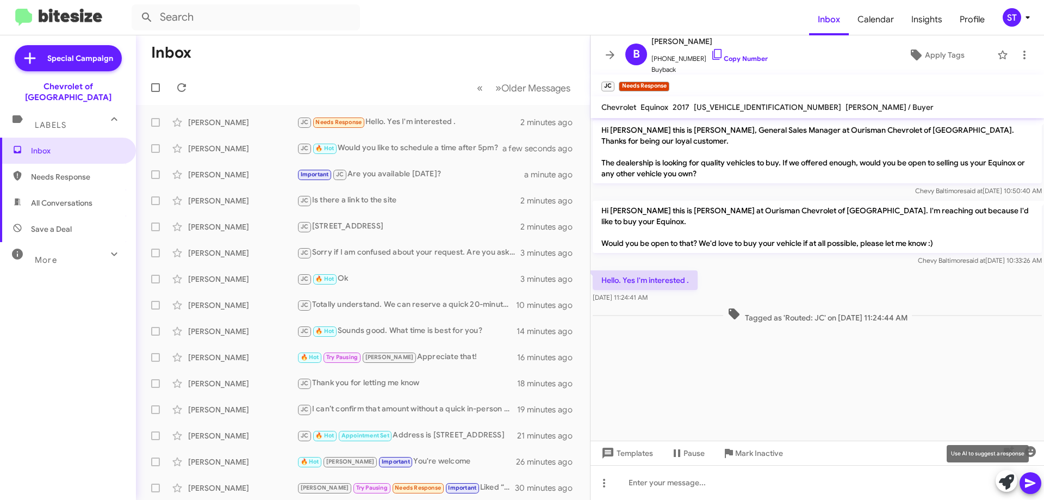
click at [1002, 483] on icon at bounding box center [1006, 481] width 15 height 15
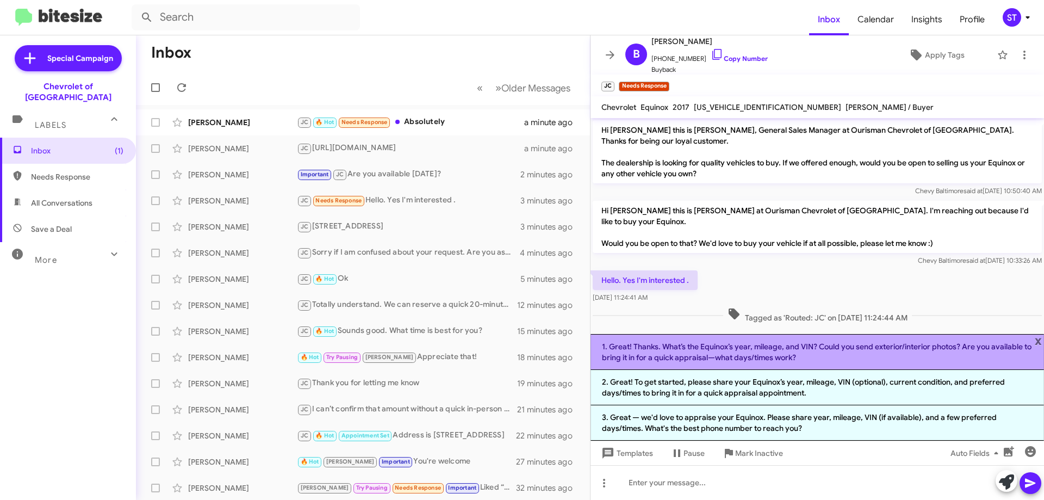
drag, startPoint x: 650, startPoint y: 355, endPoint x: 683, endPoint y: 421, distance: 74.2
click at [650, 355] on li "1. Great! Thanks. What’s the Equinox’s year, mileage, and VIN? Could you send e…" at bounding box center [818, 352] width 454 height 36
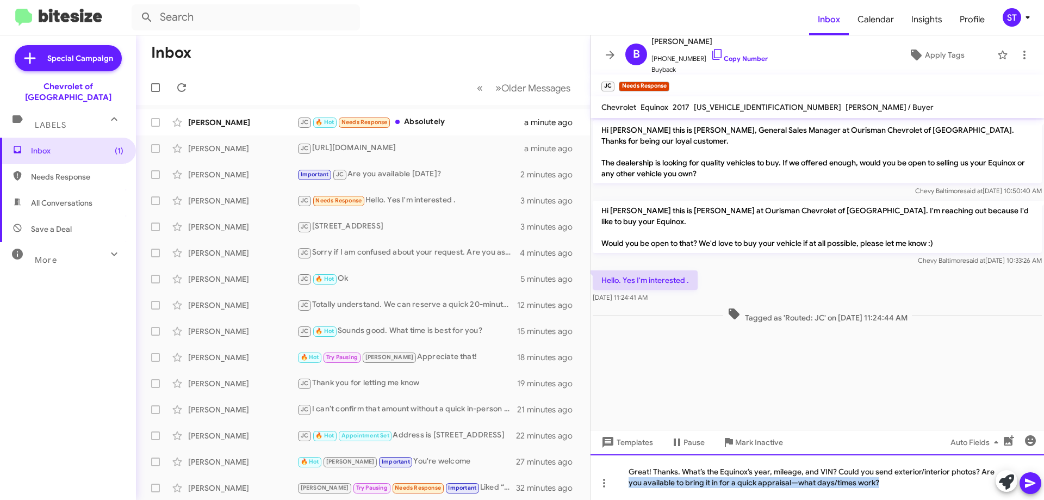
drag, startPoint x: 897, startPoint y: 483, endPoint x: 437, endPoint y: 514, distance: 461.1
click at [437, 499] on html "Inbox Calendar Insights Profile ST Special Campaign Chevrolet of Baltimore Labe…" at bounding box center [522, 250] width 1044 height 500
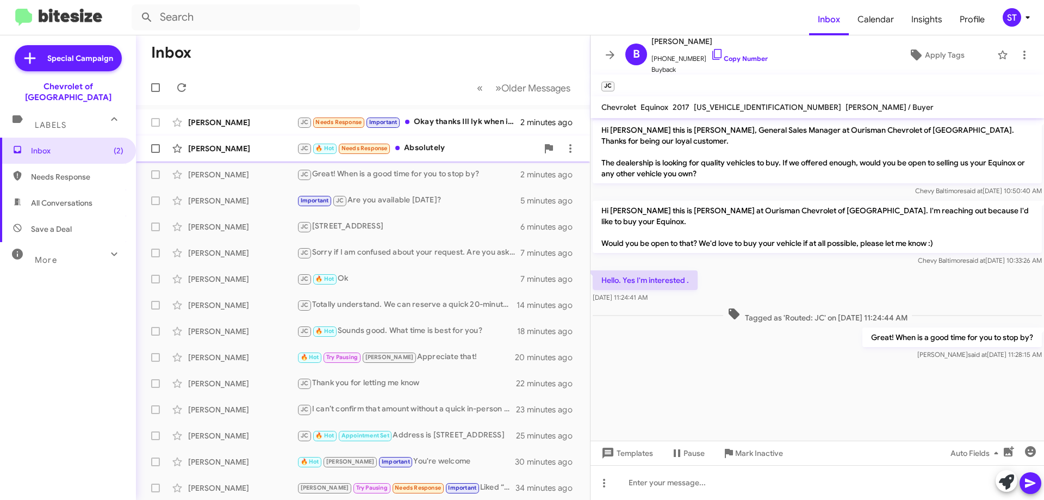
click at [426, 154] on div "JC 🔥 Hot Needs Response Absolutely" at bounding box center [417, 148] width 241 height 13
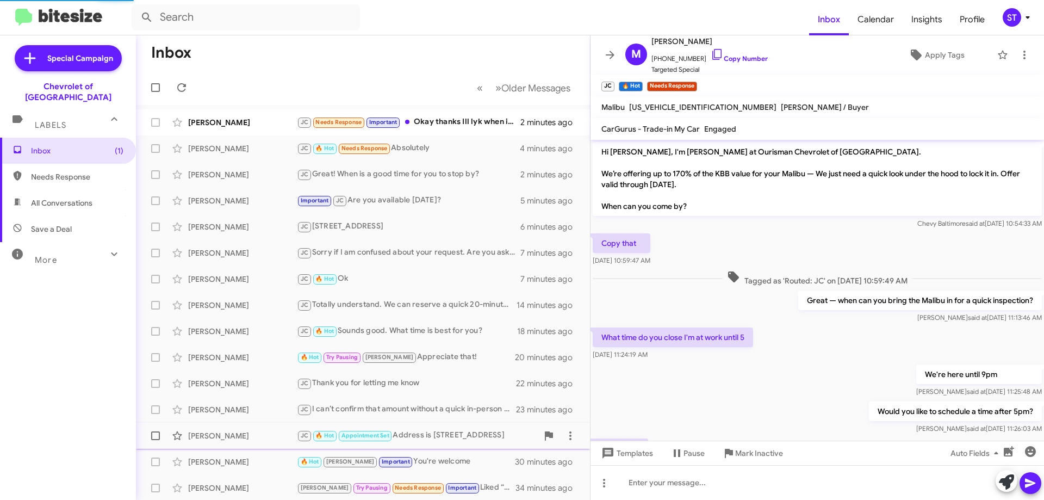
scroll to position [54, 0]
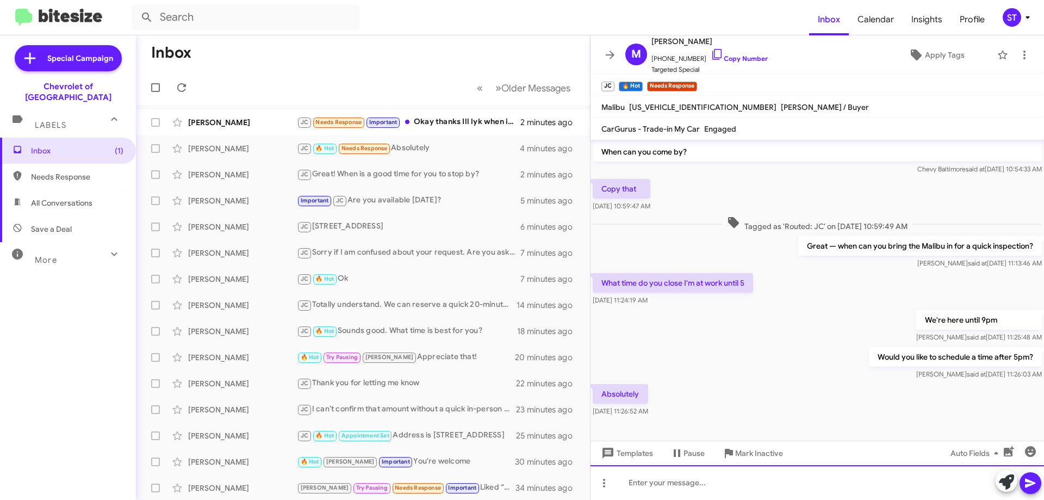
click at [689, 481] on div at bounding box center [818, 482] width 454 height 35
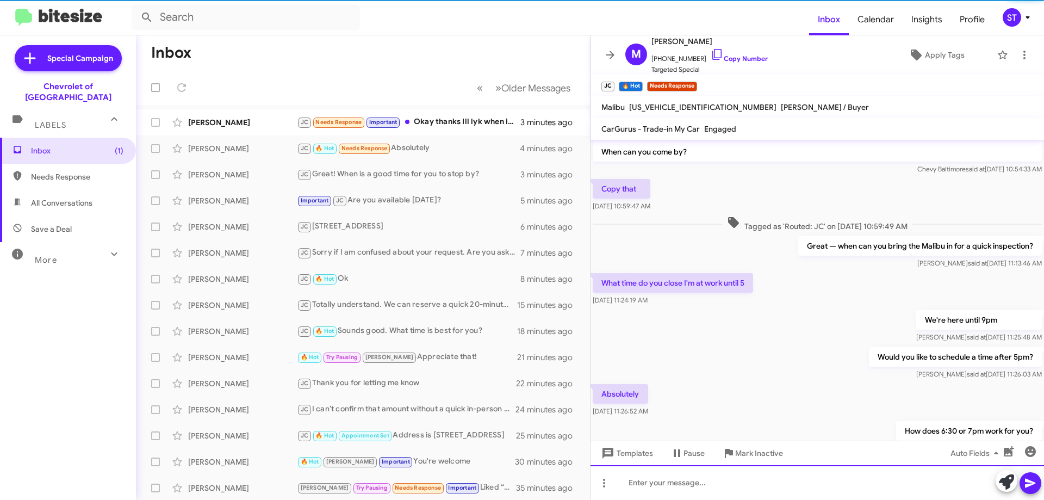
scroll to position [94, 0]
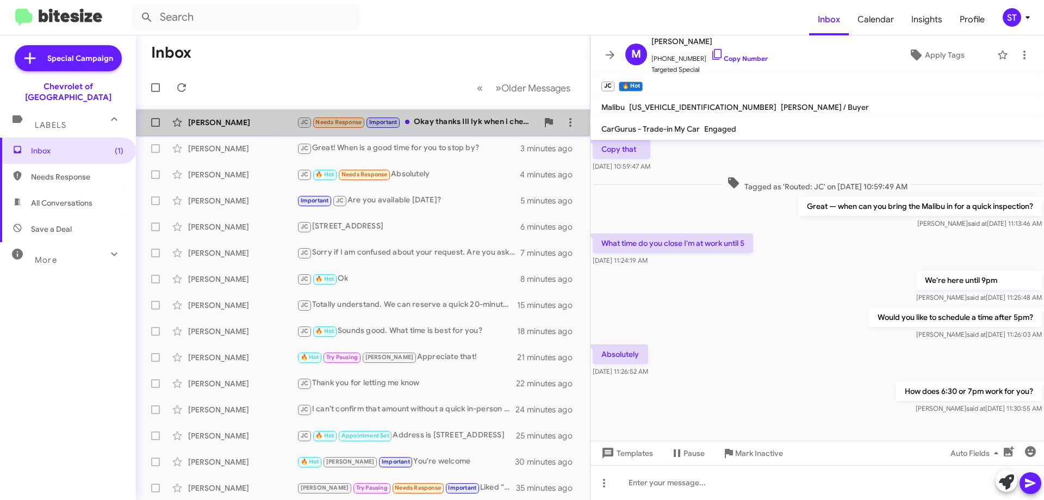
click at [456, 125] on div "JC Needs Response Important Okay thanks Ill lyk when i check it" at bounding box center [417, 122] width 241 height 13
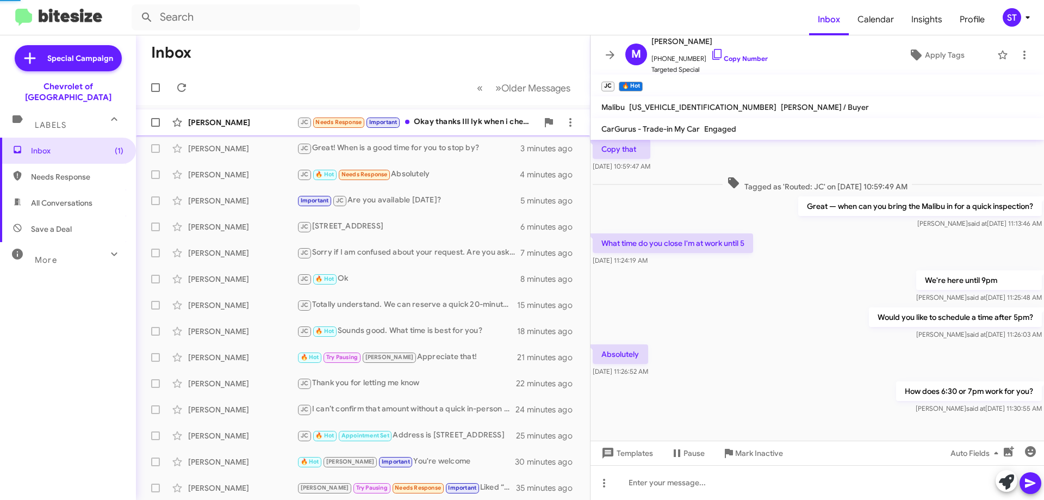
scroll to position [336, 0]
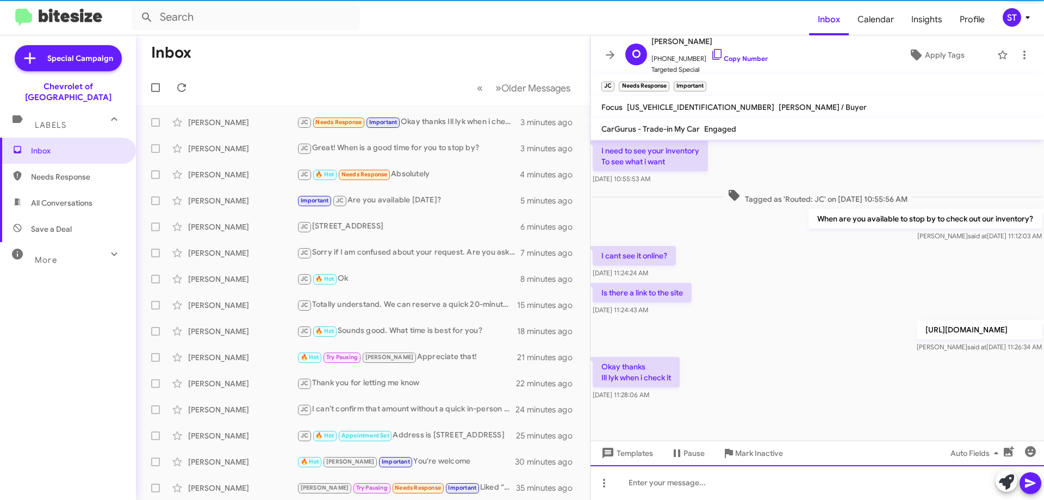
click at [634, 496] on div at bounding box center [818, 482] width 454 height 35
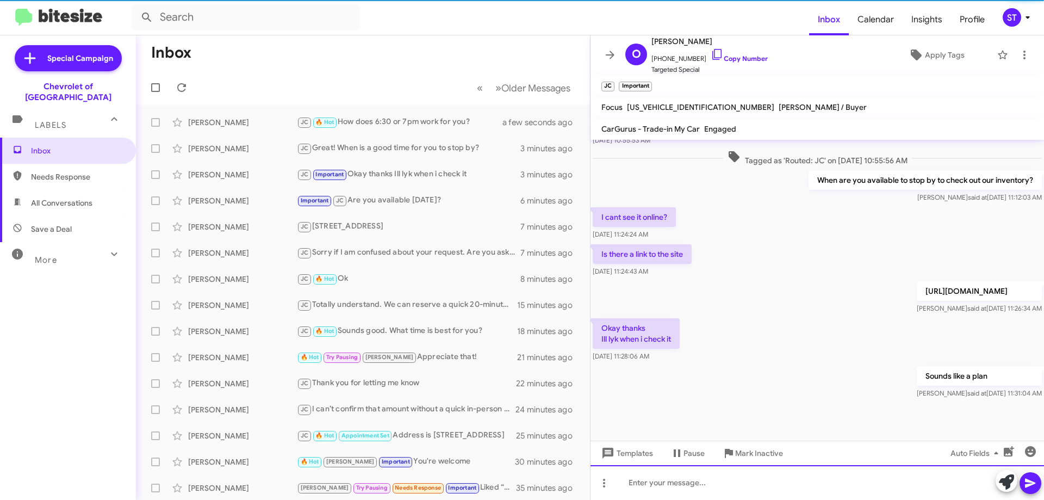
scroll to position [376, 0]
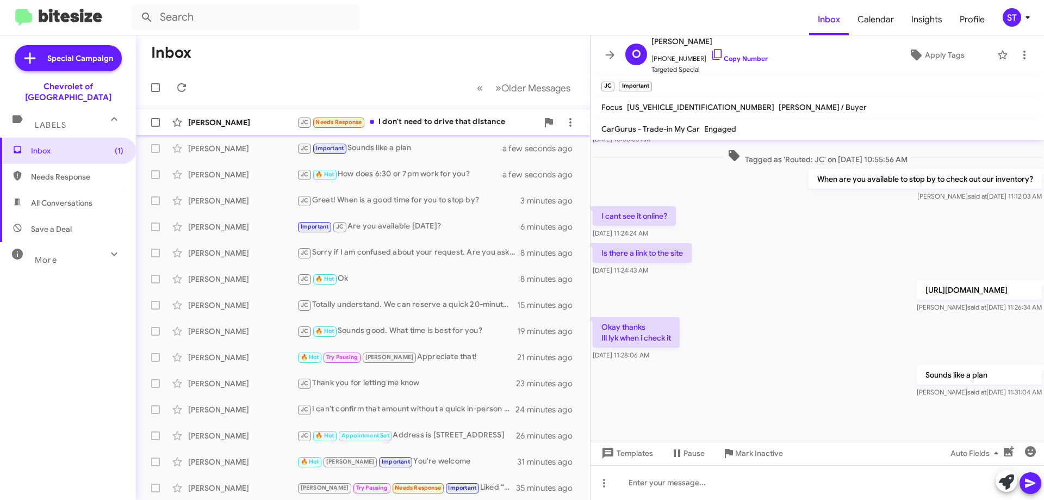
click at [408, 121] on div "JC Needs Response I don't need to drive that distance" at bounding box center [417, 122] width 241 height 13
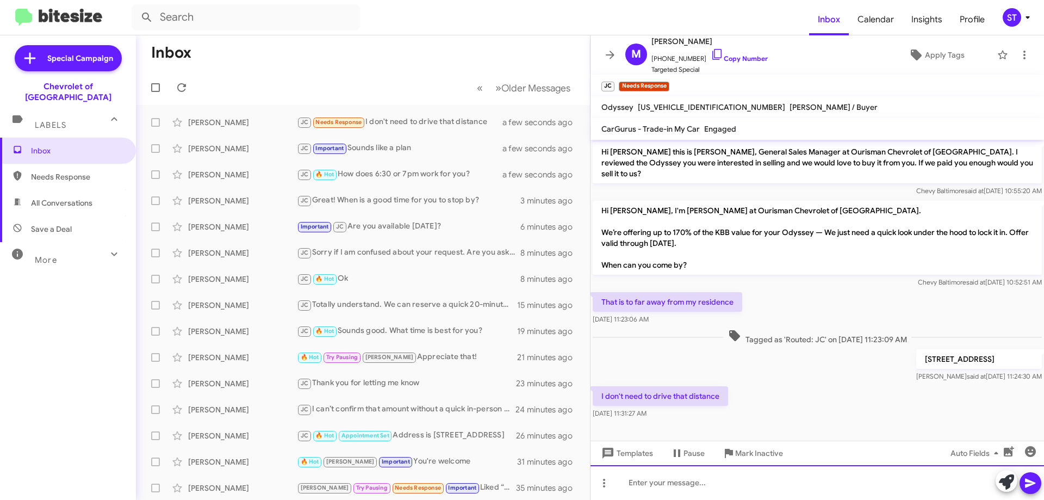
click at [687, 482] on div at bounding box center [818, 482] width 454 height 35
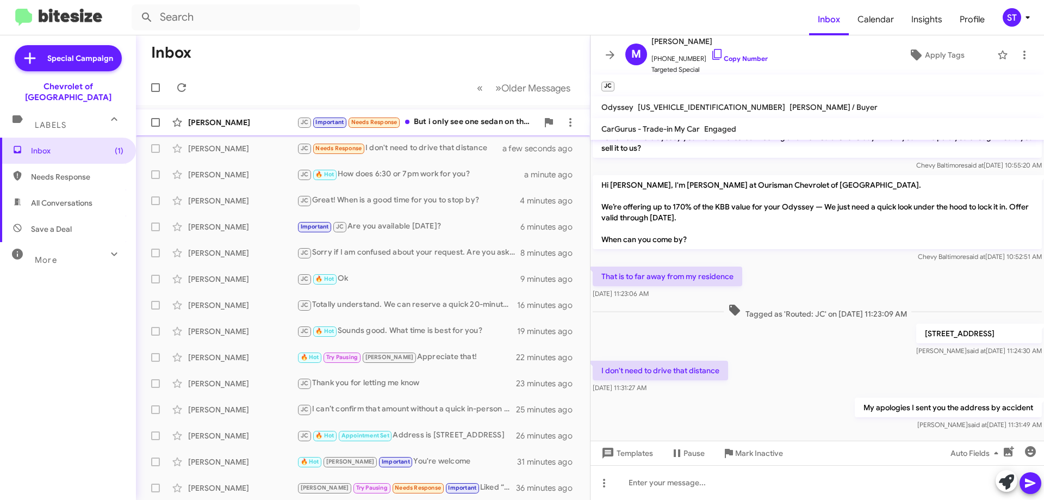
click at [443, 122] on div "JC Important Needs Response But i only see one sedan on the lot" at bounding box center [417, 122] width 241 height 13
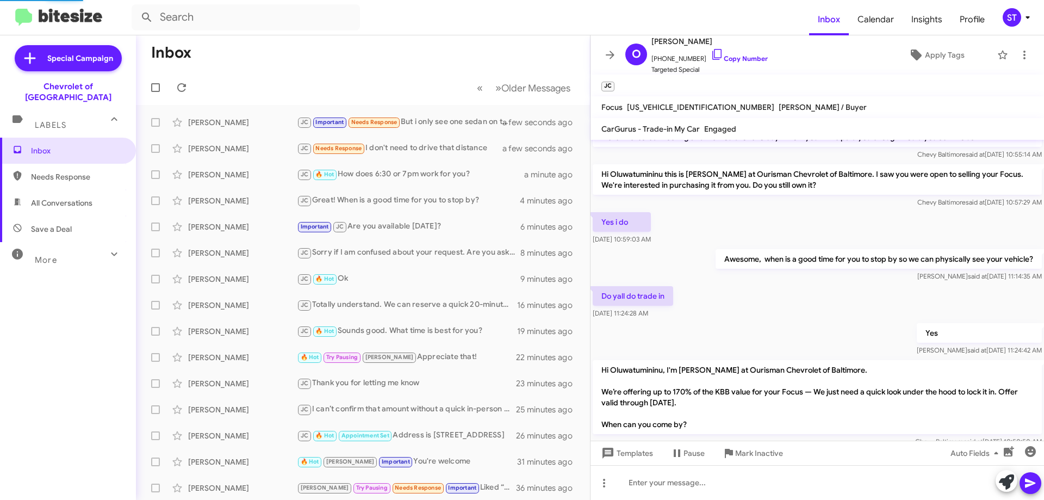
scroll to position [415, 0]
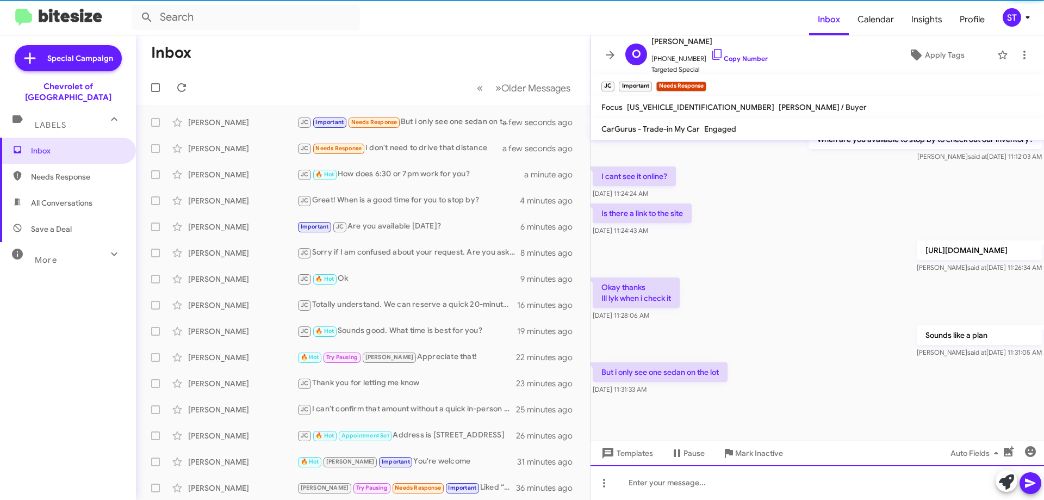
click at [679, 490] on div at bounding box center [818, 482] width 454 height 35
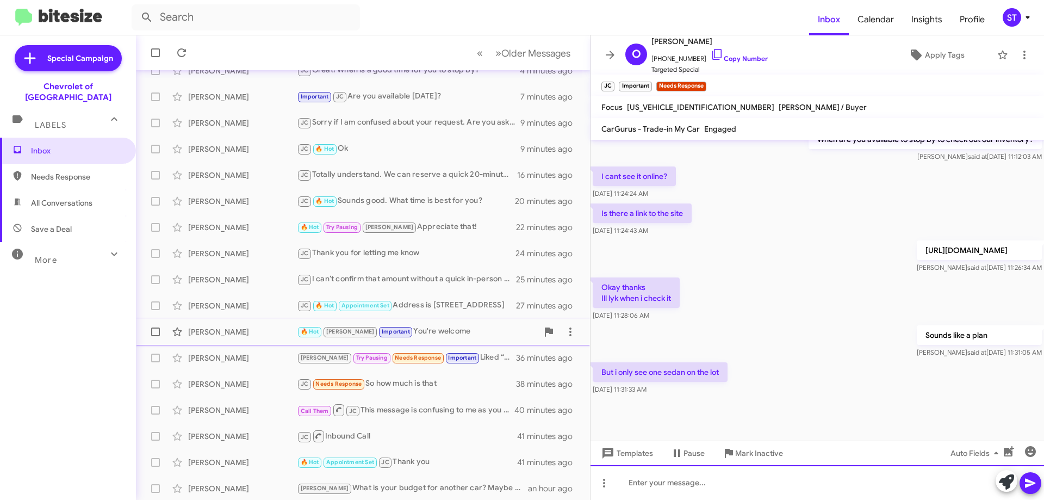
scroll to position [132, 0]
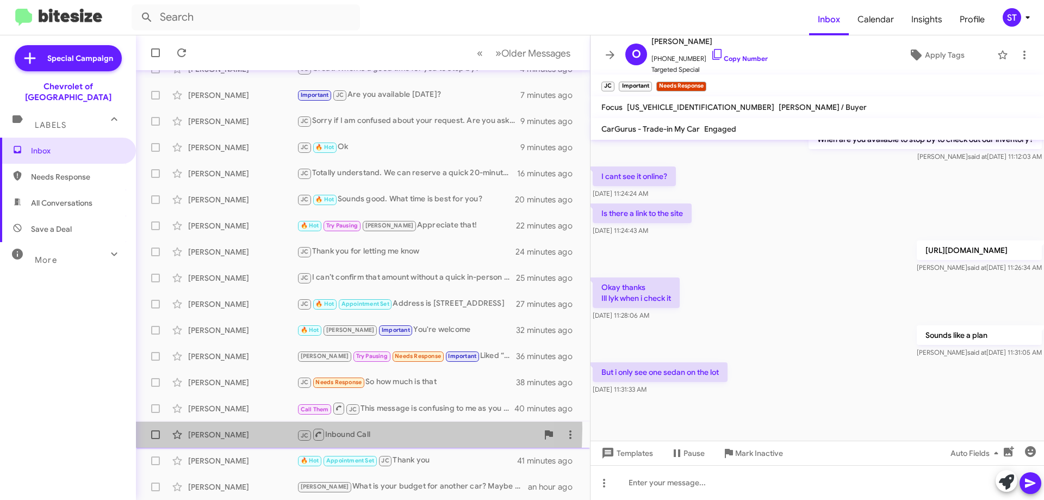
click at [222, 428] on div "Melissa Smith JC Inbound Call 41 minutes ago" at bounding box center [363, 435] width 437 height 22
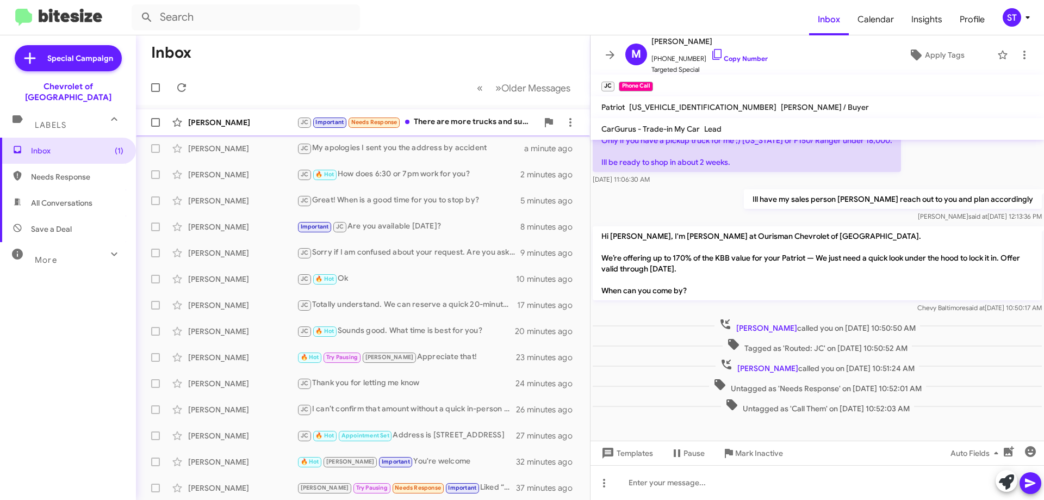
click at [465, 123] on div "JC Important Needs Response There are more trucks and suvs Looking more for a s…" at bounding box center [417, 122] width 241 height 13
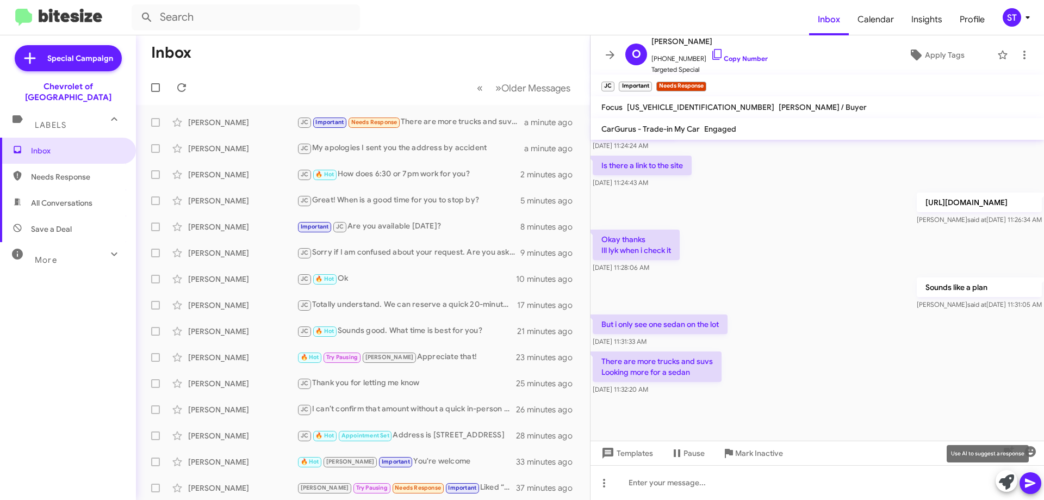
click at [1003, 481] on icon at bounding box center [1006, 481] width 15 height 15
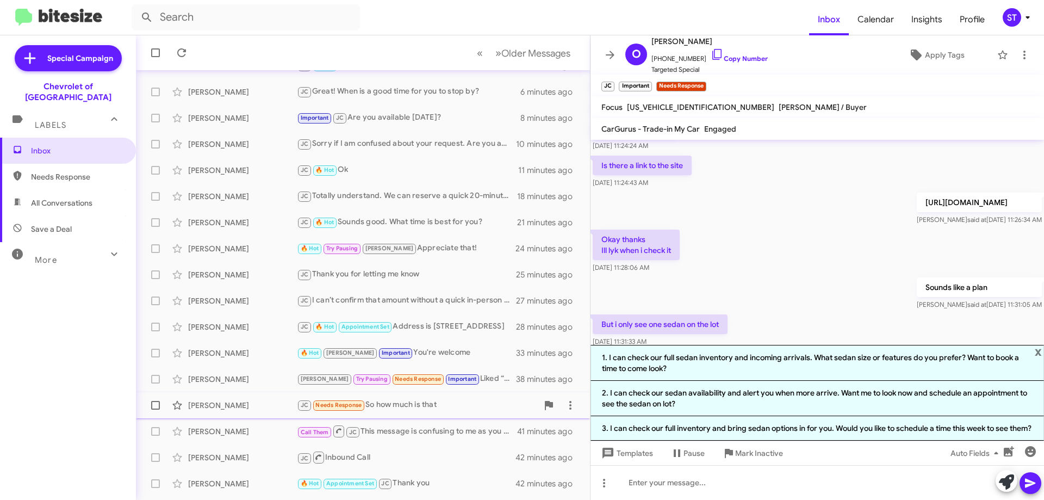
scroll to position [132, 0]
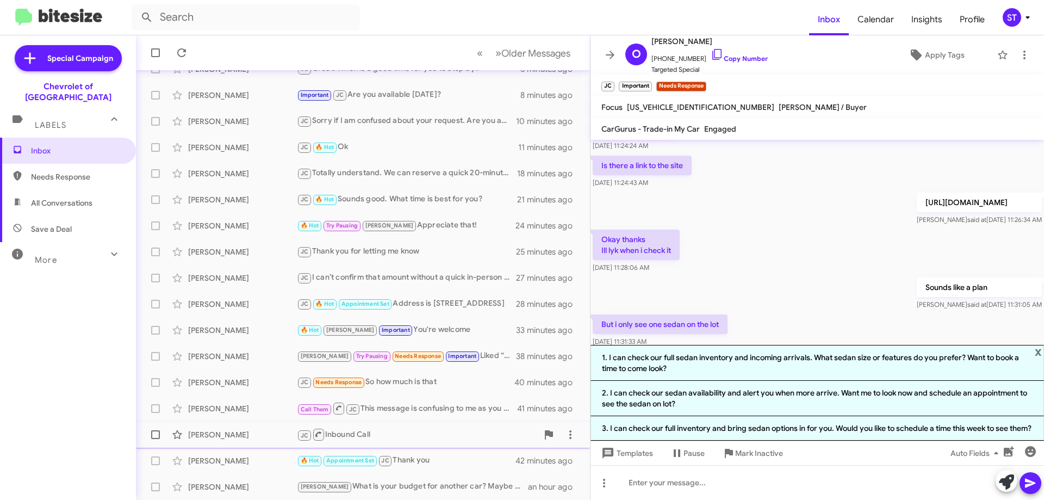
click at [237, 429] on div "Melissa Smith JC Inbound Call 42 minutes ago" at bounding box center [363, 435] width 437 height 22
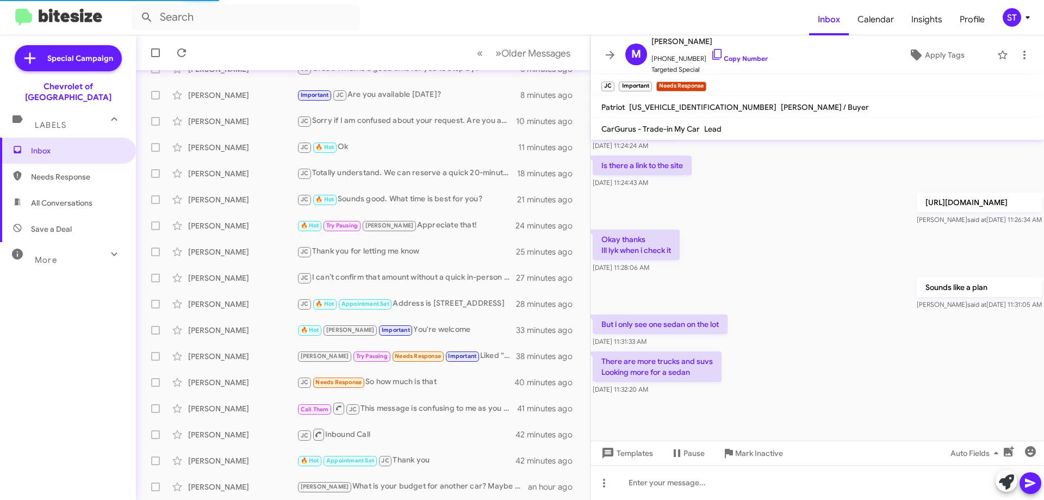
scroll to position [59, 0]
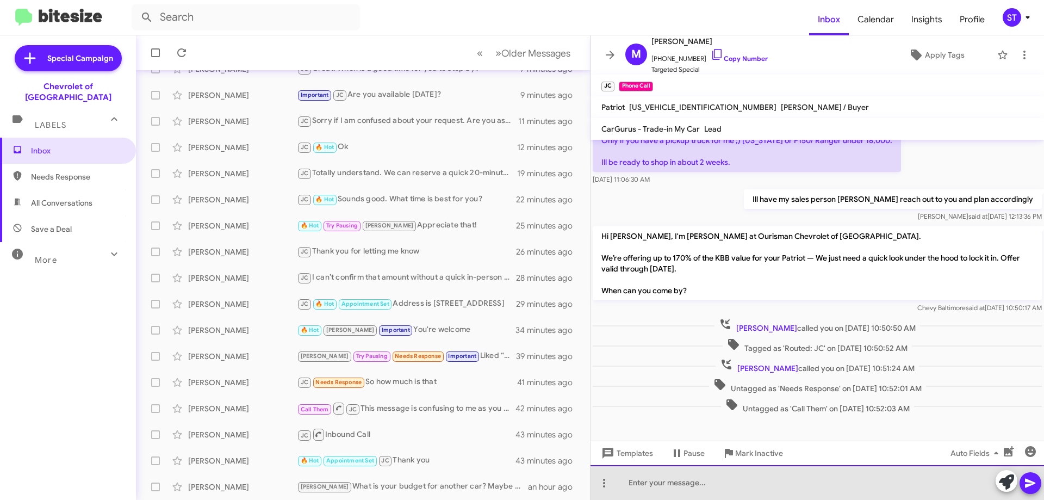
click at [659, 490] on div at bounding box center [818, 482] width 454 height 35
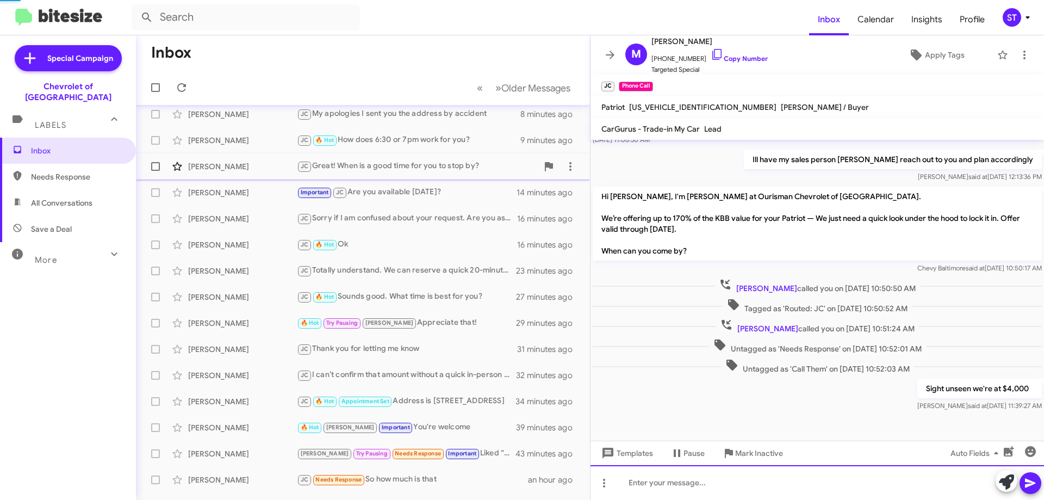
scroll to position [0, 0]
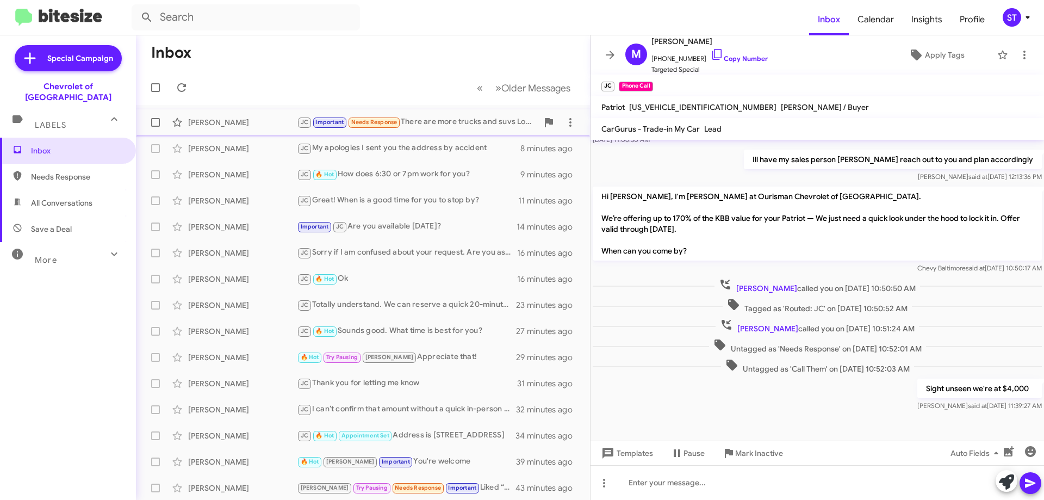
click at [250, 111] on span "Oluwatumininu Thanni JC Important Needs Response There are more trucks and suvs…" at bounding box center [363, 122] width 454 height 26
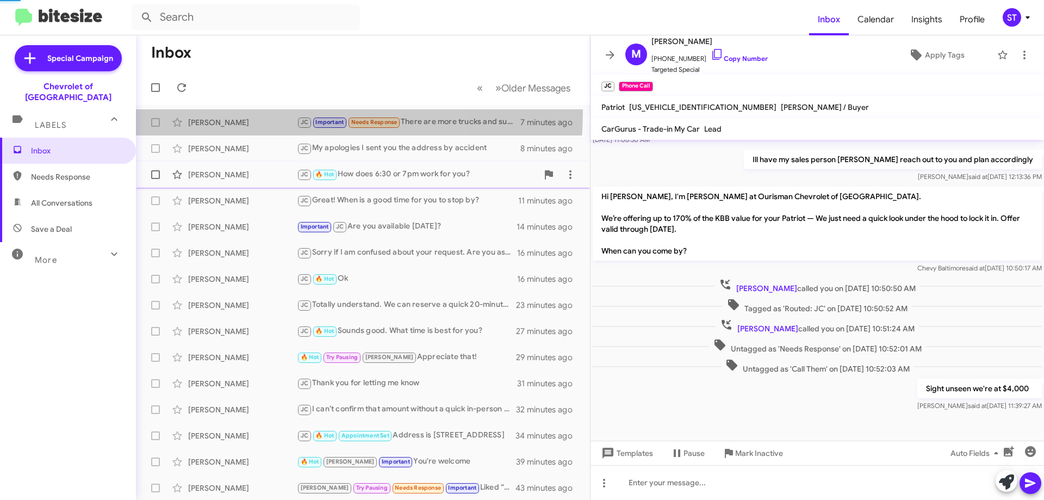
scroll to position [466, 0]
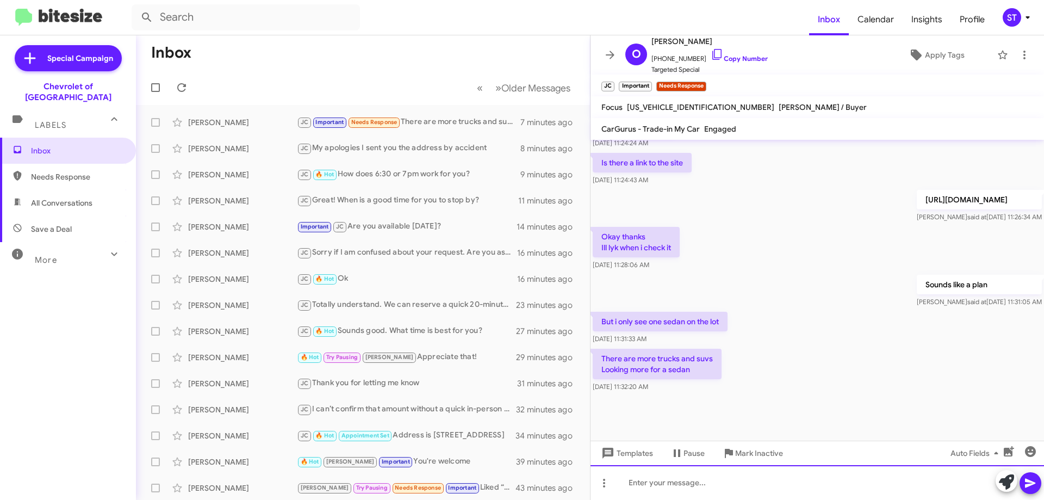
click at [660, 486] on div at bounding box center [818, 482] width 454 height 35
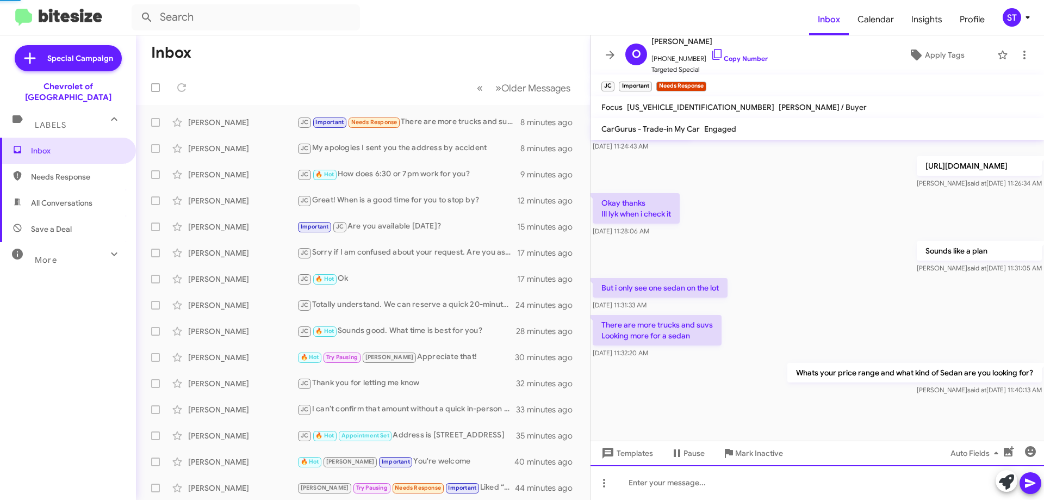
scroll to position [506, 0]
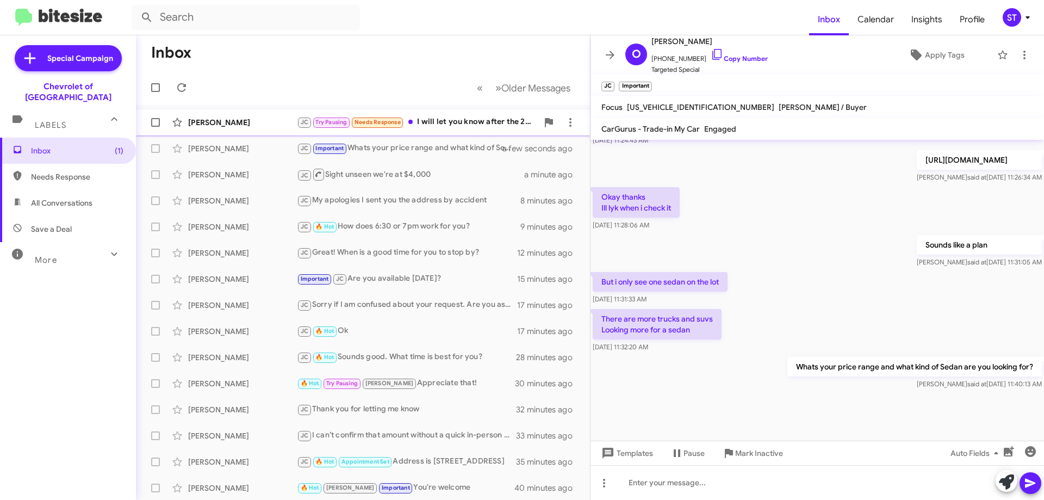
click at [387, 121] on span "Needs Response" at bounding box center [378, 122] width 46 height 7
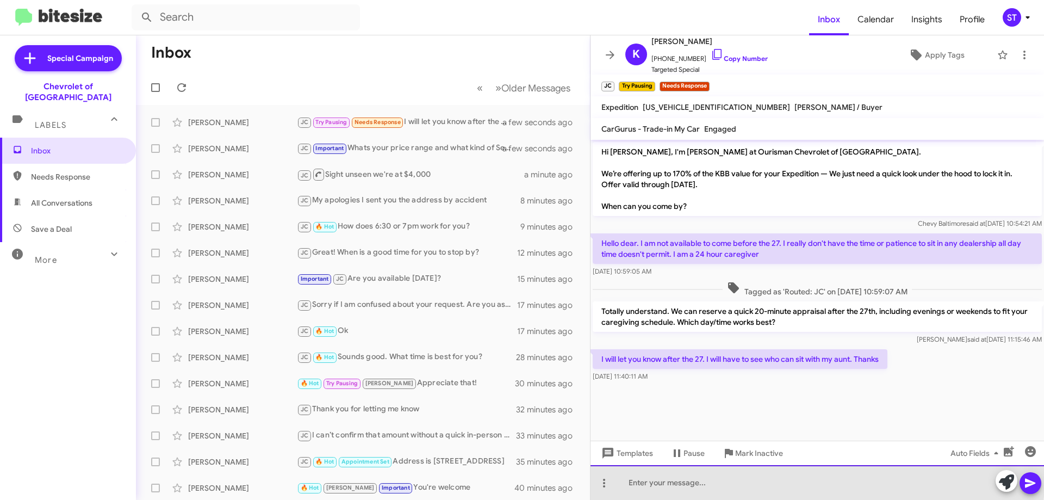
click at [805, 481] on div at bounding box center [818, 482] width 454 height 35
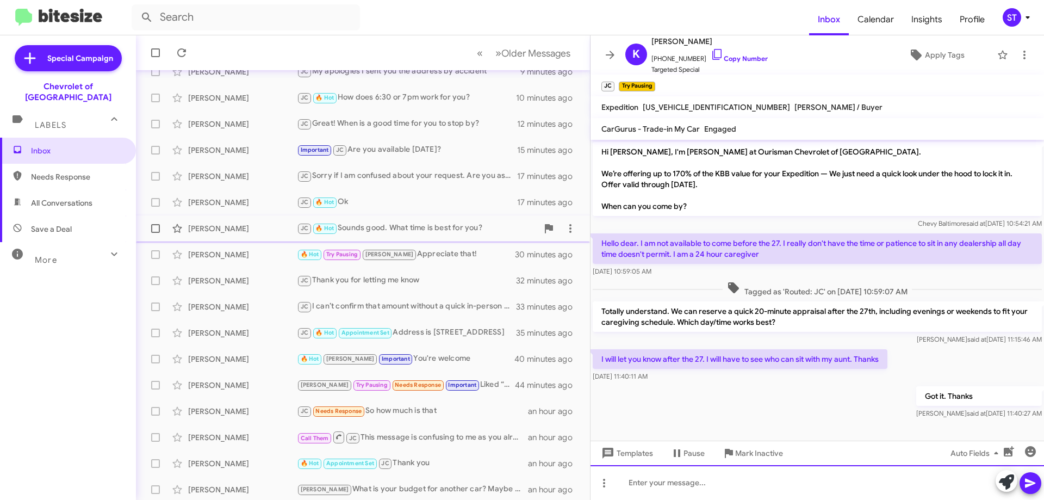
scroll to position [132, 0]
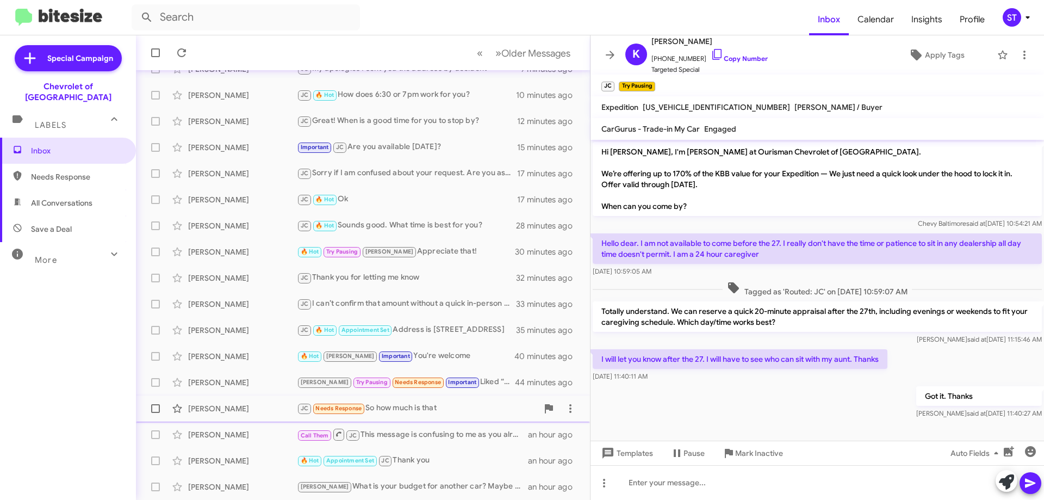
click at [449, 414] on div "JC Needs Response So how much is that" at bounding box center [417, 408] width 241 height 13
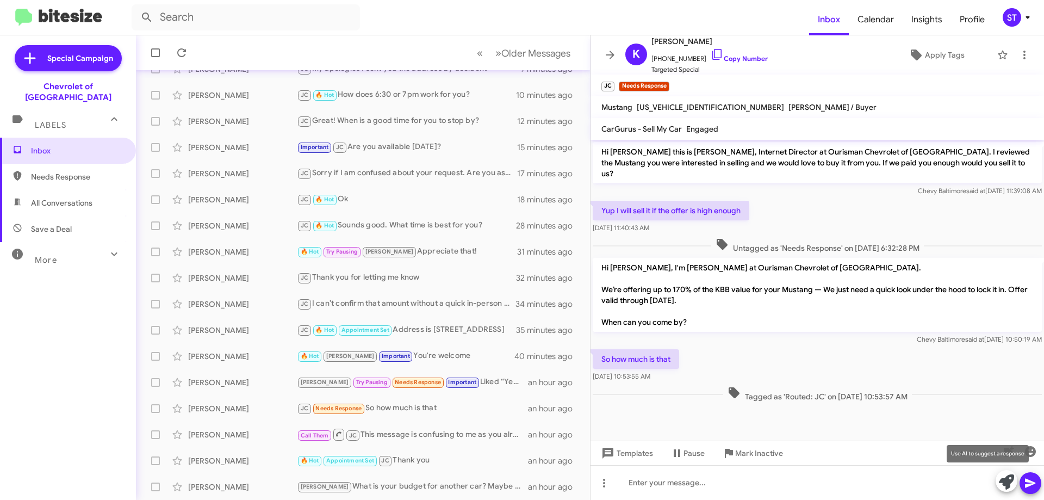
click at [1005, 481] on icon at bounding box center [1006, 481] width 15 height 15
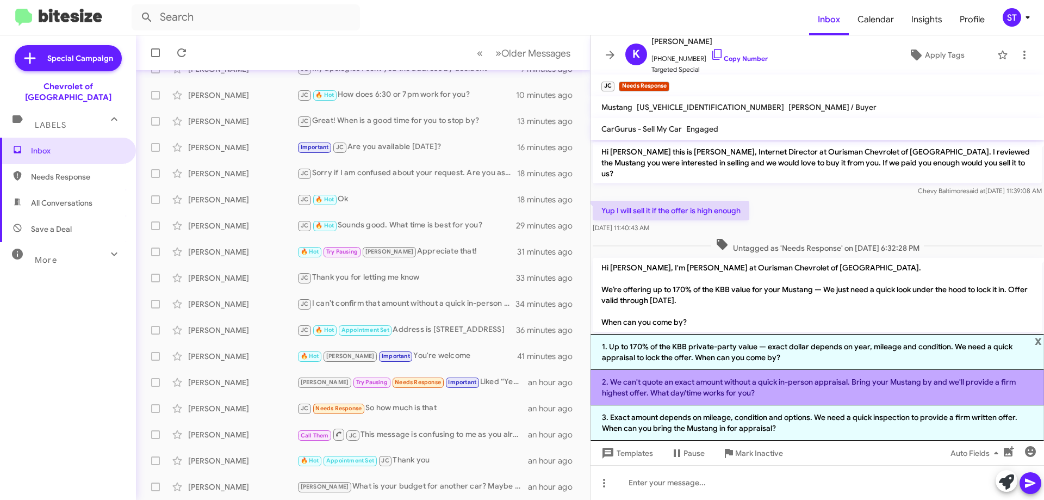
click at [893, 388] on li "2. We can't quote an exact amount without a quick in-person appraisal. Bring yo…" at bounding box center [818, 387] width 454 height 35
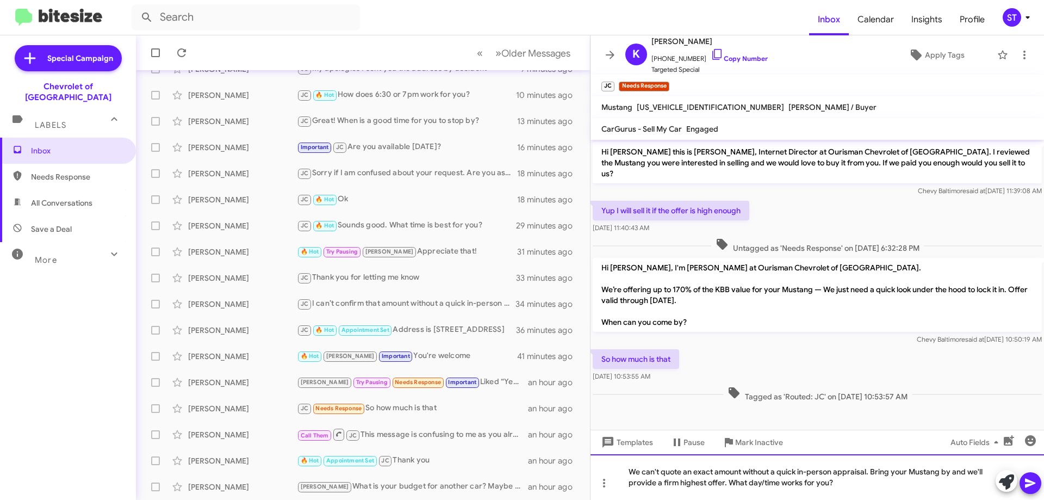
click at [866, 488] on div "We can't quote an exact amount without a quick in-person appraisal. Bring your …" at bounding box center [818, 477] width 454 height 46
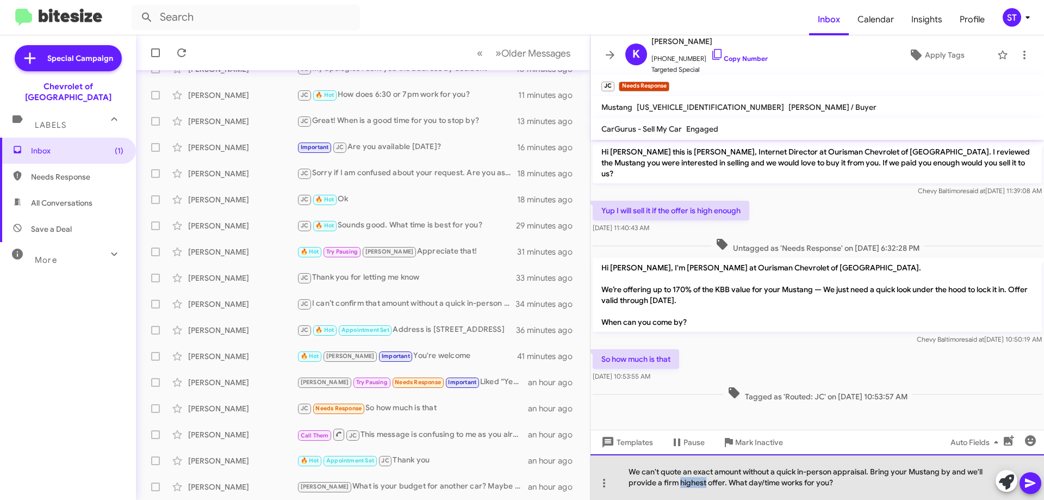
drag, startPoint x: 705, startPoint y: 483, endPoint x: 676, endPoint y: 481, distance: 28.9
click at [678, 482] on div "We can't quote an exact amount without a quick in-person appraisal. Bring your …" at bounding box center [818, 477] width 454 height 46
click at [856, 479] on div "We can't quote an exact amount without a quick in-person appraisal. Bring your …" at bounding box center [818, 477] width 454 height 46
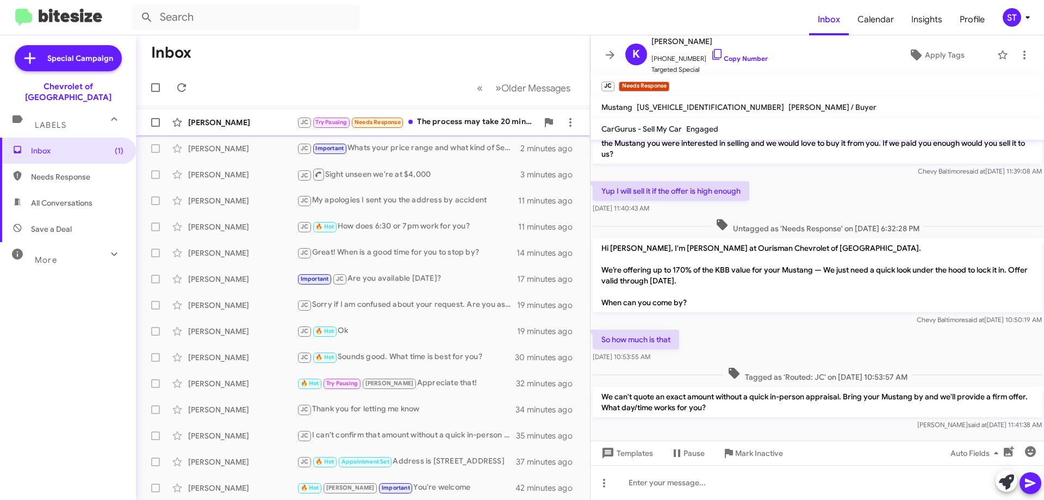
click at [450, 122] on div "JC Try Pausing Needs Response The process may take 20 minutes, however I am com…" at bounding box center [417, 122] width 241 height 13
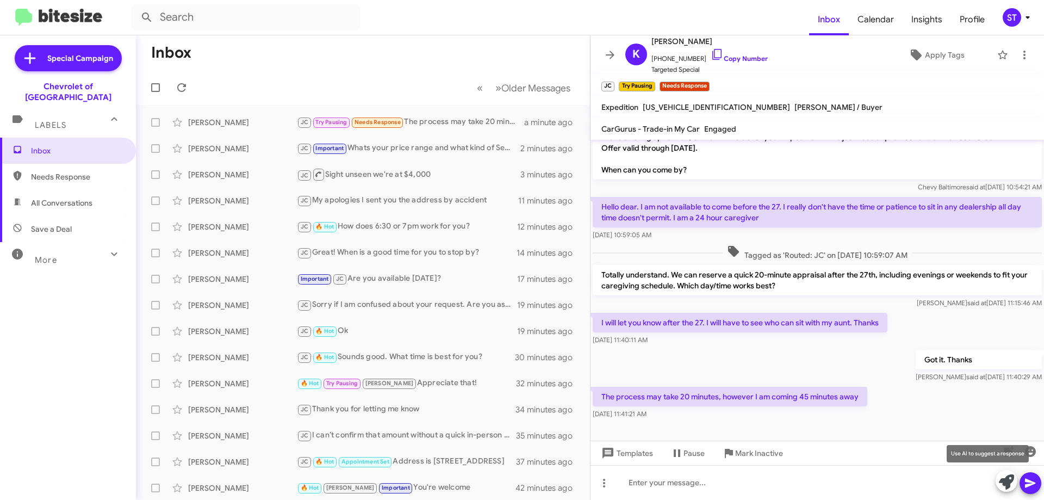
click at [1005, 478] on icon at bounding box center [1006, 481] width 15 height 15
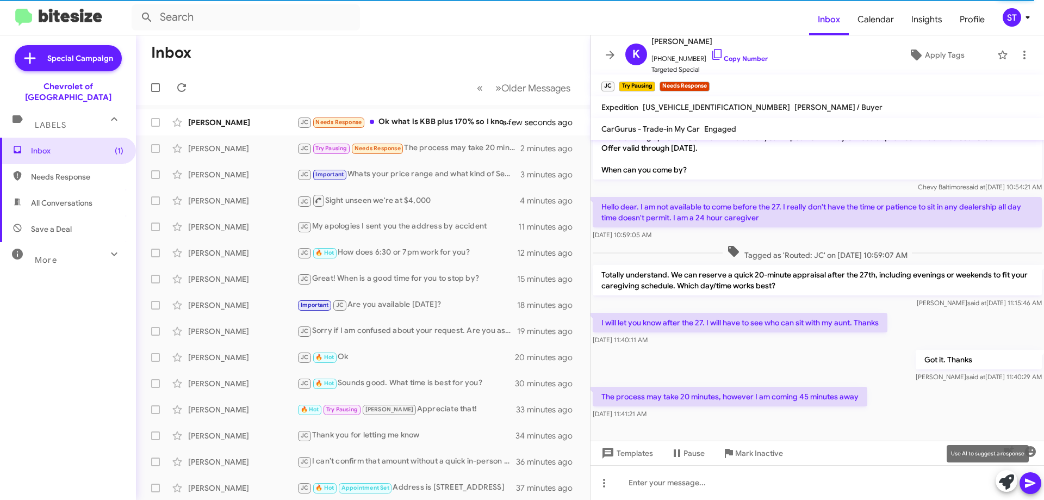
click at [1005, 480] on icon at bounding box center [1006, 481] width 15 height 15
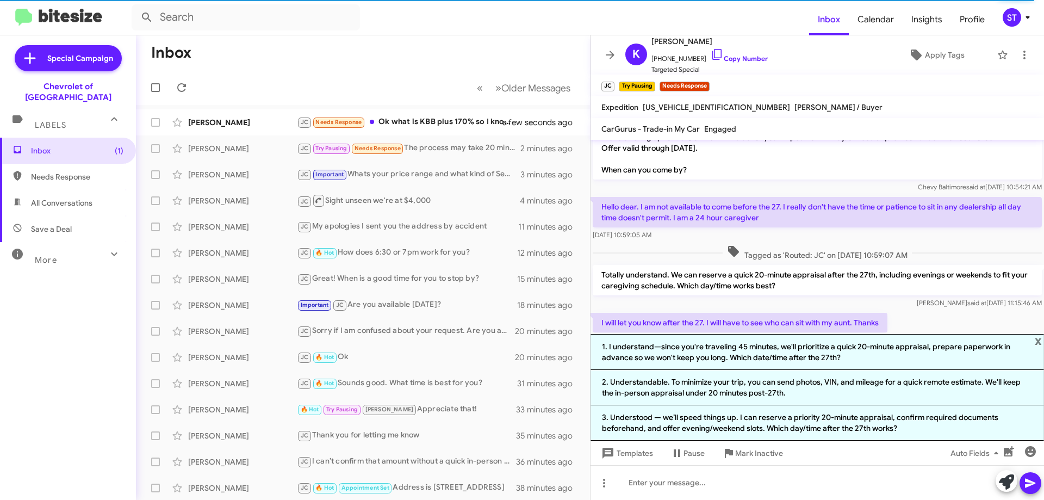
scroll to position [143, 0]
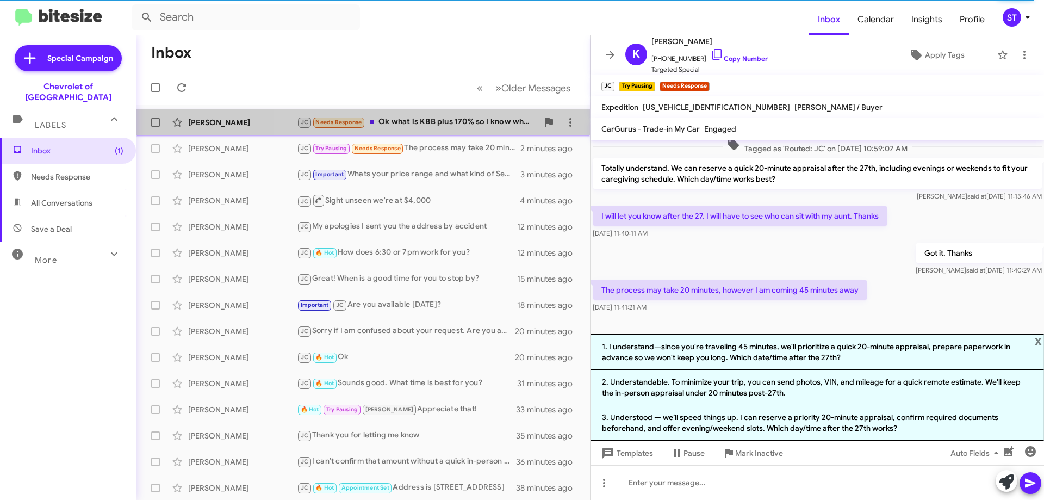
click at [451, 121] on div "JC Needs Response Ok what is KBB plus 170% so I know what the highest offer pos…" at bounding box center [417, 122] width 241 height 13
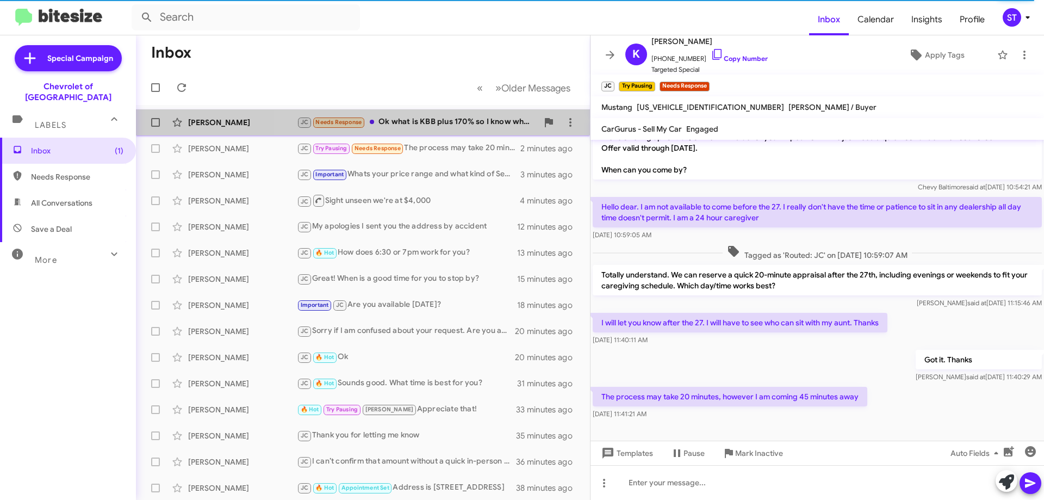
click at [404, 120] on div "JC Needs Response Ok what is KBB plus 170% so I know what the highest offer pos…" at bounding box center [417, 122] width 241 height 13
click at [449, 120] on div "JC Needs Response Ok what is KBB plus 170% so I know what the highest offer pos…" at bounding box center [417, 122] width 241 height 13
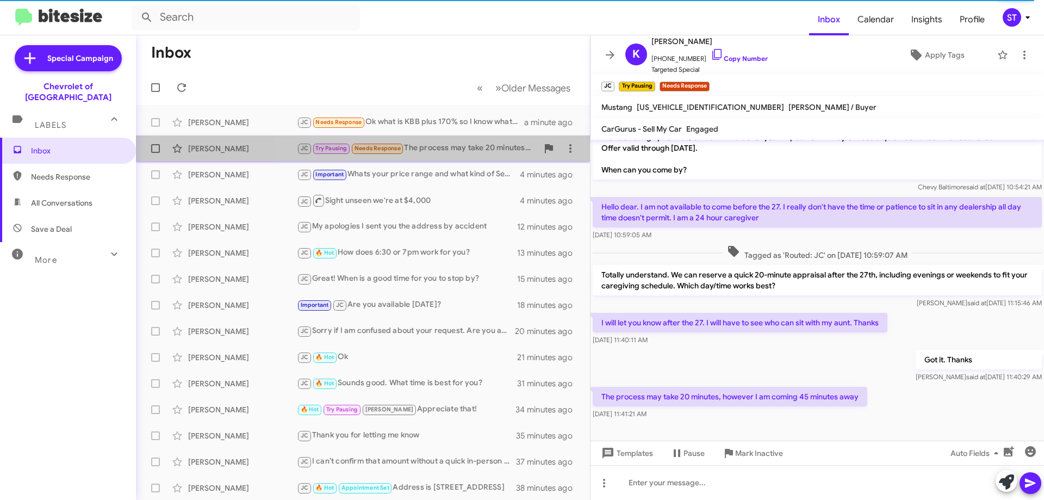
click at [436, 146] on div "JC Try Pausing Needs Response The process may take 20 minutes, however I am com…" at bounding box center [417, 148] width 241 height 13
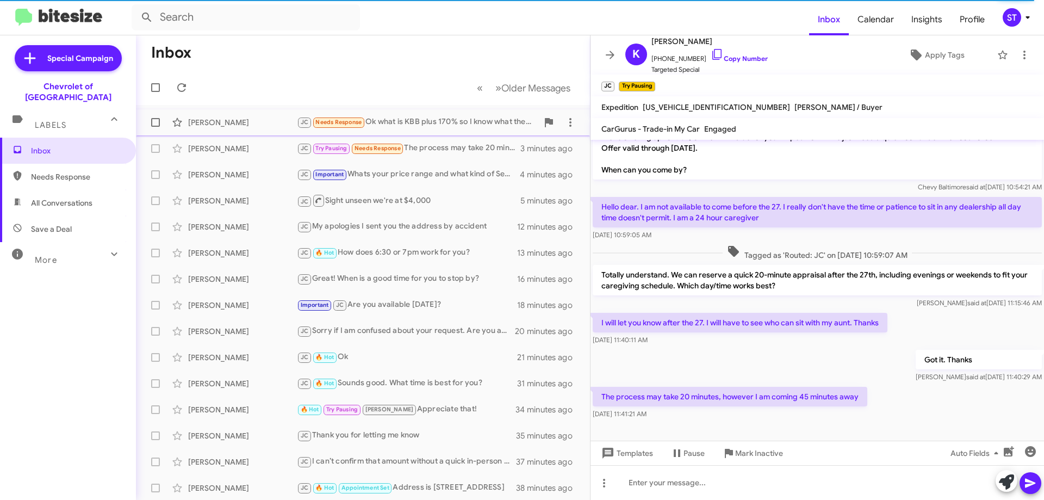
click at [419, 122] on div "JC Needs Response Ok what is KBB plus 170% so I know what the highest offer pos…" at bounding box center [417, 122] width 241 height 13
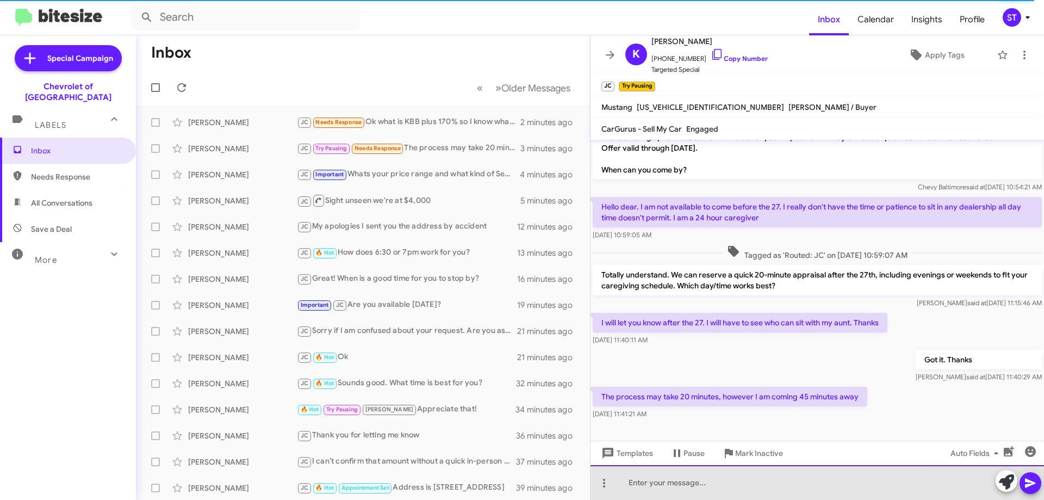
click at [775, 490] on div at bounding box center [818, 482] width 454 height 35
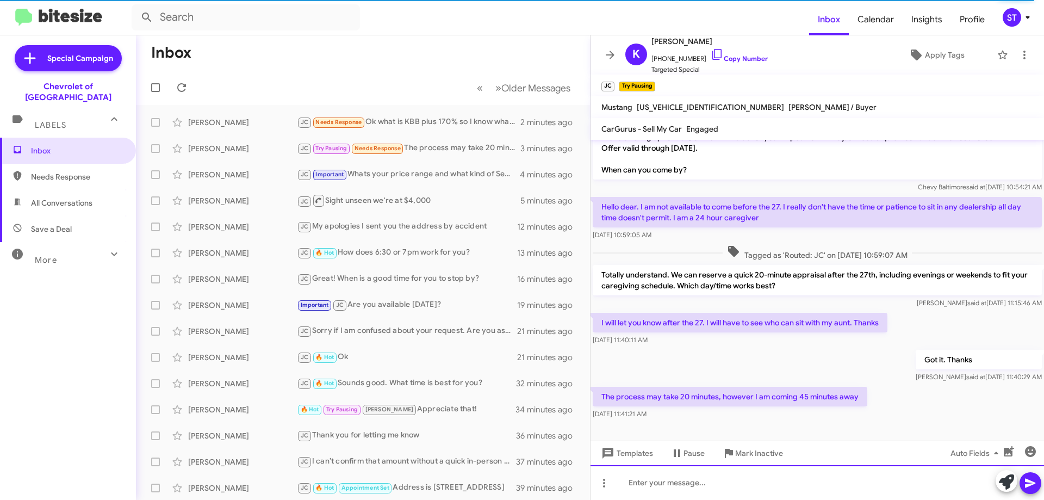
scroll to position [59, 0]
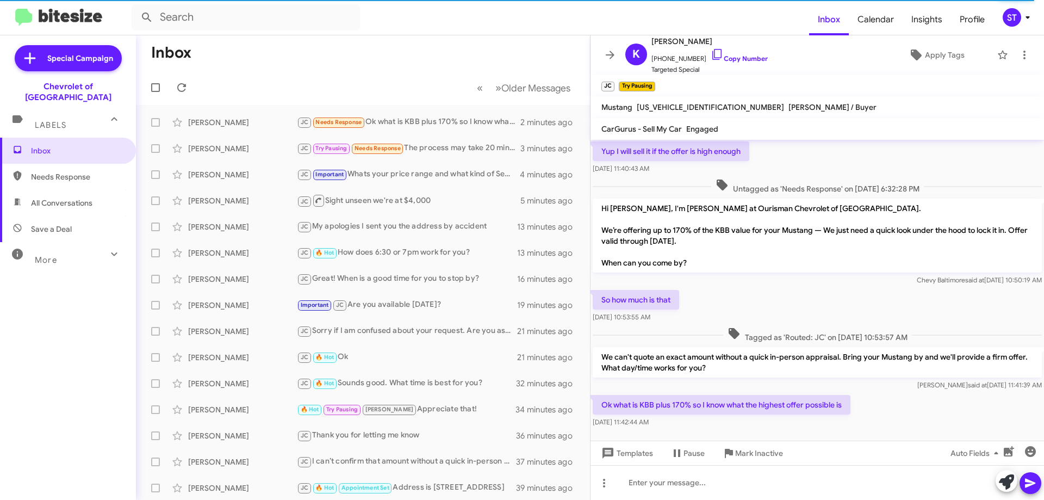
click at [1013, 21] on div "ST" at bounding box center [1012, 17] width 18 height 18
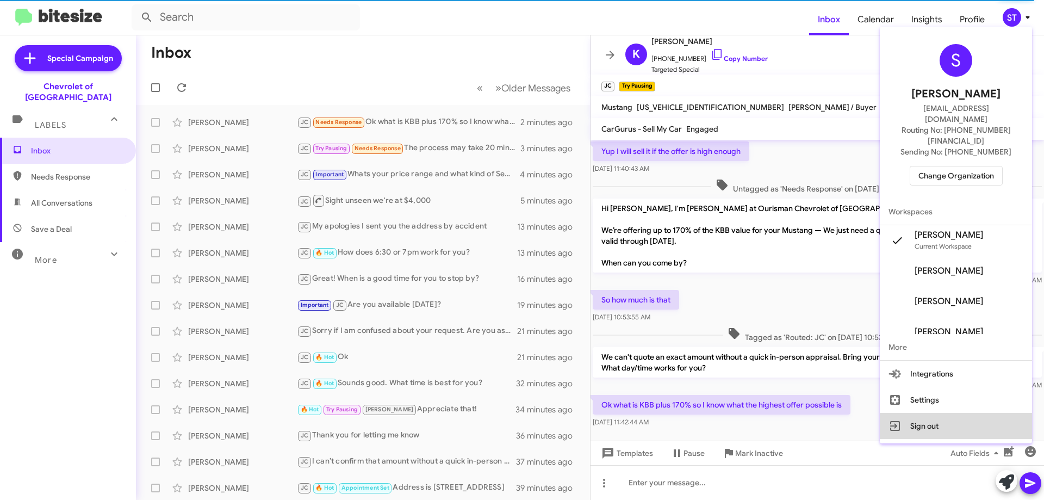
click at [930, 413] on button "Sign out" at bounding box center [956, 426] width 152 height 26
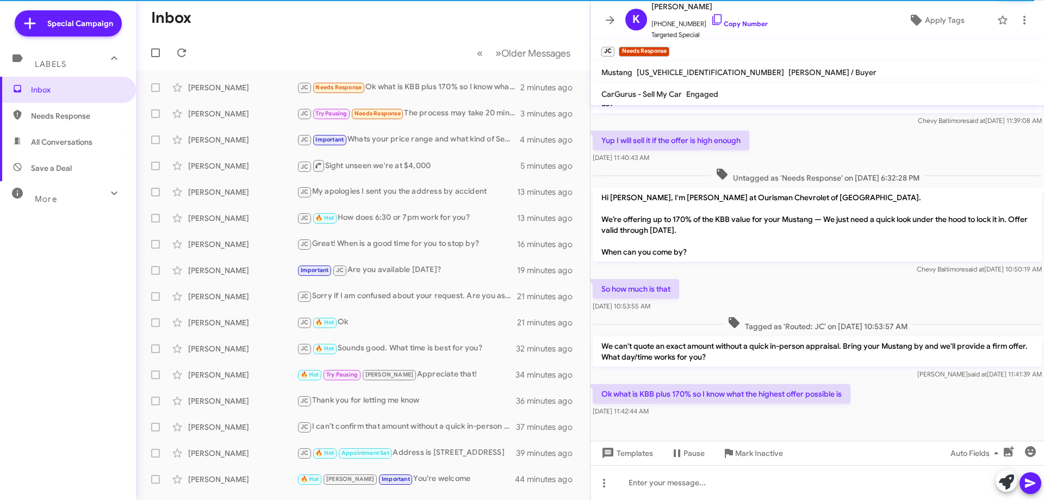
scroll to position [24, 0]
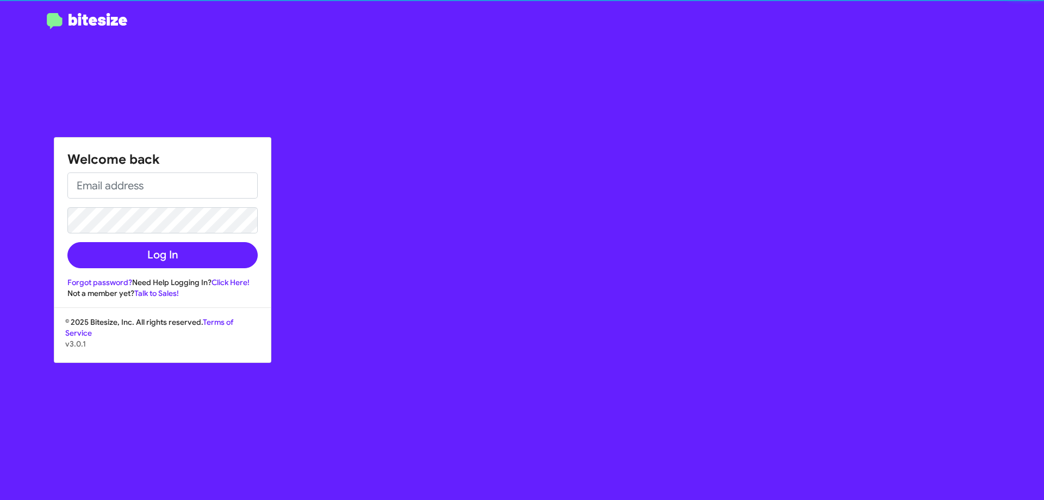
type input "sthornton@ourismancars.com"
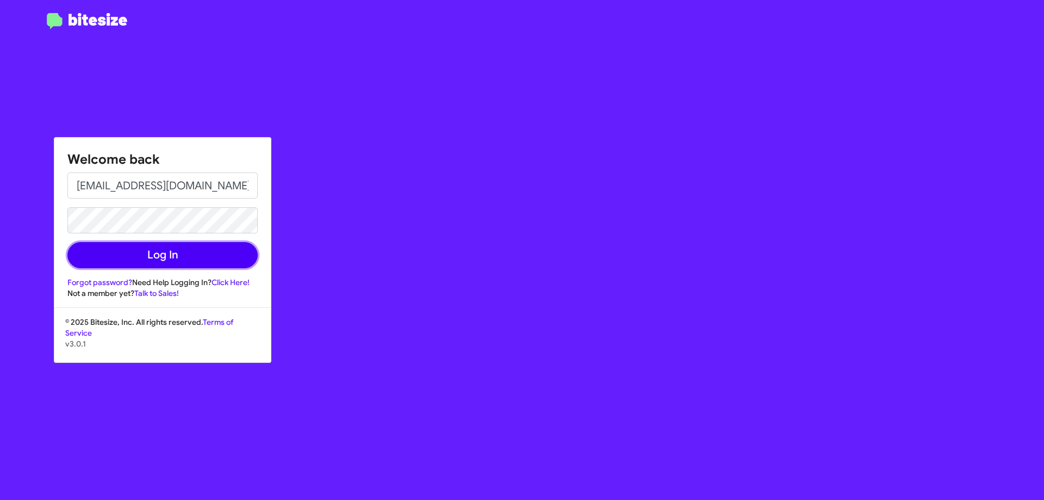
click at [170, 252] on button "Log In" at bounding box center [162, 255] width 190 height 26
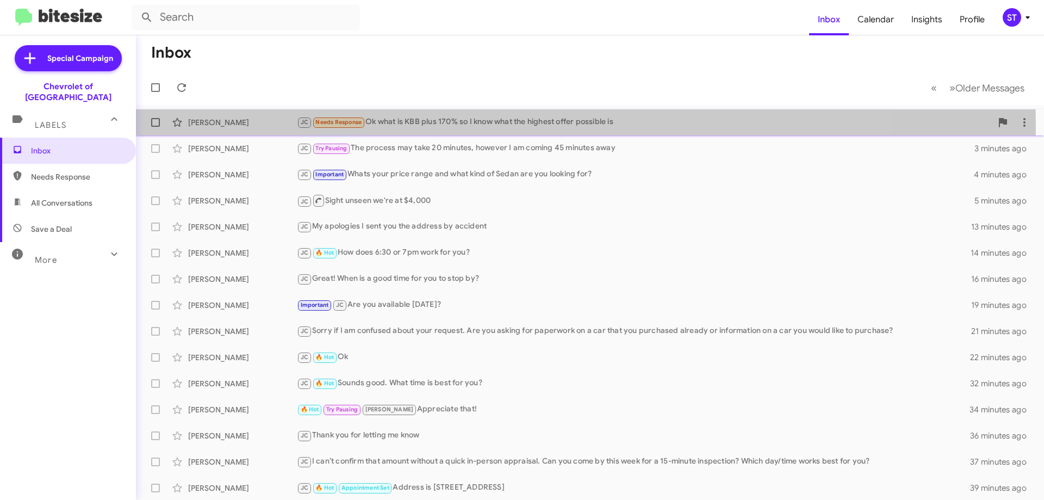
click at [480, 126] on div "JC Needs Response Ok what is KBB plus 170% so I know what the highest offer pos…" at bounding box center [644, 122] width 695 height 13
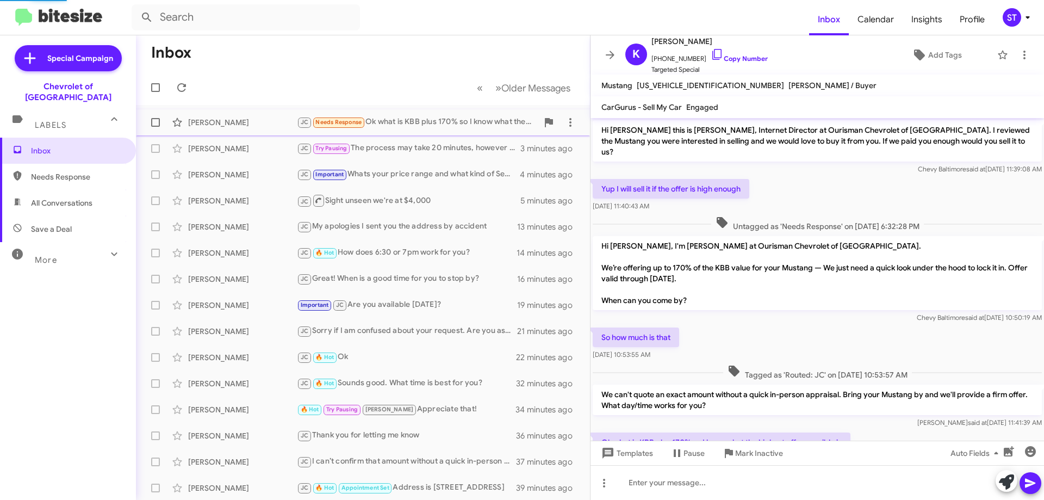
scroll to position [38, 0]
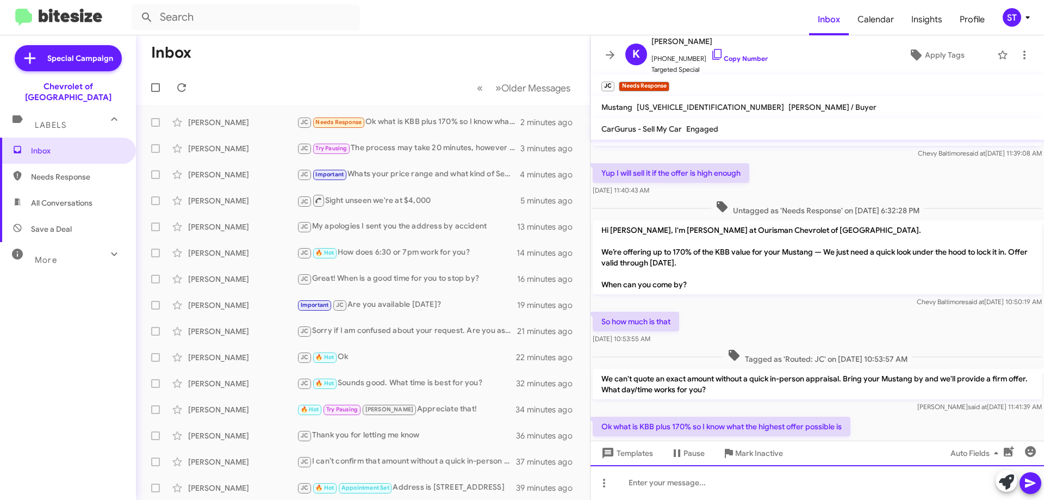
click at [706, 488] on div at bounding box center [818, 482] width 454 height 35
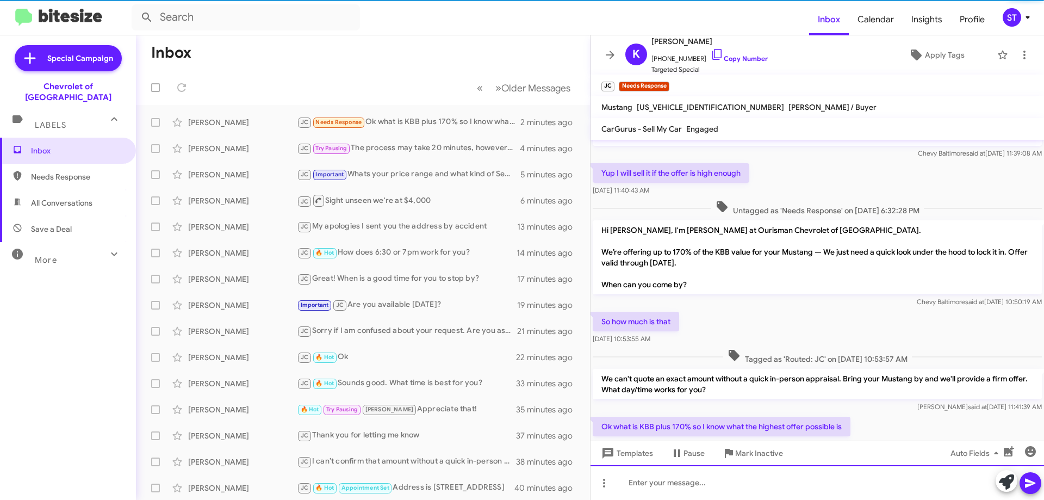
scroll to position [99, 0]
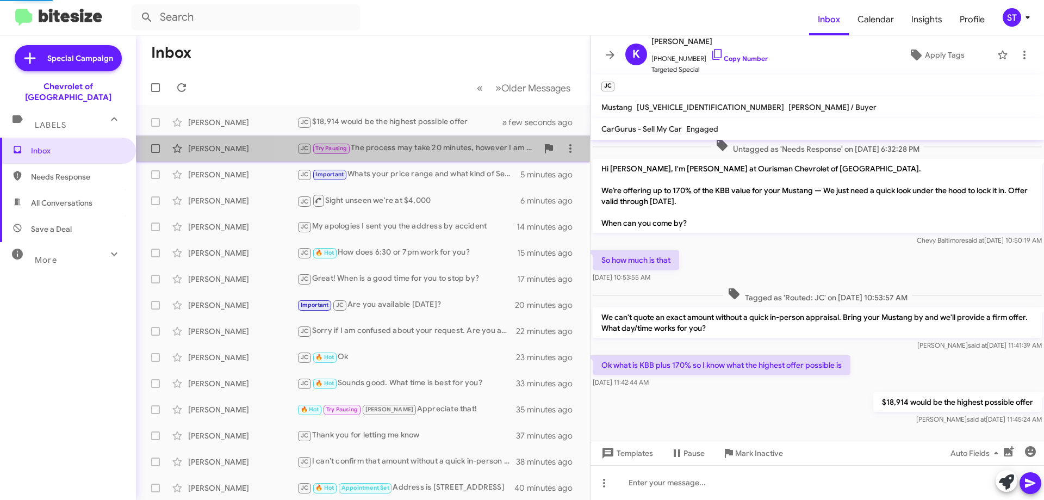
click at [455, 141] on div "Kimberley Welborn JC Try Pausing The process may take 20 minutes, however I am …" at bounding box center [363, 149] width 437 height 22
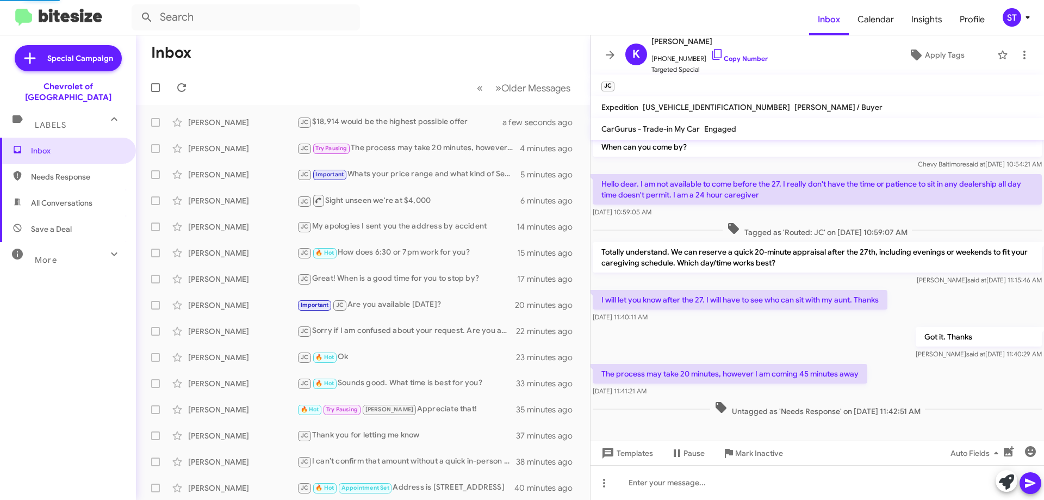
scroll to position [59, 0]
click at [1002, 486] on icon at bounding box center [1006, 481] width 15 height 15
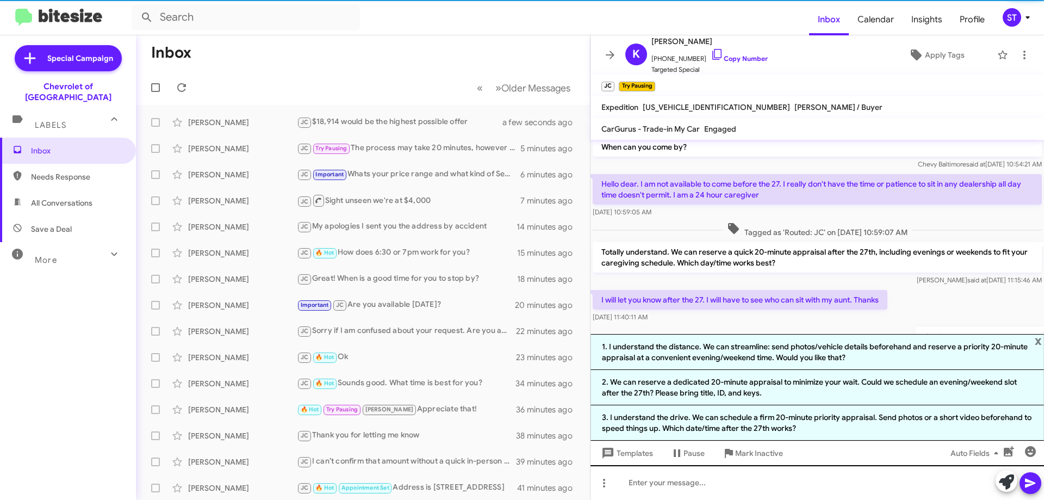
scroll to position [99, 0]
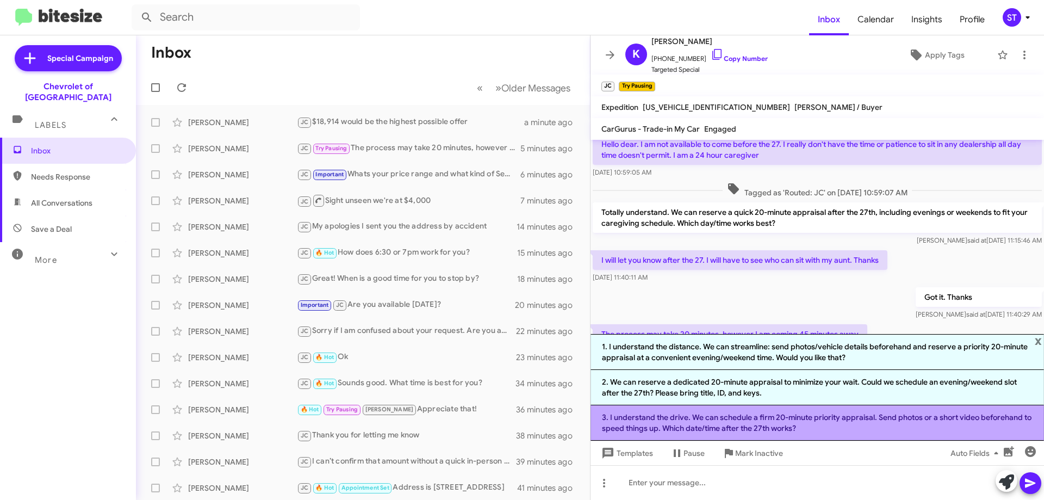
click at [721, 417] on li "3. I understand the drive. We can schedule a firm 20-minute priority appraisal.…" at bounding box center [818, 422] width 454 height 35
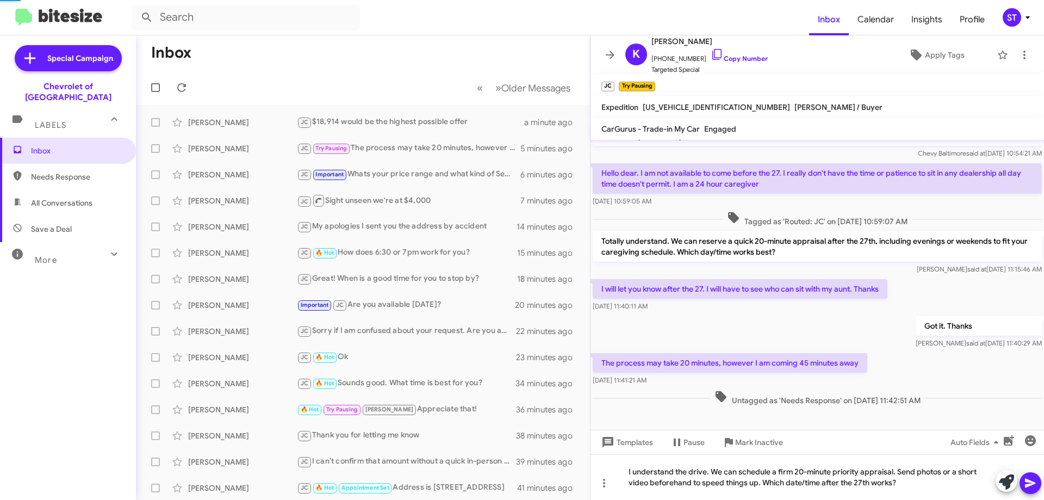
scroll to position [70, 0]
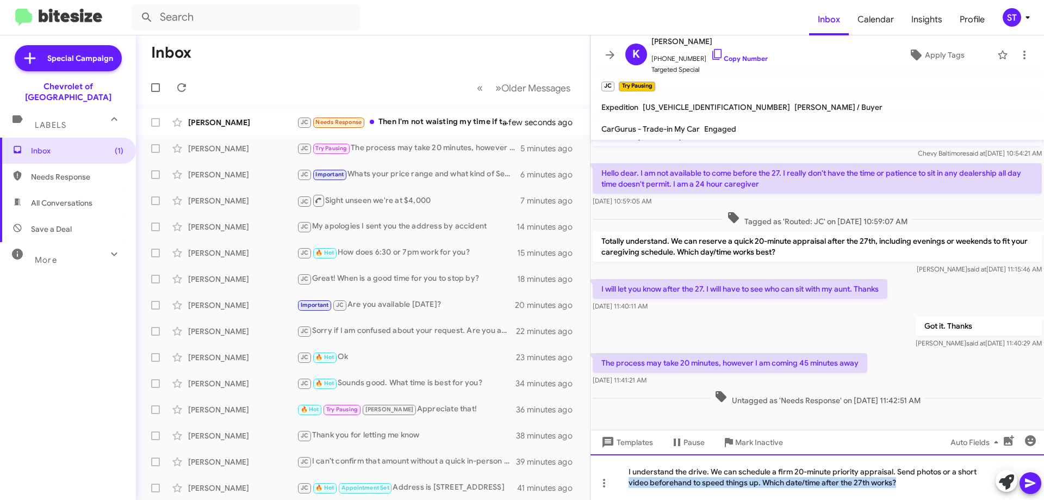
drag, startPoint x: 927, startPoint y: 491, endPoint x: 617, endPoint y: 480, distance: 310.2
click at [617, 480] on div "I understand the drive. We can schedule a firm 20-minute priority appraisal. Se…" at bounding box center [818, 477] width 454 height 46
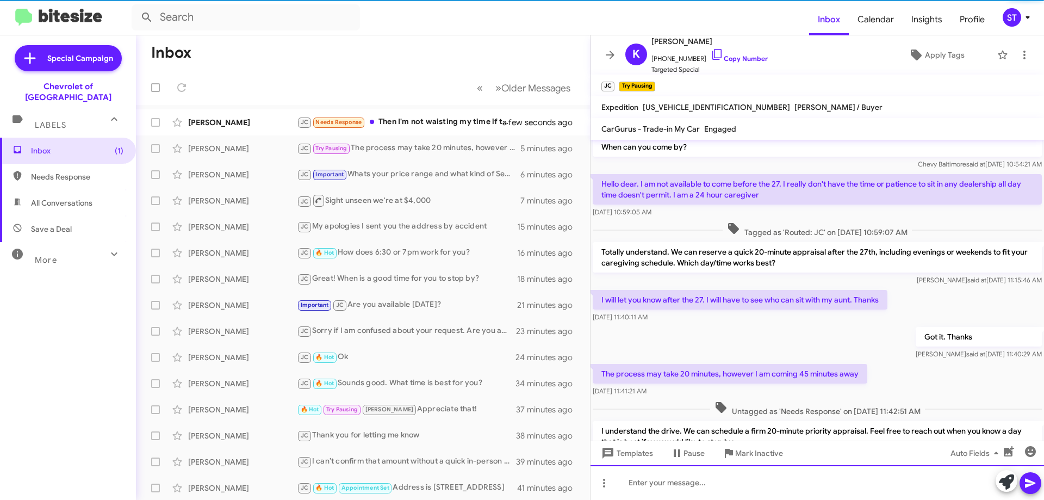
scroll to position [18, 0]
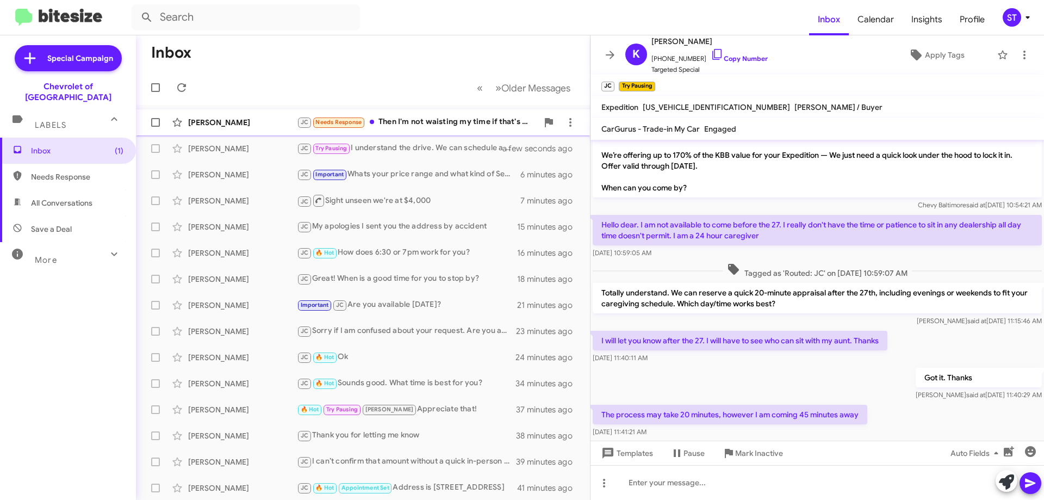
click at [401, 117] on div "JC Needs Response Then I'm not waisting my time if that's all you have to offer" at bounding box center [417, 122] width 241 height 13
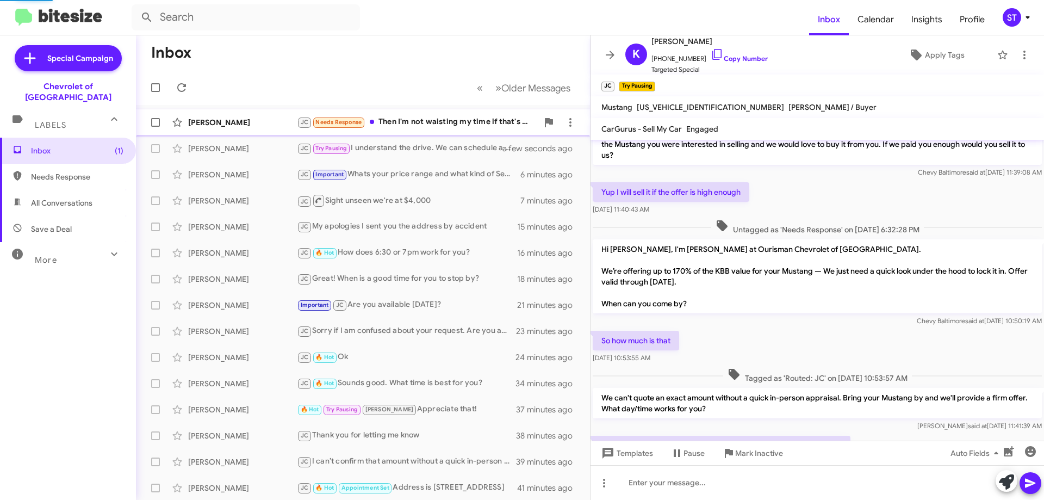
scroll to position [139, 0]
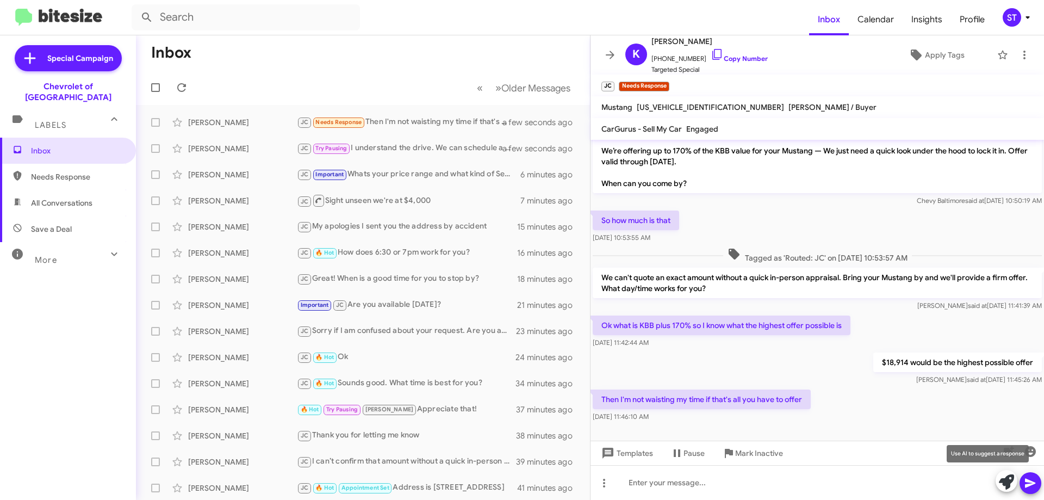
click at [1009, 483] on icon at bounding box center [1006, 481] width 15 height 15
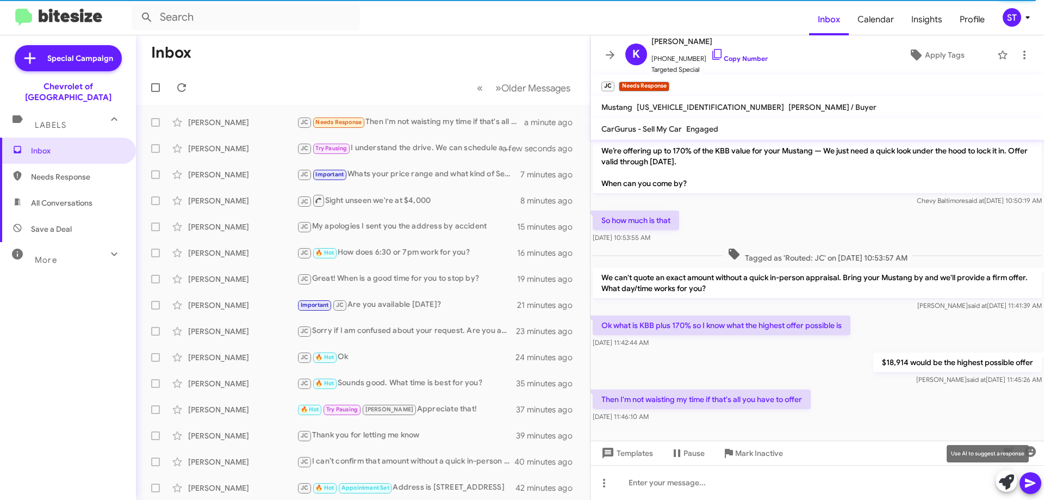
click at [1008, 488] on icon at bounding box center [1006, 481] width 15 height 15
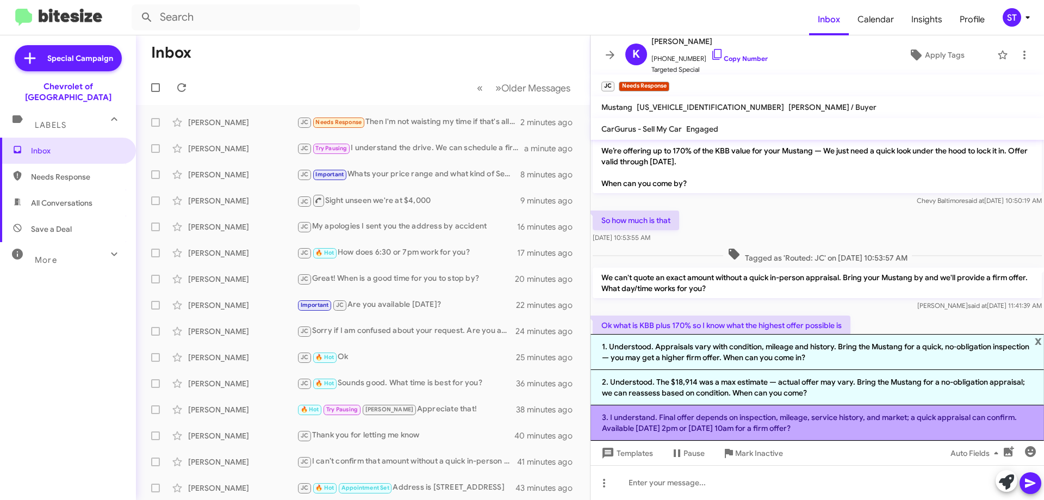
click at [784, 433] on li "3. I understand. Final offer depends on inspection, mileage, service history, a…" at bounding box center [818, 422] width 454 height 35
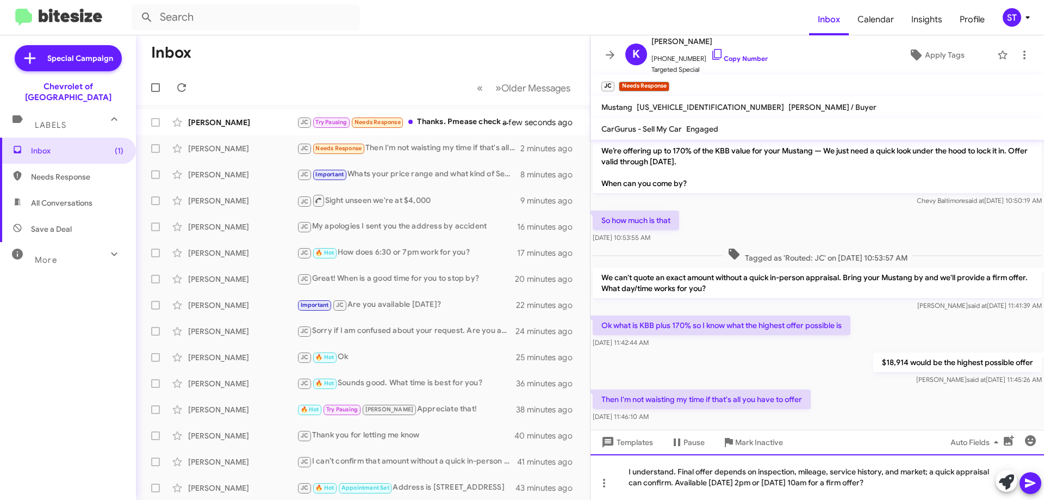
click at [884, 482] on div "I understand. Final offer depends on inspection, mileage, service history, and …" at bounding box center [818, 477] width 454 height 46
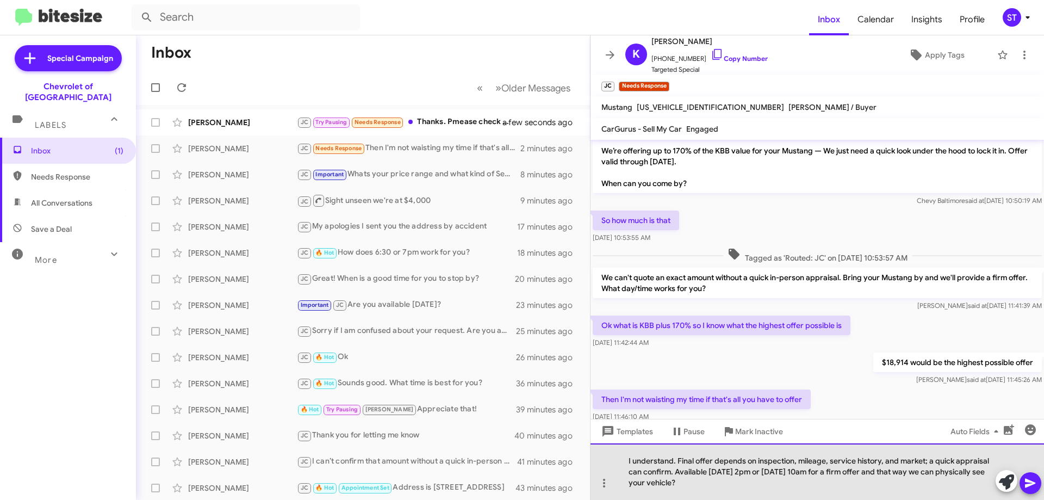
click at [700, 491] on div "I understand. Final offer depends on inspection, mileage, service history, and …" at bounding box center [818, 471] width 454 height 57
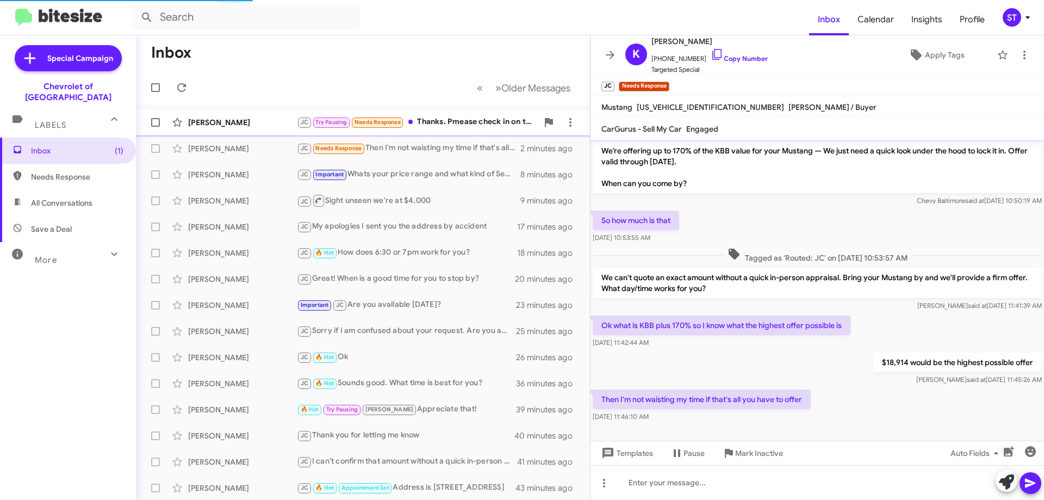
click at [460, 119] on div "JC Try Pausing Needs Response Thanks. Pmease check in on tbe 28th in case I for…" at bounding box center [417, 122] width 241 height 13
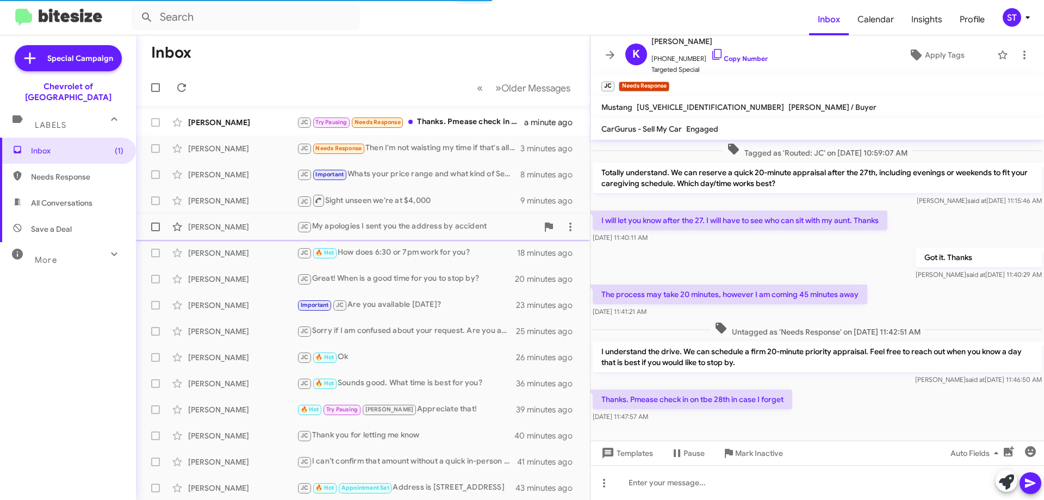
scroll to position [150, 0]
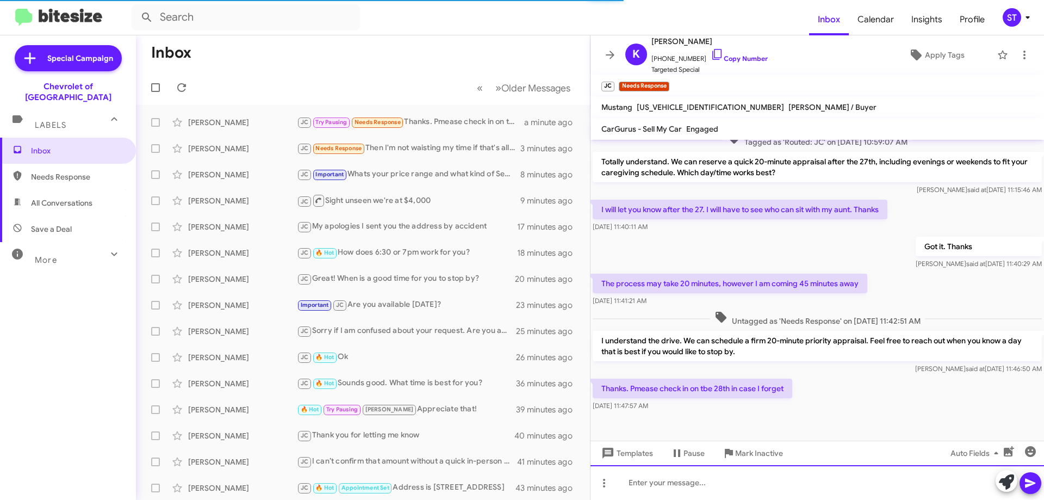
click at [727, 493] on div at bounding box center [818, 482] width 454 height 35
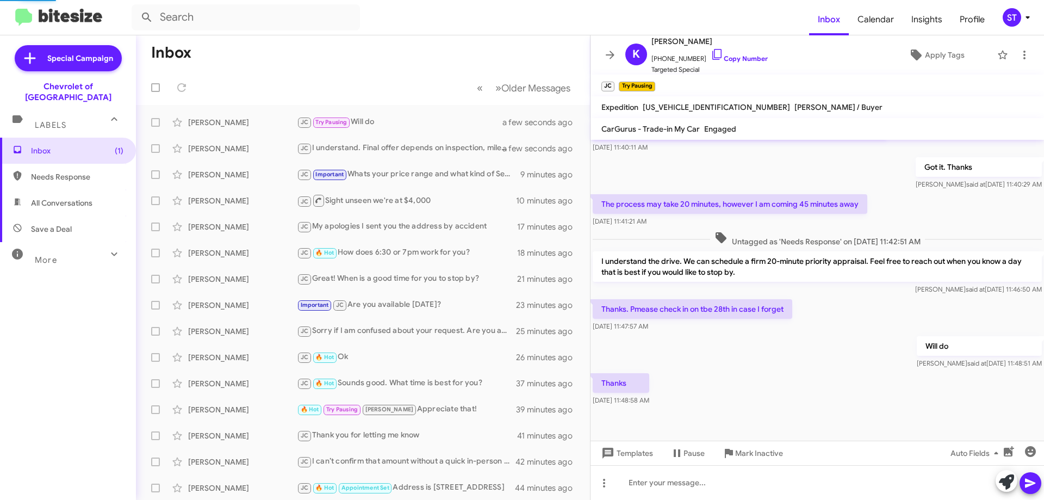
scroll to position [229, 0]
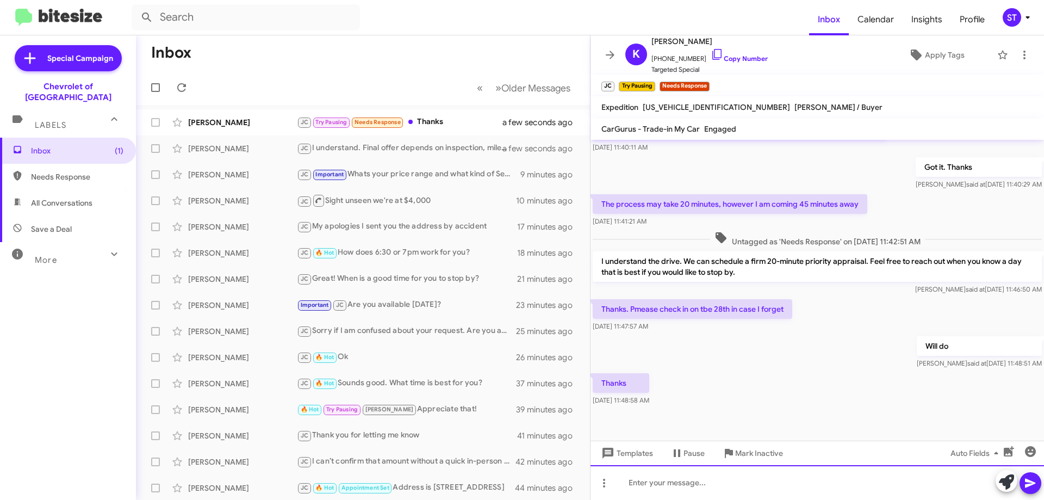
click at [747, 499] on div at bounding box center [818, 482] width 454 height 35
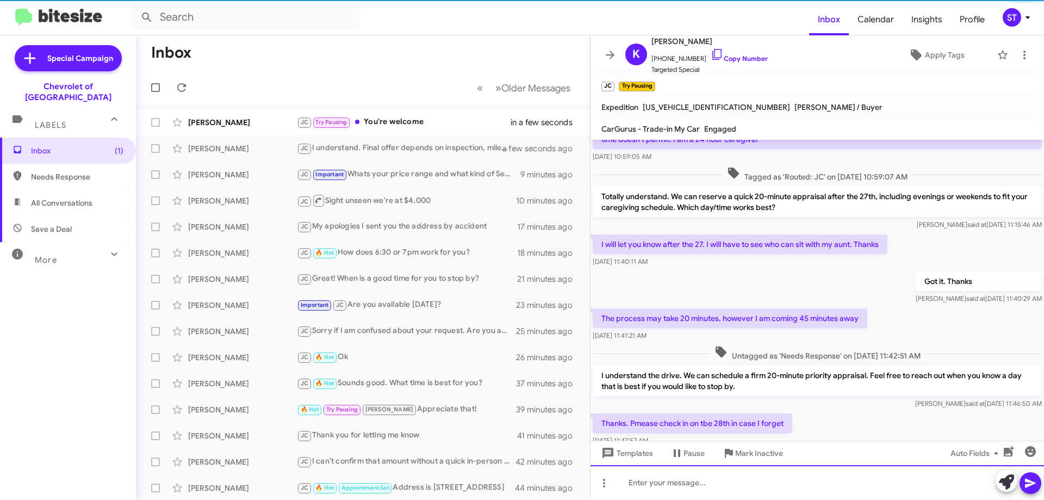
scroll to position [269, 0]
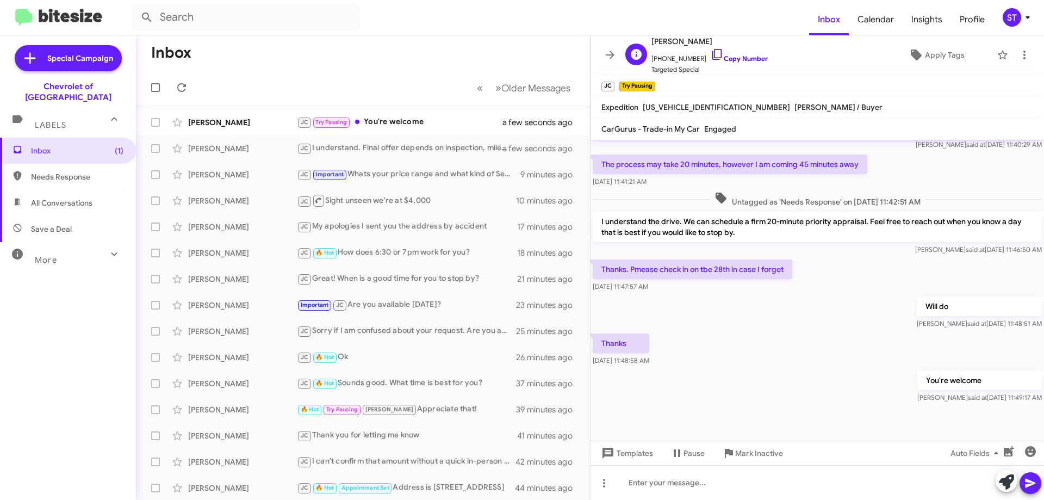
click at [711, 56] on icon at bounding box center [717, 54] width 13 height 13
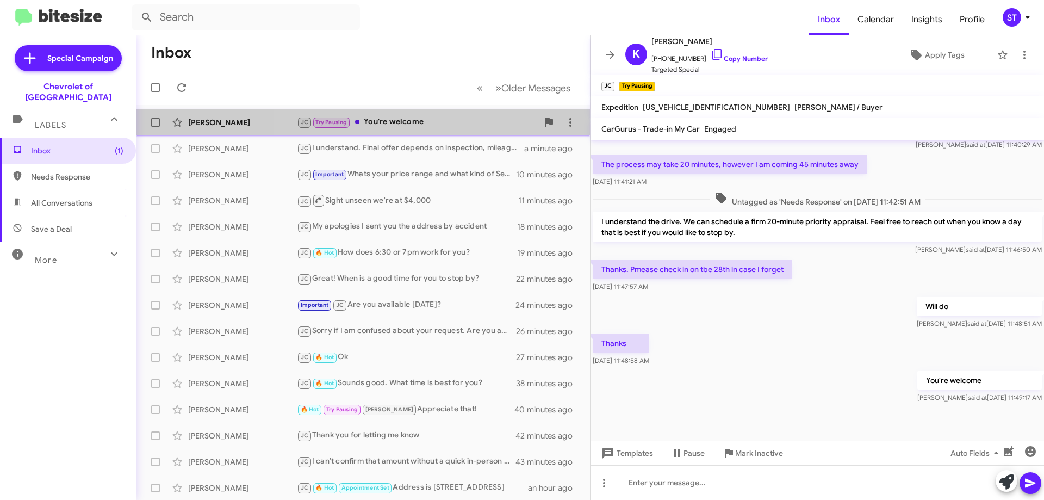
click at [393, 122] on div "JC Try Pausing You're welcome" at bounding box center [417, 122] width 241 height 13
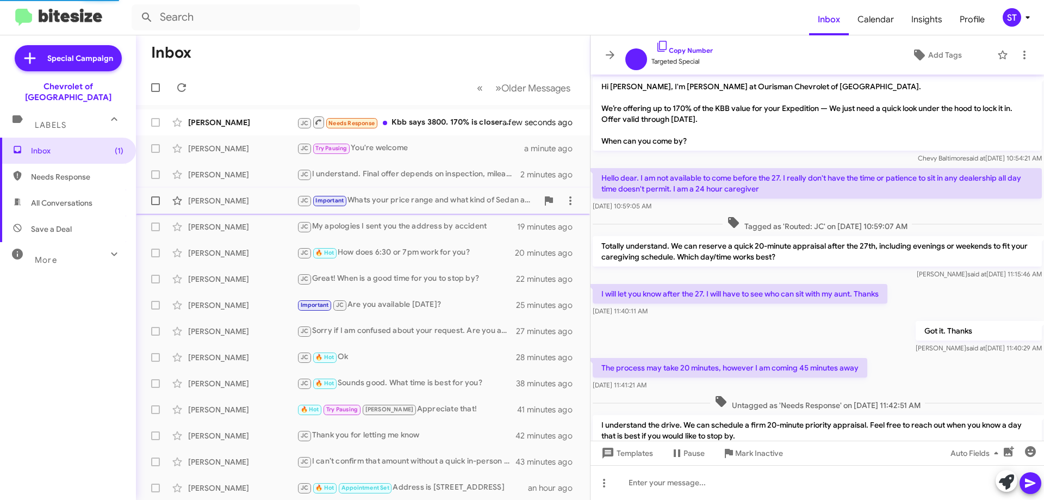
scroll to position [203, 0]
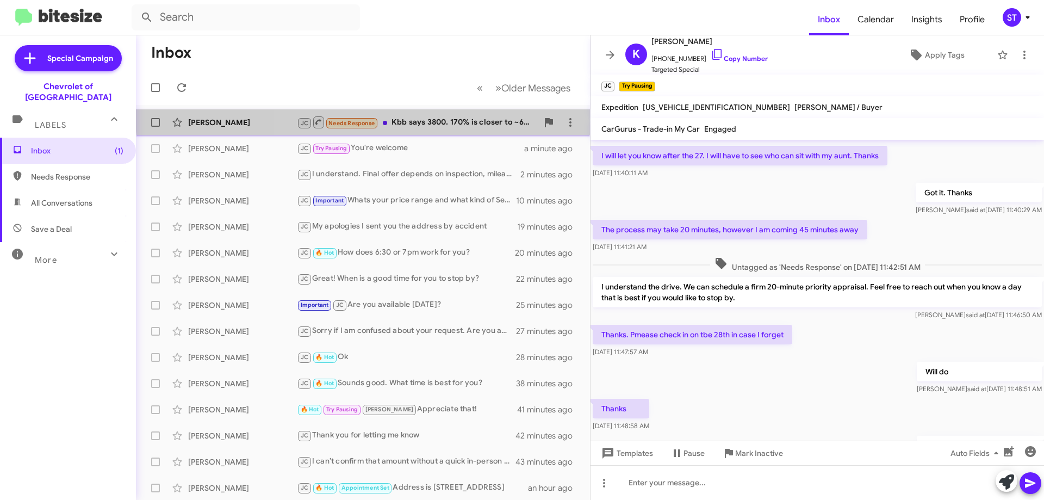
click at [433, 114] on div "Melissa Smith JC Needs Response Kbb says 3800. 170% is closer to ~6500 a few se…" at bounding box center [363, 122] width 437 height 22
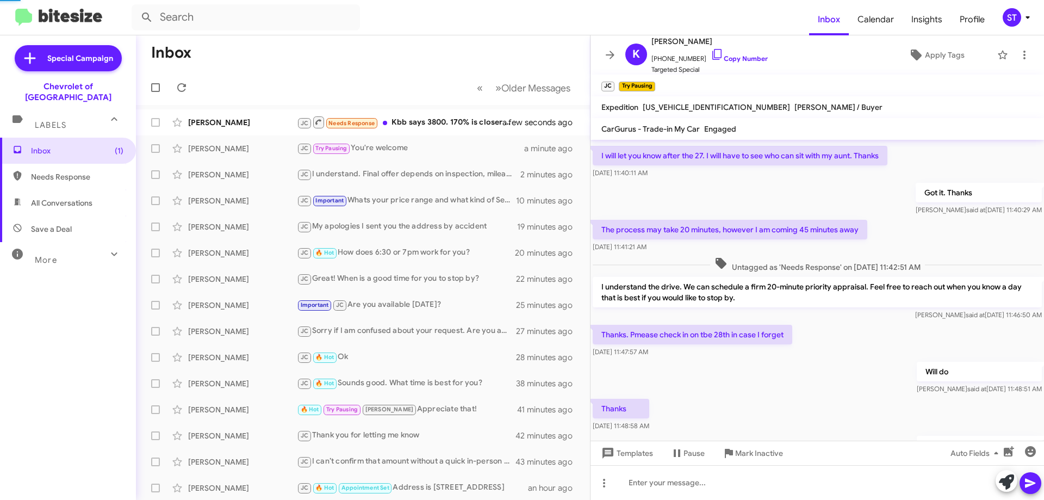
scroll to position [139, 0]
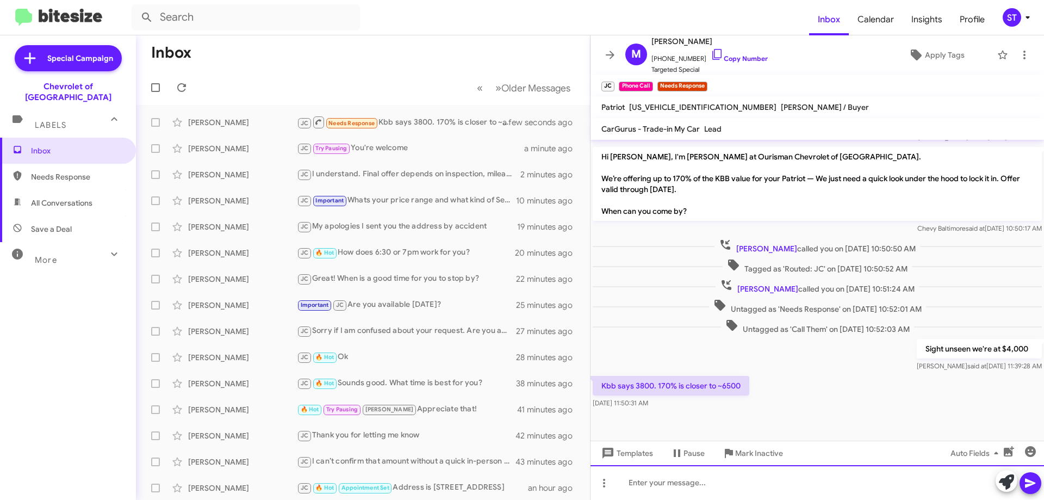
click at [634, 483] on div at bounding box center [818, 482] width 454 height 35
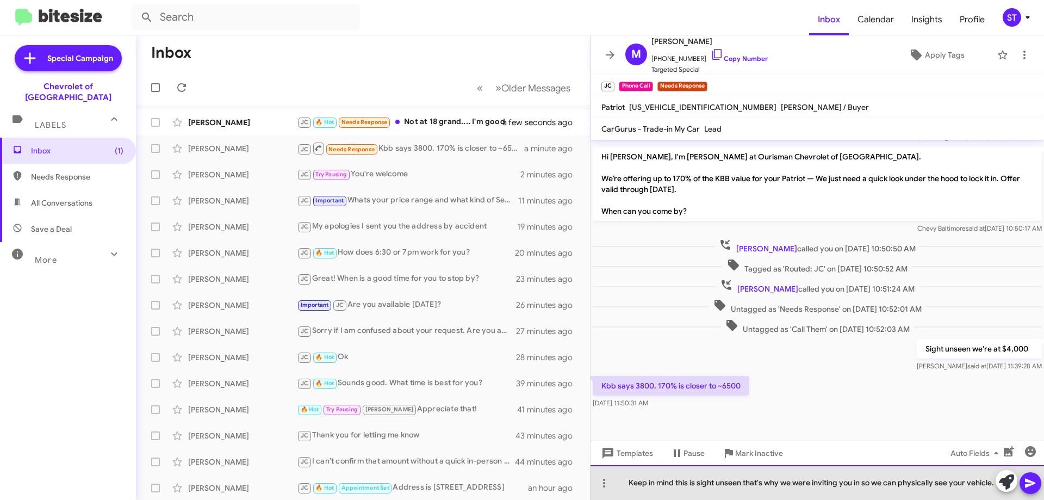
drag, startPoint x: 679, startPoint y: 483, endPoint x: 685, endPoint y: 486, distance: 6.6
click at [682, 483] on div "Keep in mind this is sight unseen that's why we were inviting you in so we can …" at bounding box center [818, 482] width 454 height 35
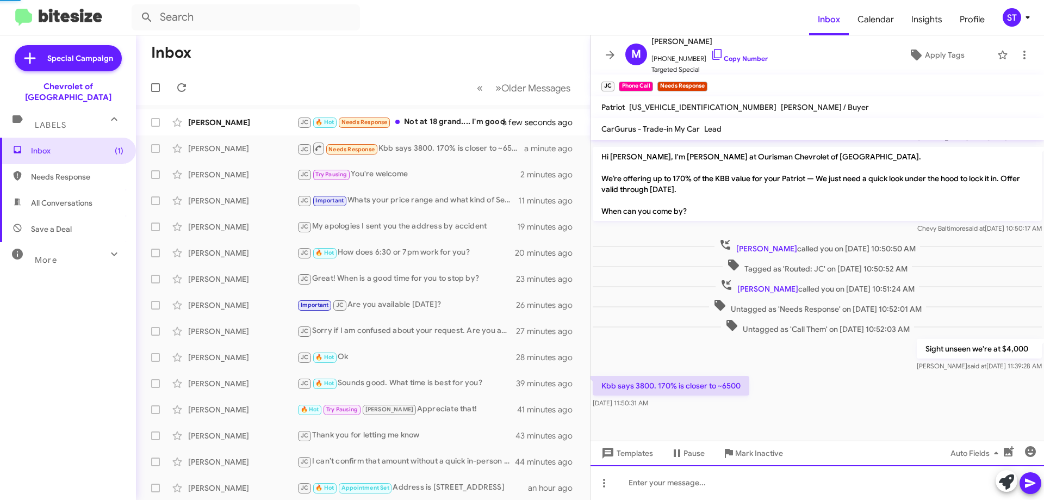
scroll to position [0, 0]
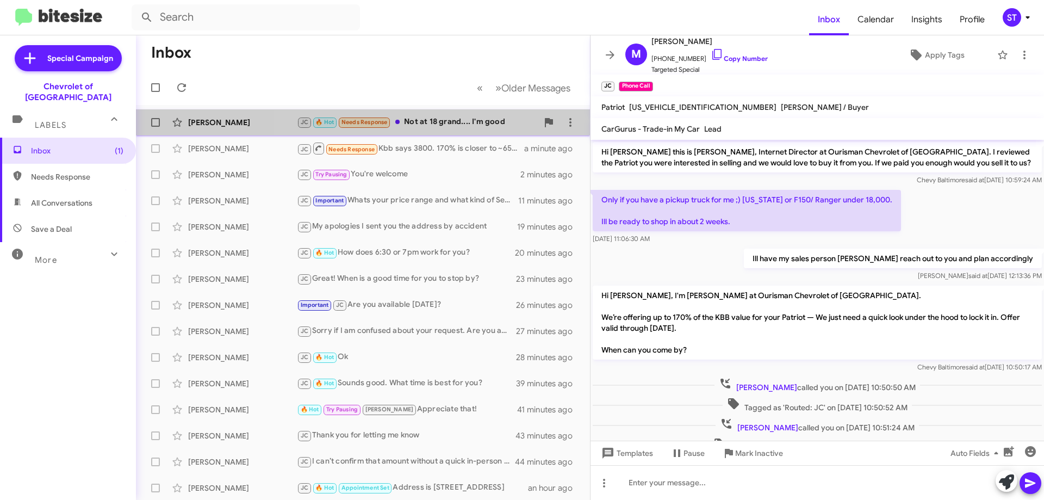
click at [428, 118] on div "JC 🔥 Hot Needs Response Not at 18 grand.... I'm good" at bounding box center [417, 122] width 241 height 13
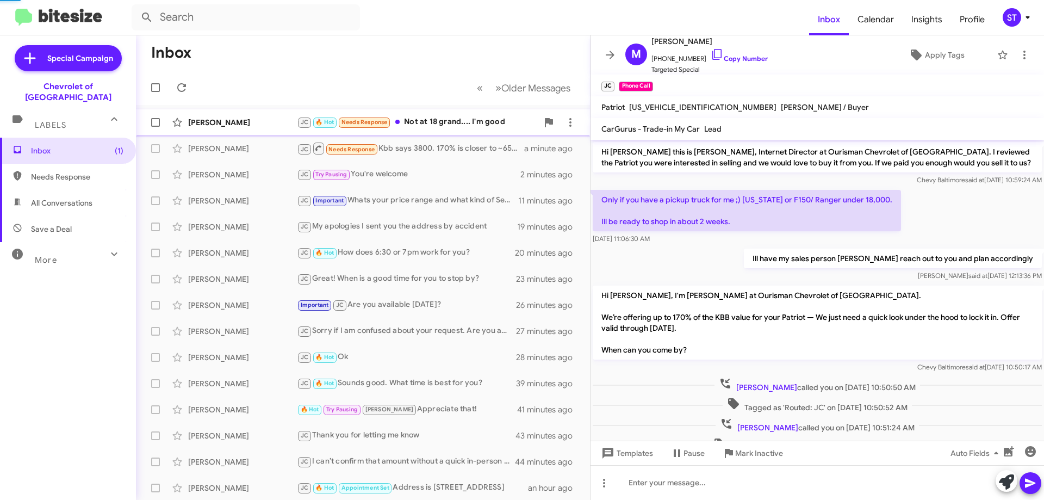
scroll to position [229, 0]
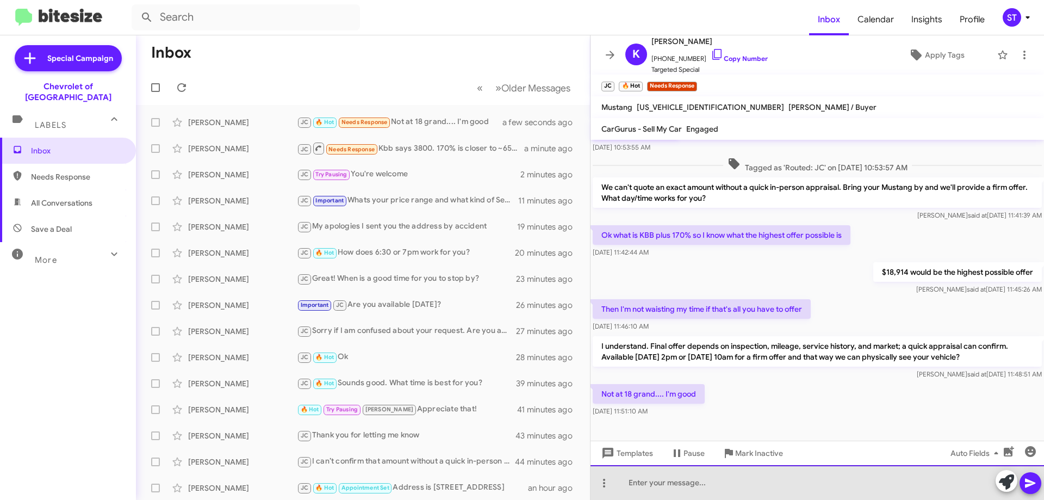
click at [704, 481] on div at bounding box center [818, 482] width 454 height 35
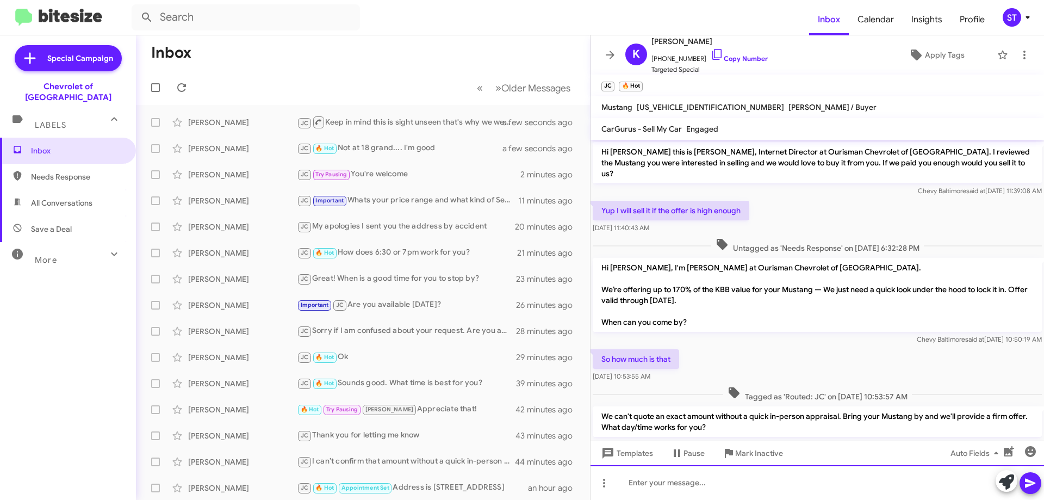
scroll to position [269, 0]
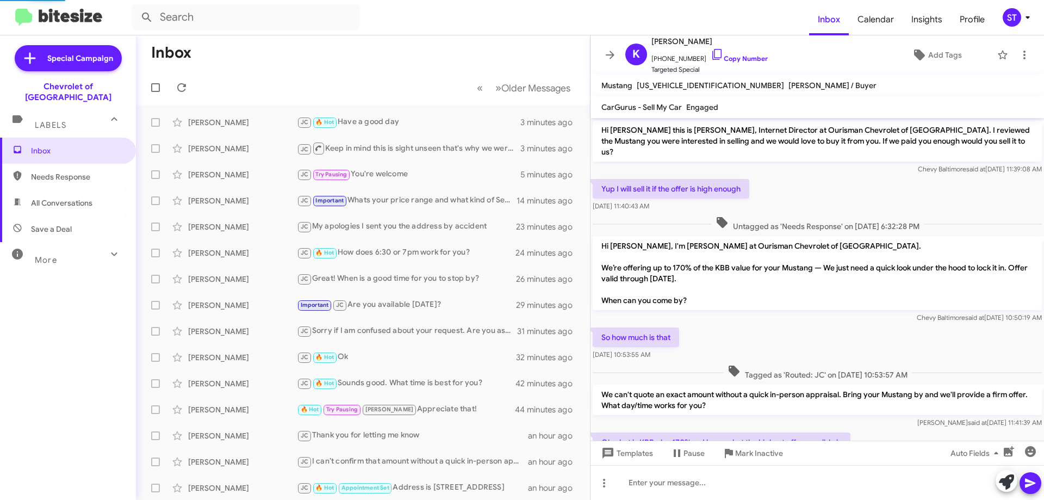
scroll to position [247, 0]
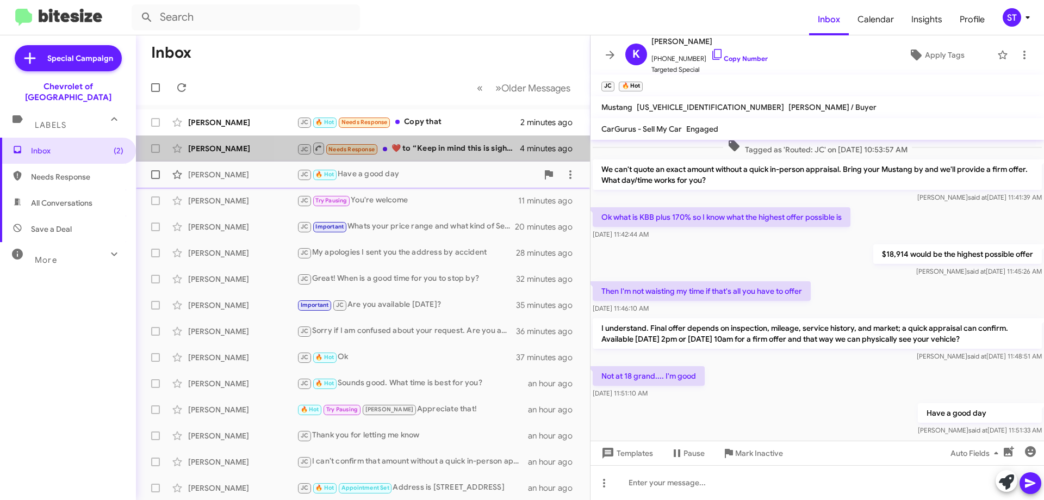
drag, startPoint x: 459, startPoint y: 146, endPoint x: 474, endPoint y: 170, distance: 28.5
click at [459, 146] on div "JC Needs Response ​❤️​ to “ Keep in mind this is sight unseen that's why we wer…" at bounding box center [408, 148] width 223 height 14
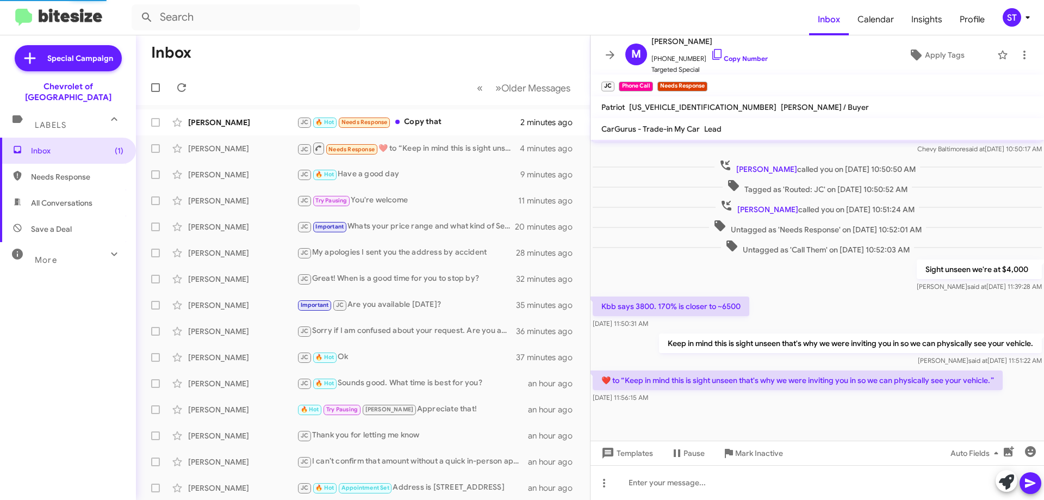
scroll to position [218, 0]
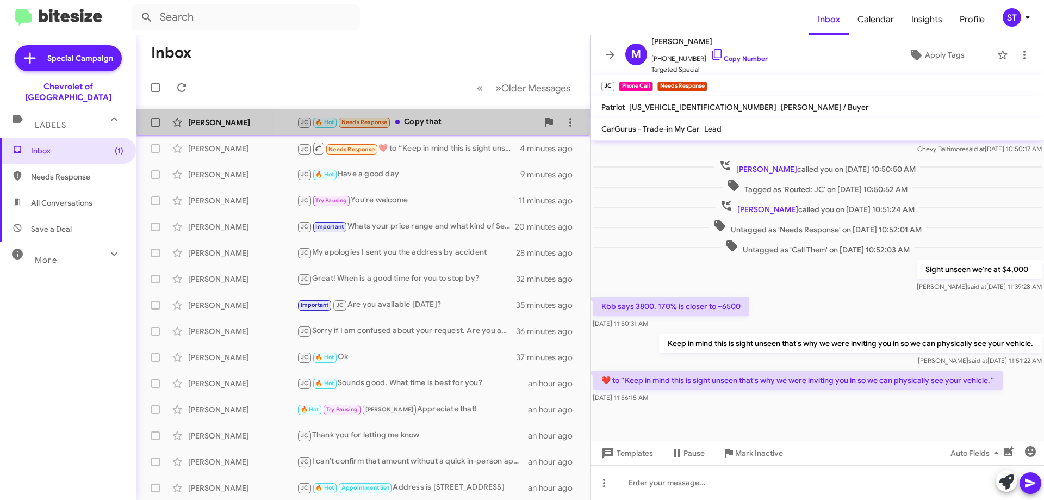
click at [446, 126] on div "JC 🔥 Hot Needs Response Copy that" at bounding box center [417, 122] width 241 height 13
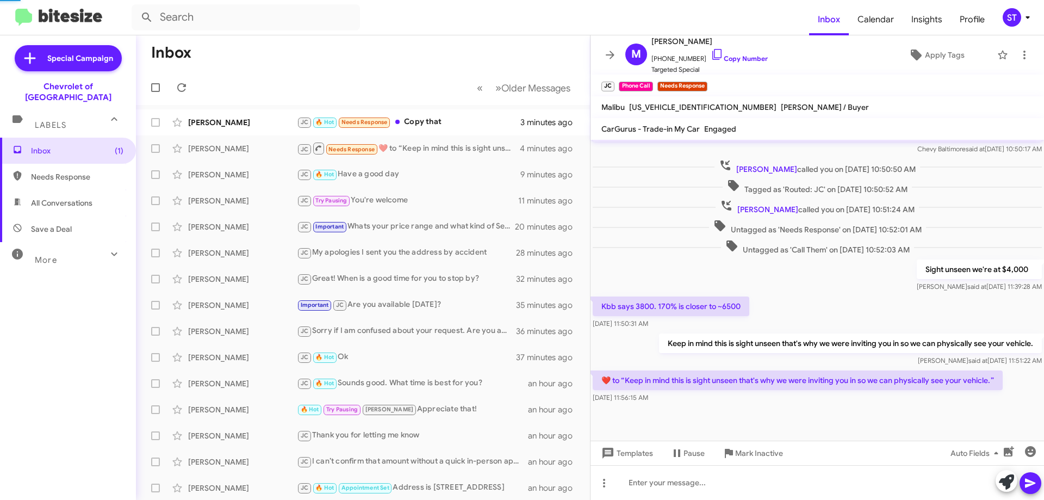
scroll to position [134, 0]
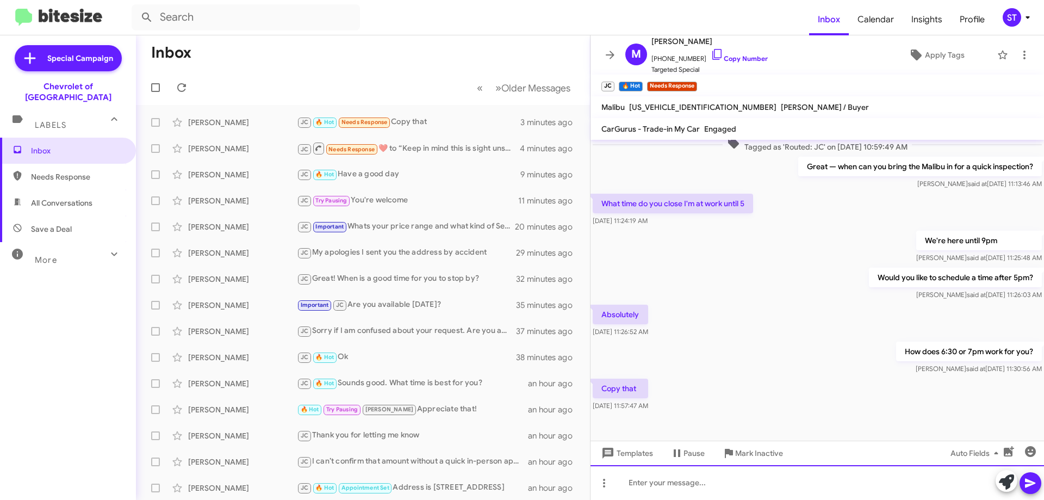
click at [663, 493] on div at bounding box center [818, 482] width 454 height 35
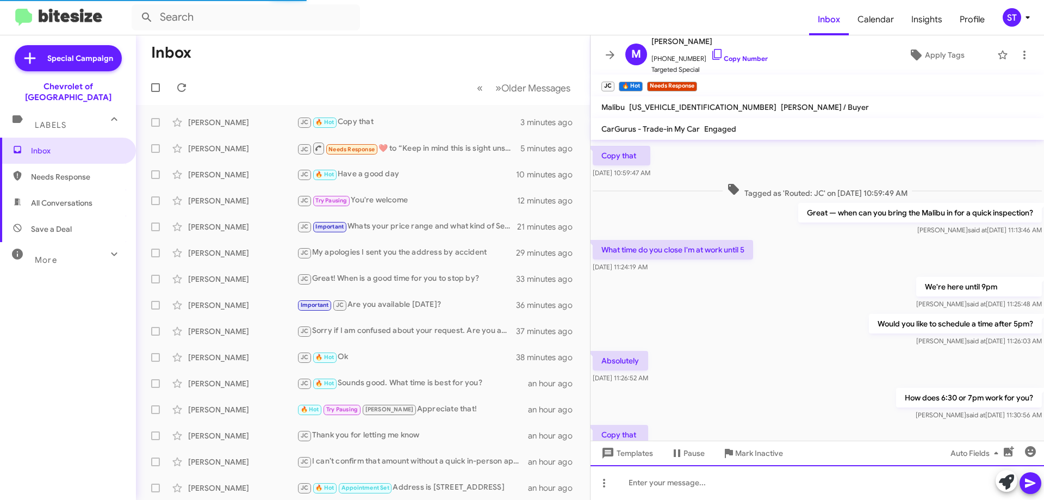
scroll to position [173, 0]
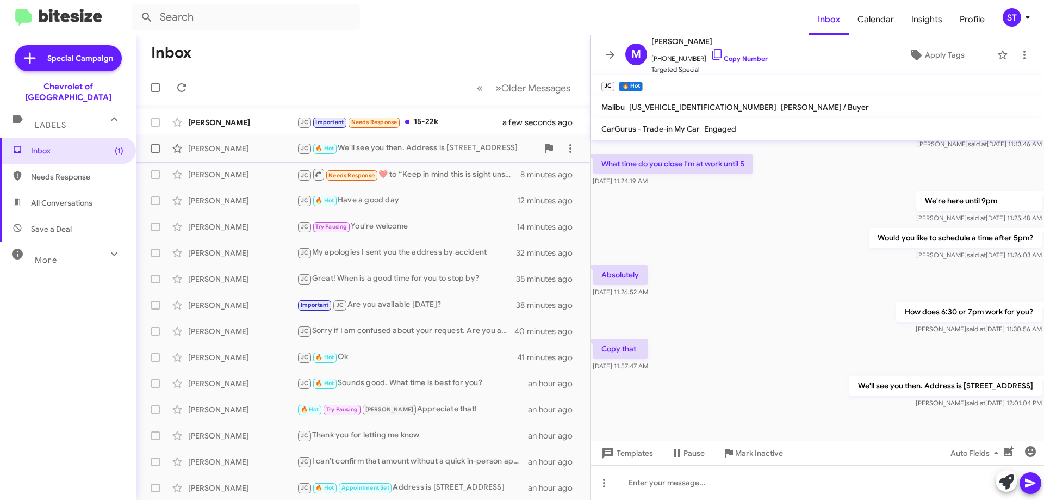
click at [441, 151] on div "JC 🔥 Hot We'll see you then. Address is 6633 Security Blvd Baltimore MD 21207" at bounding box center [417, 148] width 241 height 13
click at [711, 53] on icon at bounding box center [717, 54] width 13 height 13
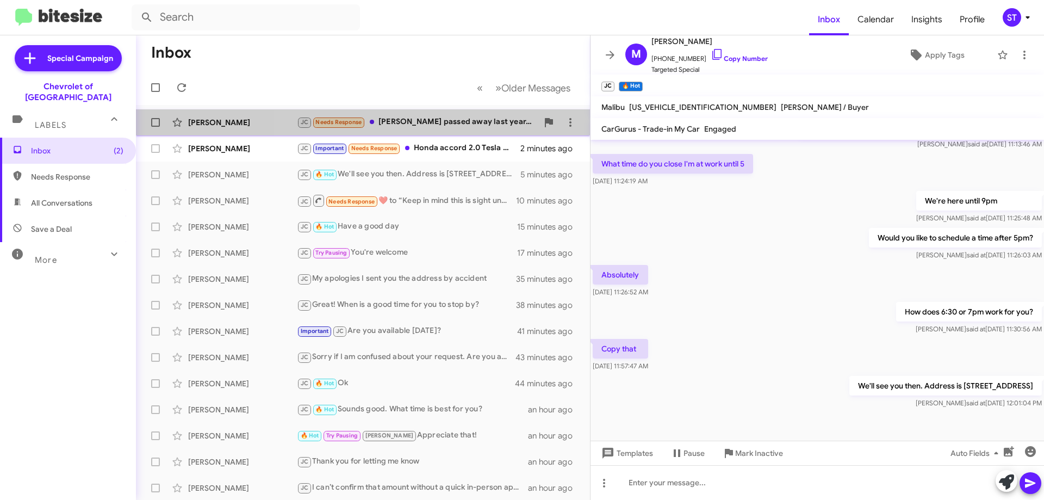
click at [440, 125] on div "JC Needs Response Cynthia Mossman passed away last year, and the Traverse was s…" at bounding box center [417, 122] width 241 height 13
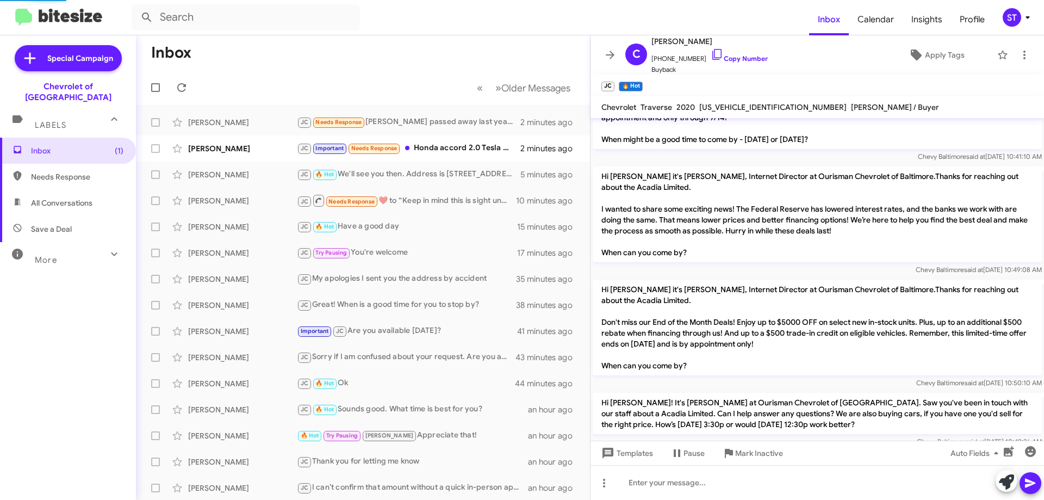
scroll to position [1227, 0]
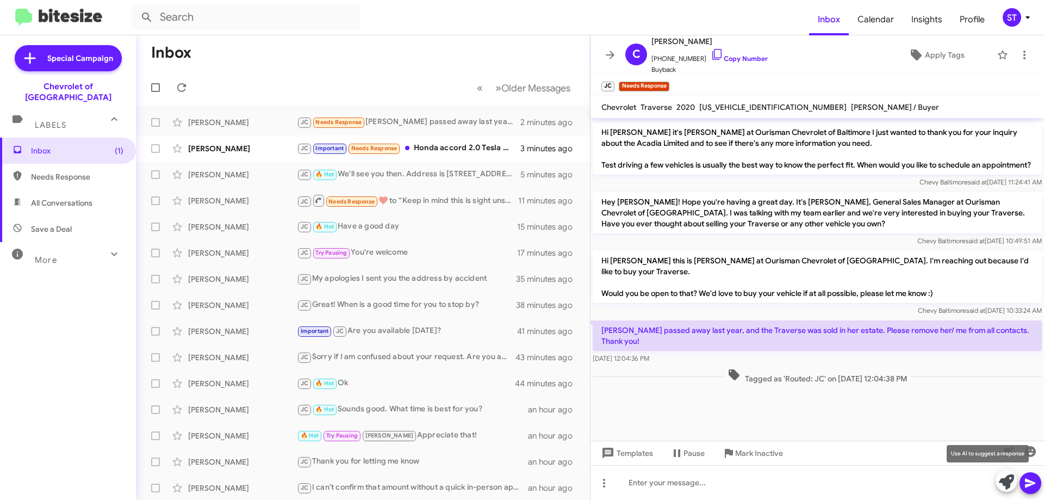
click at [1008, 483] on icon at bounding box center [1006, 481] width 15 height 15
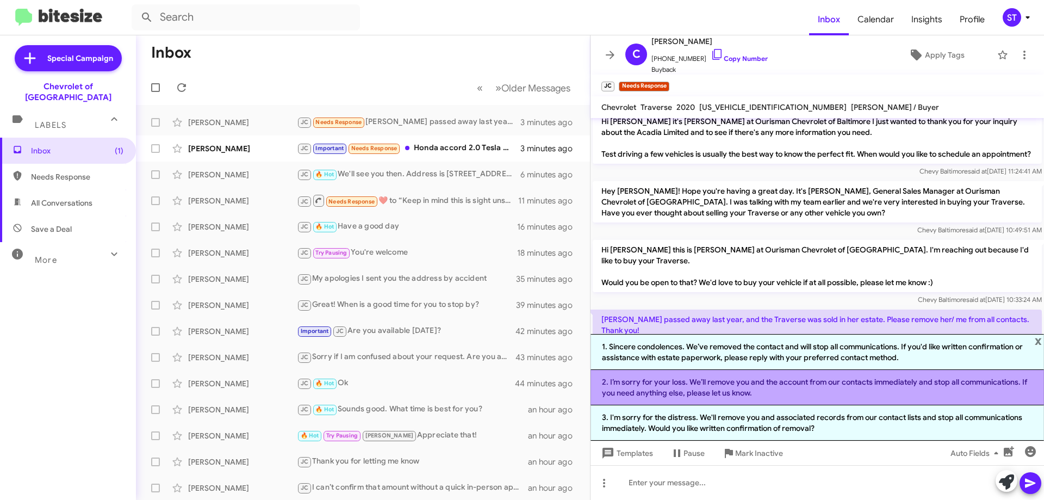
click at [730, 388] on li "2. I’m sorry for your loss. We’ll remove you and the account from our contacts …" at bounding box center [818, 387] width 454 height 35
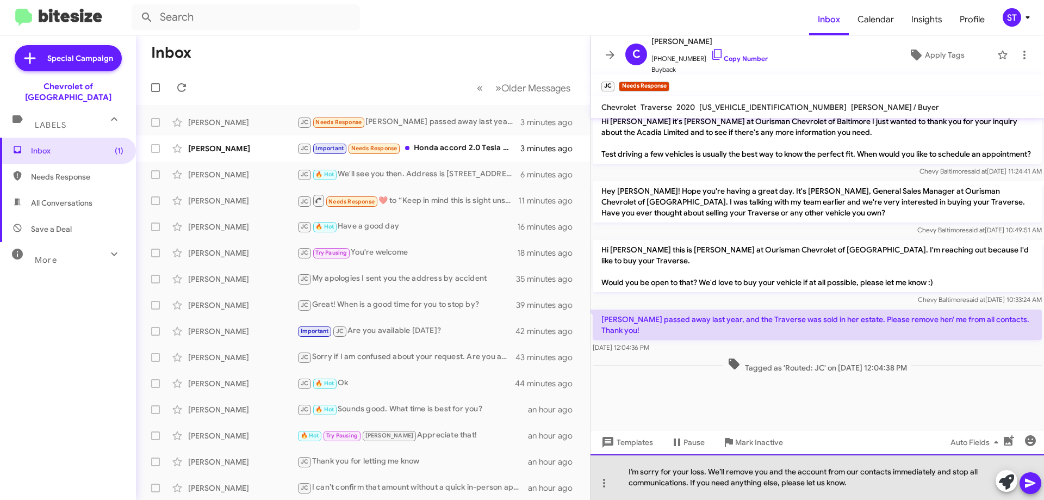
click at [918, 485] on div "I’m sorry for your loss. We’ll remove you and the account from our contacts imm…" at bounding box center [818, 477] width 454 height 46
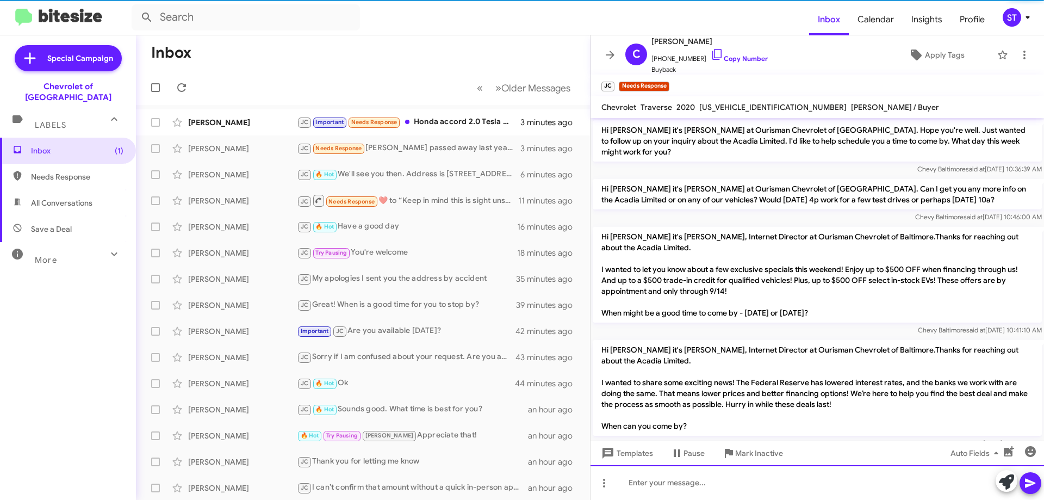
scroll to position [54, 0]
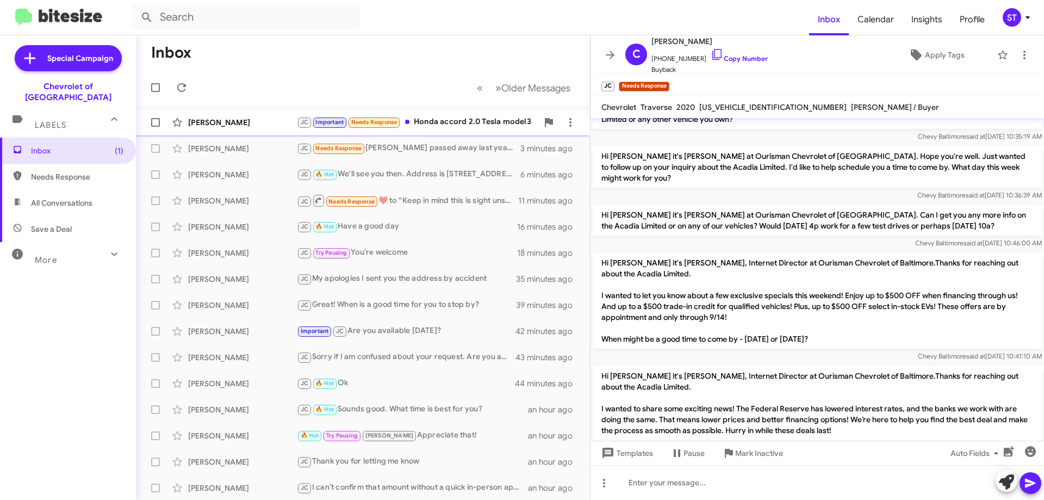
click at [448, 119] on div "JC Important Needs Response Honda accord 2.0 Tesla model3" at bounding box center [417, 122] width 241 height 13
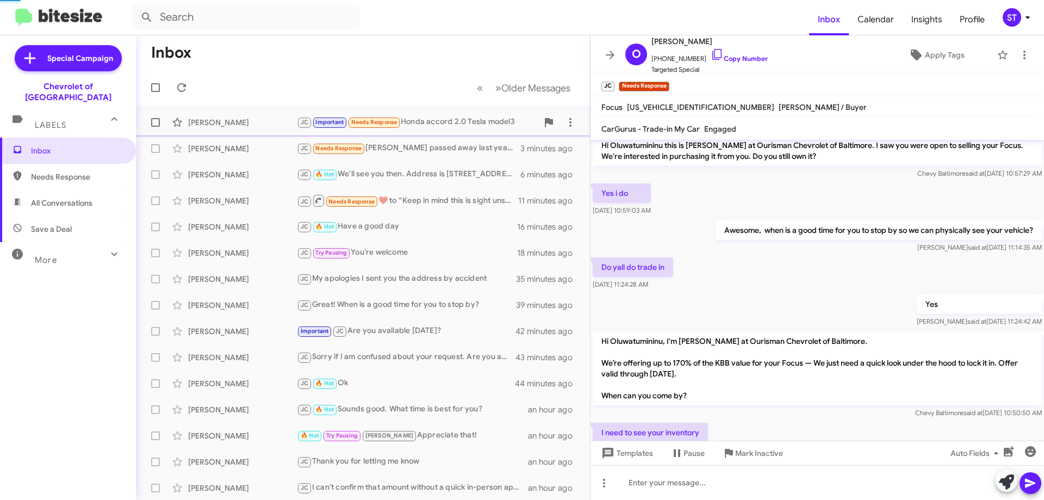
scroll to position [596, 0]
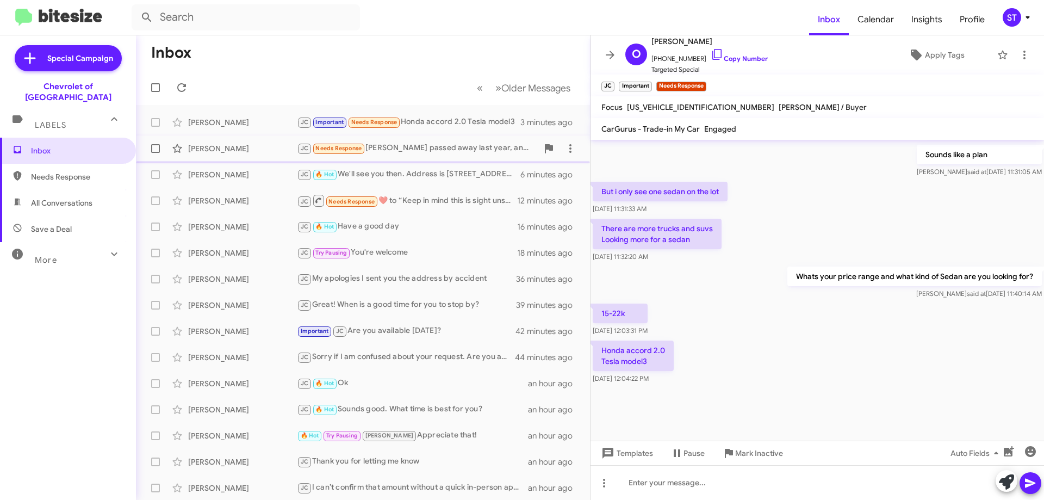
click at [436, 146] on div "JC Needs Response Cynthia Mossman passed away last year, and the Traverse was s…" at bounding box center [417, 148] width 241 height 13
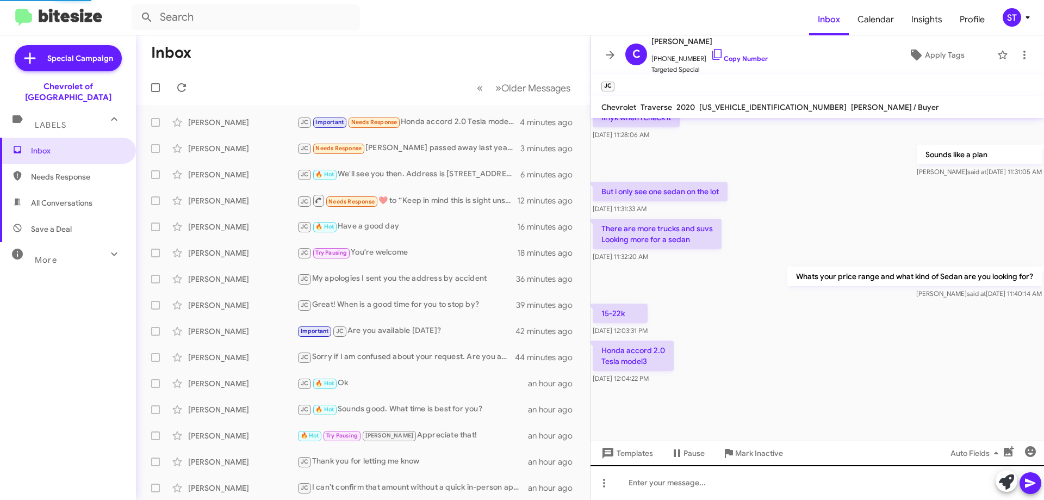
scroll to position [1227, 0]
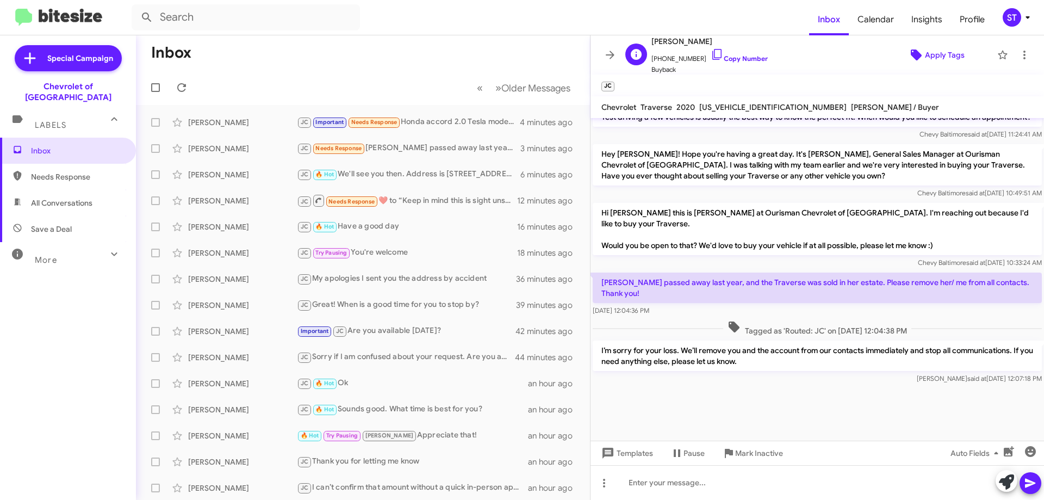
click at [925, 53] on span "Apply Tags" at bounding box center [945, 55] width 40 height 20
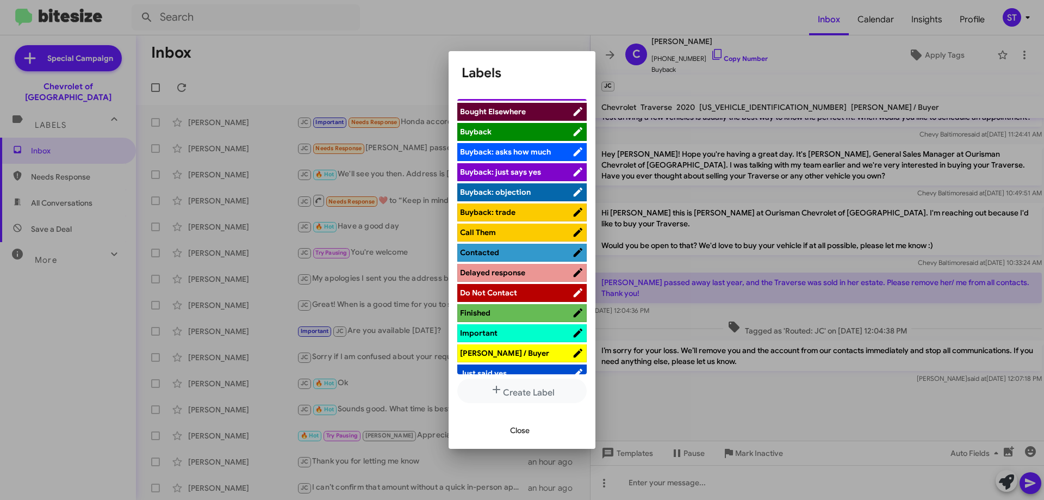
scroll to position [163, 0]
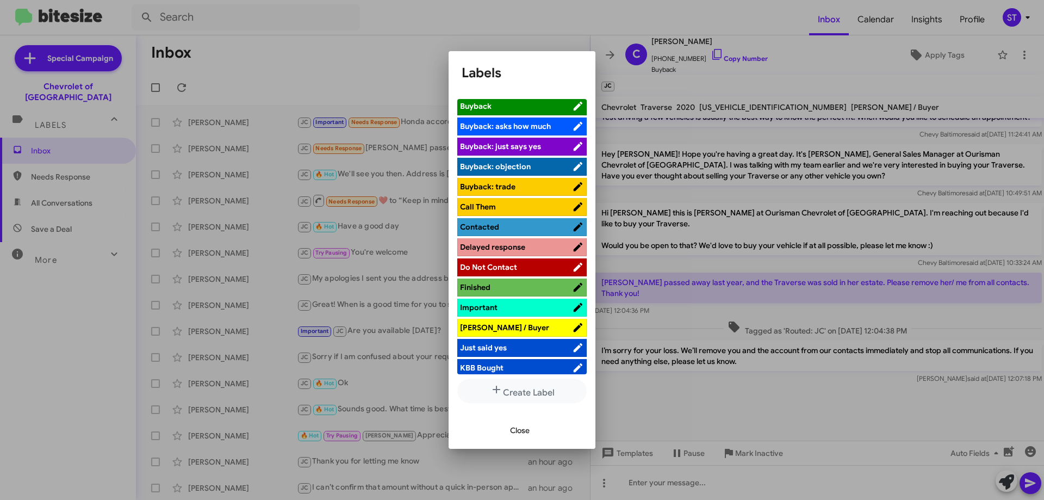
click at [536, 266] on span "Do Not Contact" at bounding box center [516, 267] width 112 height 11
click at [524, 428] on span "Close" at bounding box center [520, 430] width 20 height 20
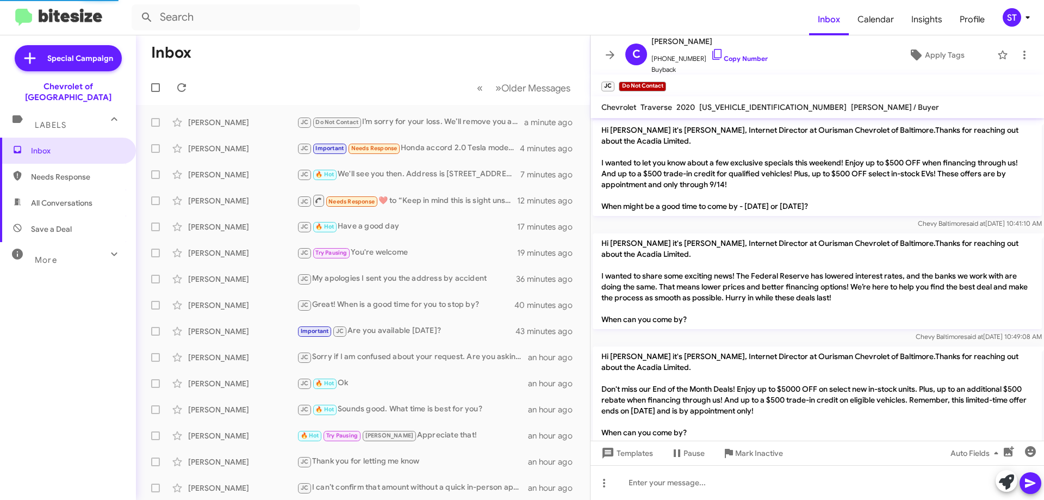
scroll to position [1177, 0]
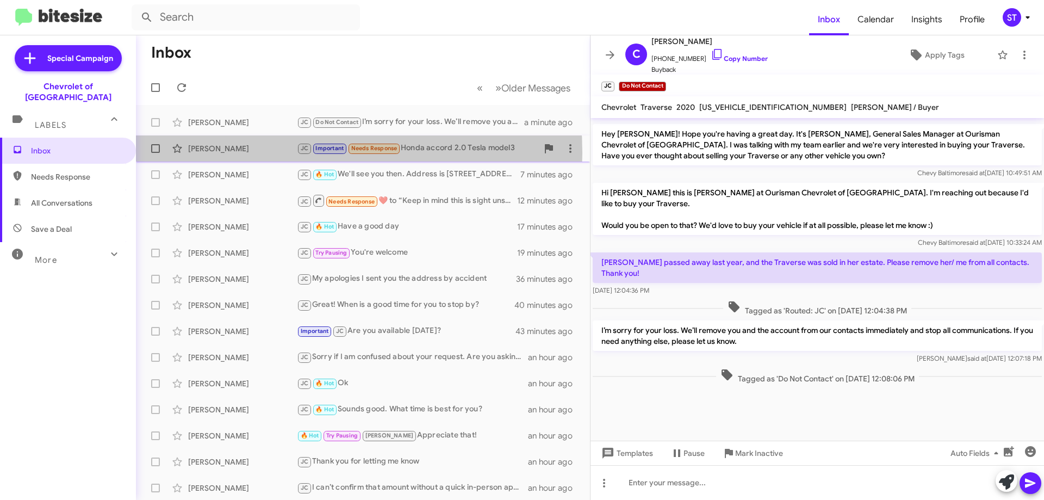
click at [260, 153] on div "[PERSON_NAME]" at bounding box center [242, 148] width 109 height 11
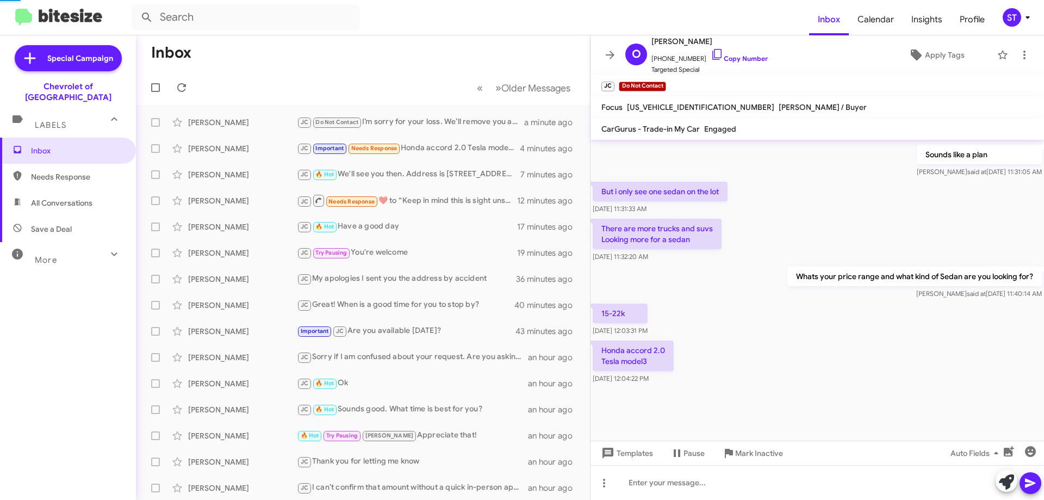
scroll to position [596, 0]
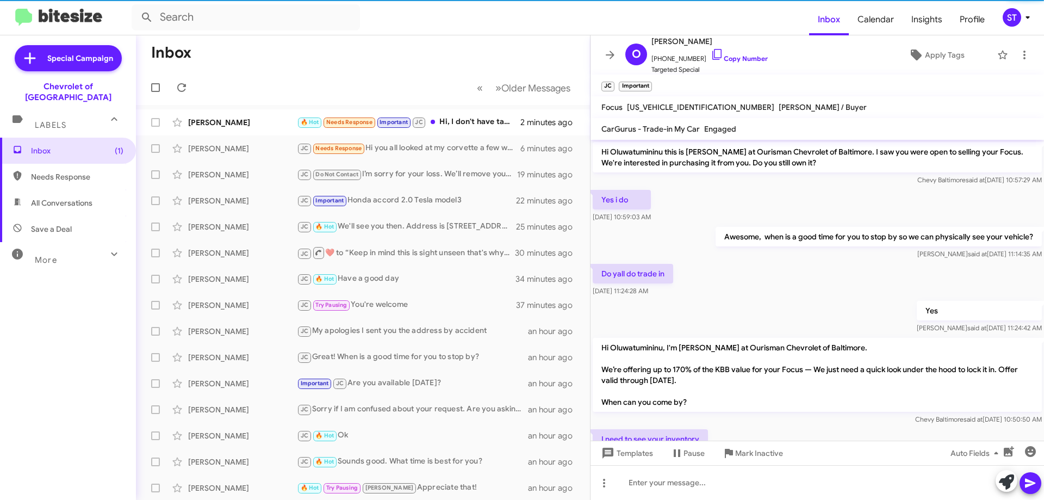
scroll to position [568, 0]
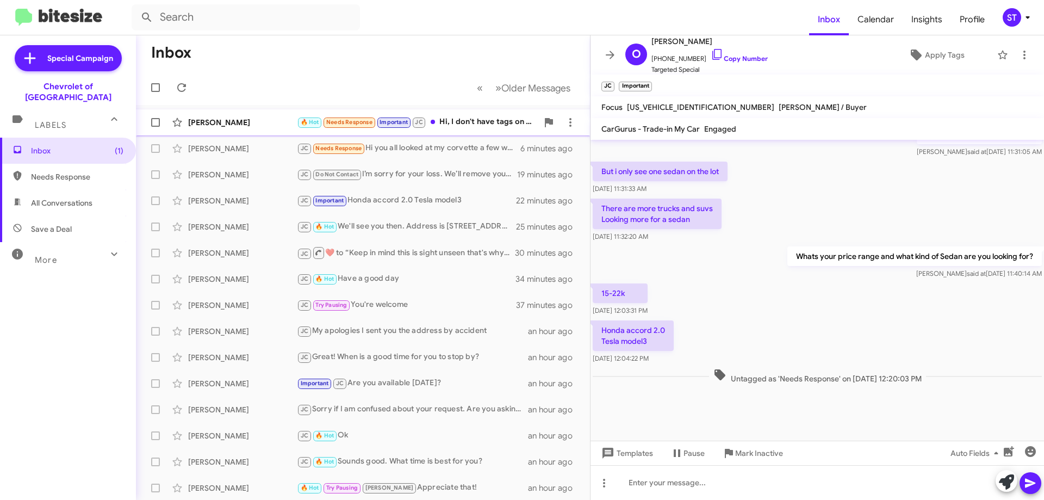
click at [464, 120] on div "🔥 Hot Needs Response Important JC Hi, I don't have tags on the car so I can't b…" at bounding box center [417, 122] width 241 height 13
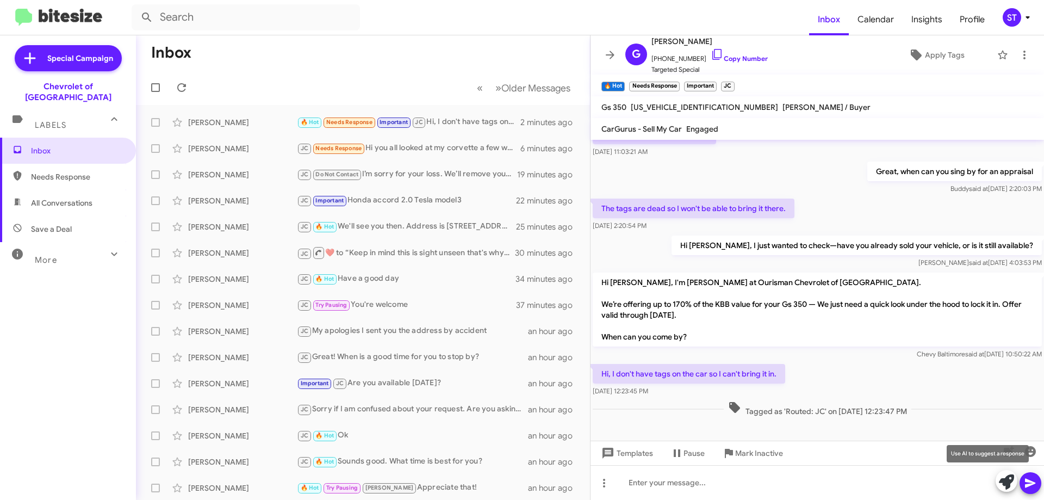
click at [1003, 476] on icon at bounding box center [1006, 481] width 15 height 15
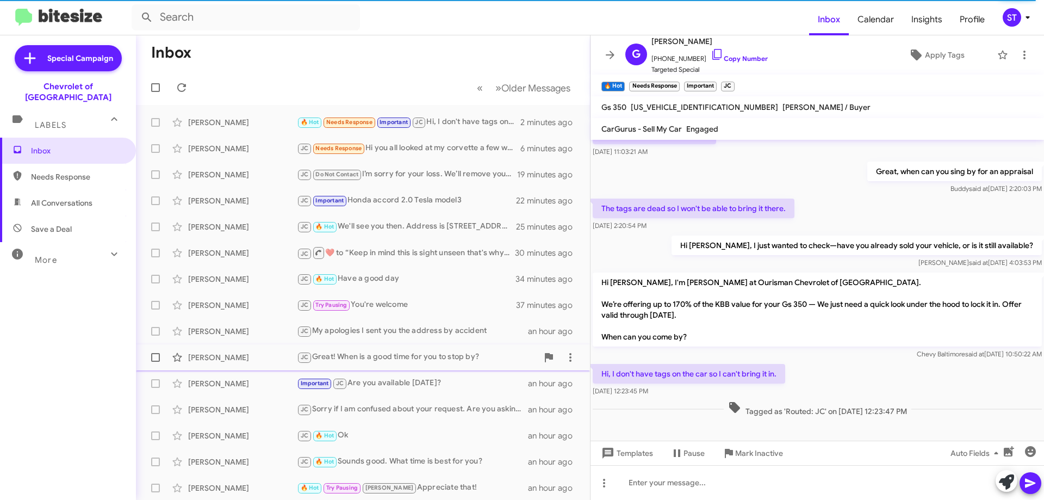
scroll to position [172, 0]
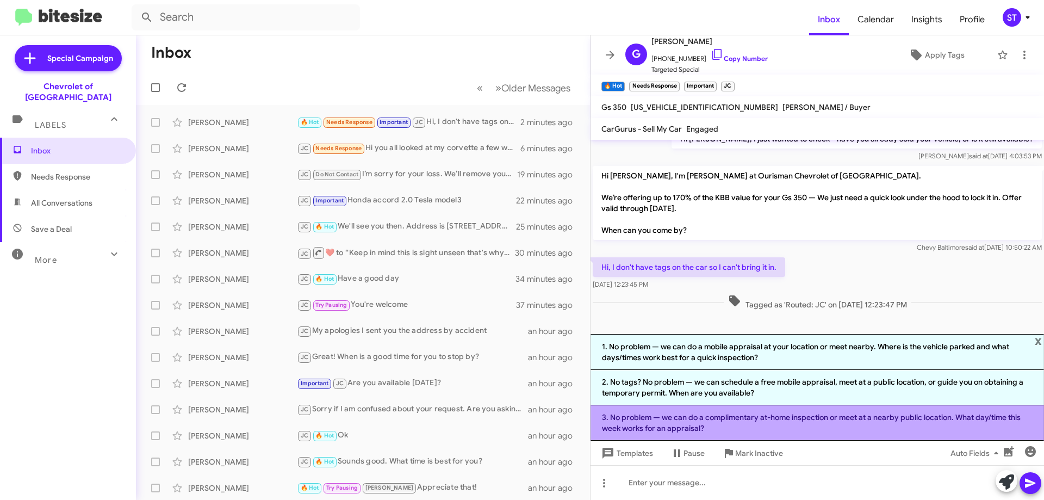
click at [662, 416] on li "3. No problem — we can do a complimentary at-home inspection or meet at a nearb…" at bounding box center [818, 422] width 454 height 35
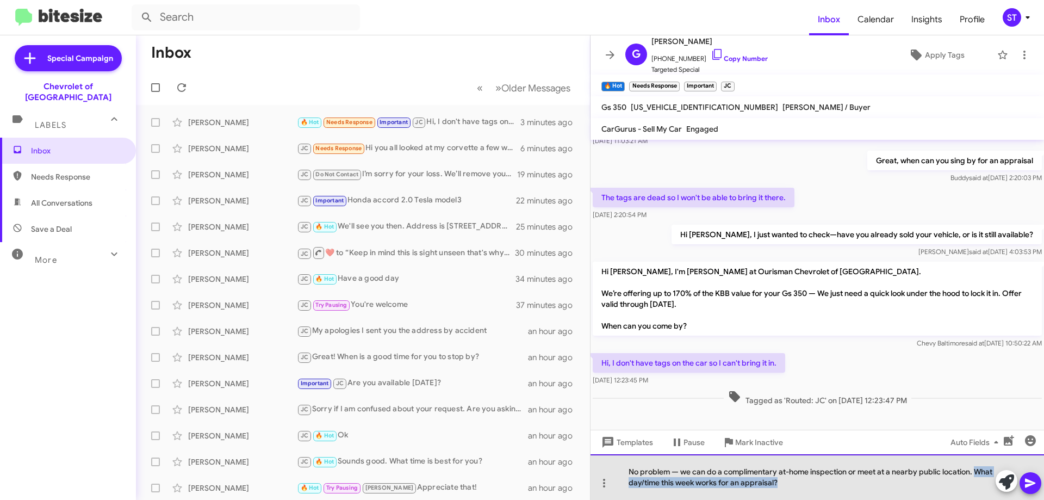
drag, startPoint x: 826, startPoint y: 483, endPoint x: 432, endPoint y: 509, distance: 394.6
click at [432, 499] on html "Inbox Calendar Insights Profile ST Special Campaign Chevrolet of Baltimore Labe…" at bounding box center [522, 250] width 1044 height 500
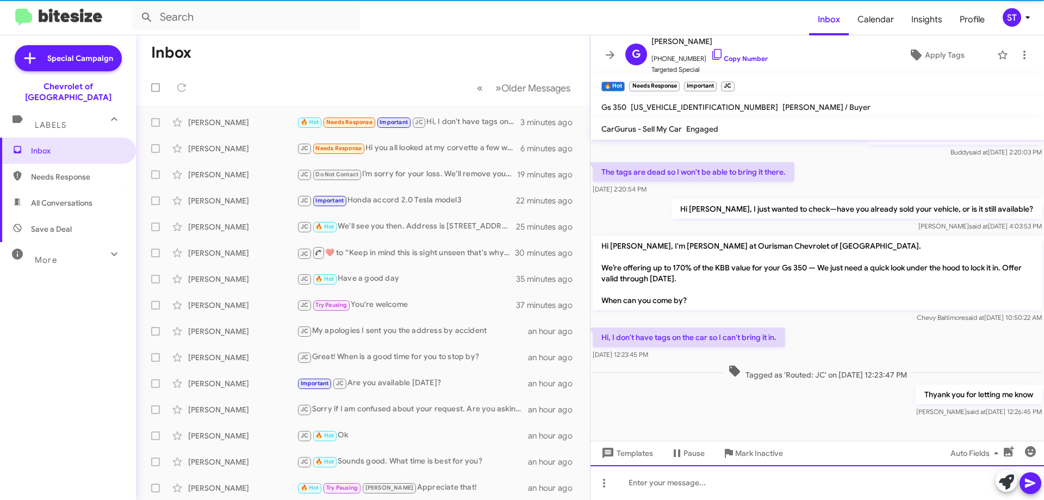
scroll to position [105, 0]
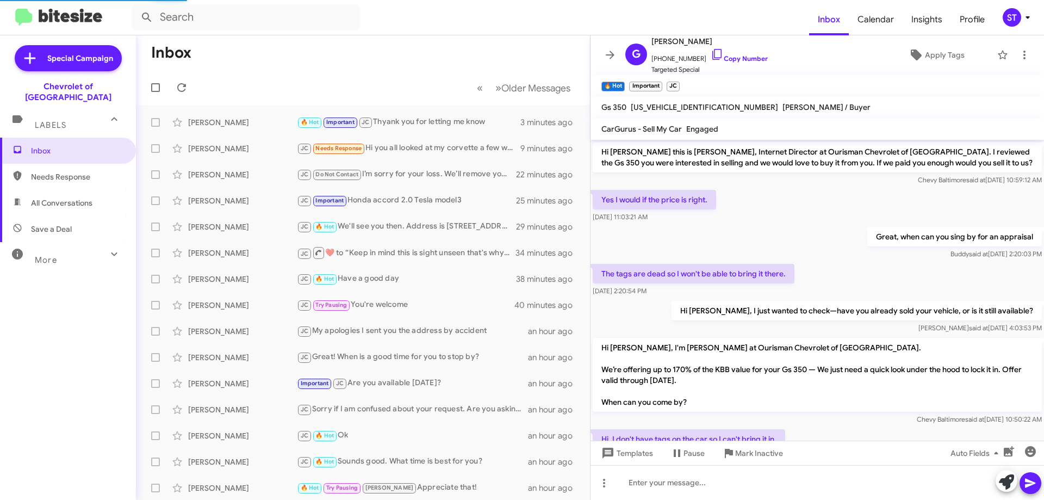
scroll to position [40, 0]
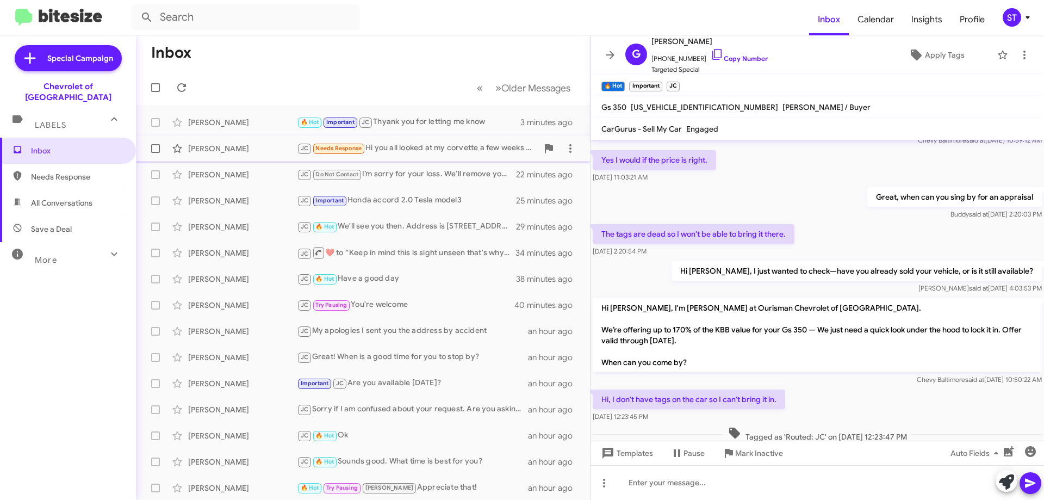
click at [464, 153] on div "JC Needs Response Hi you all looked at my corvette a few weeks ago. The offer t…" at bounding box center [417, 148] width 241 height 13
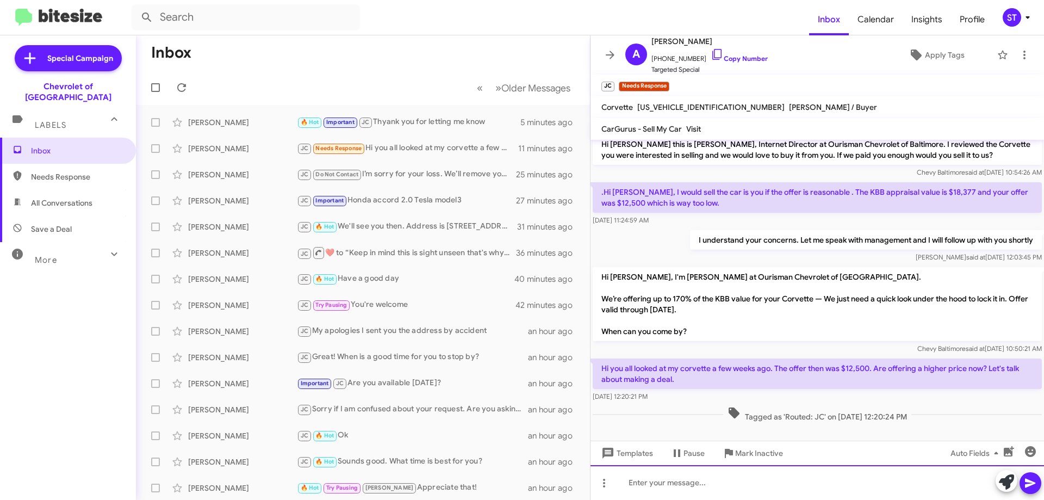
click at [666, 487] on div at bounding box center [818, 482] width 454 height 35
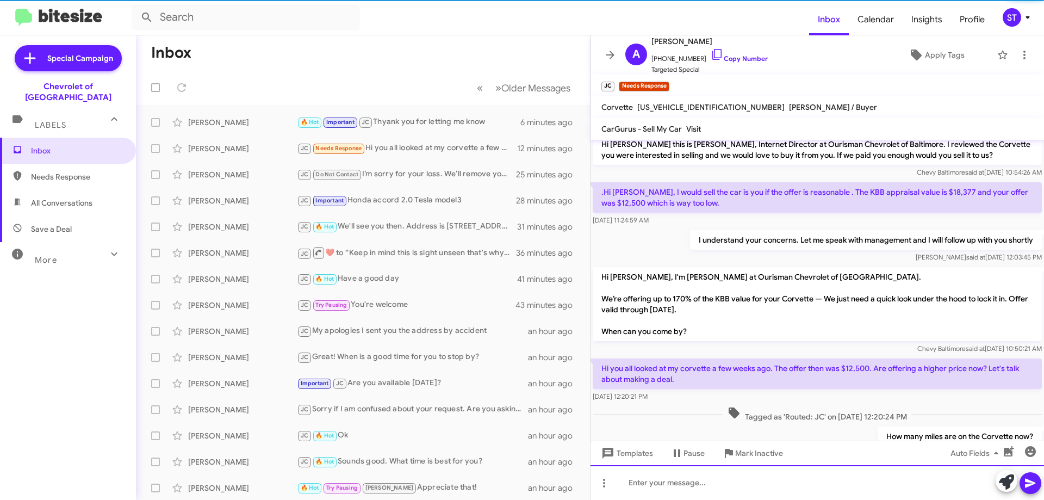
scroll to position [47, 0]
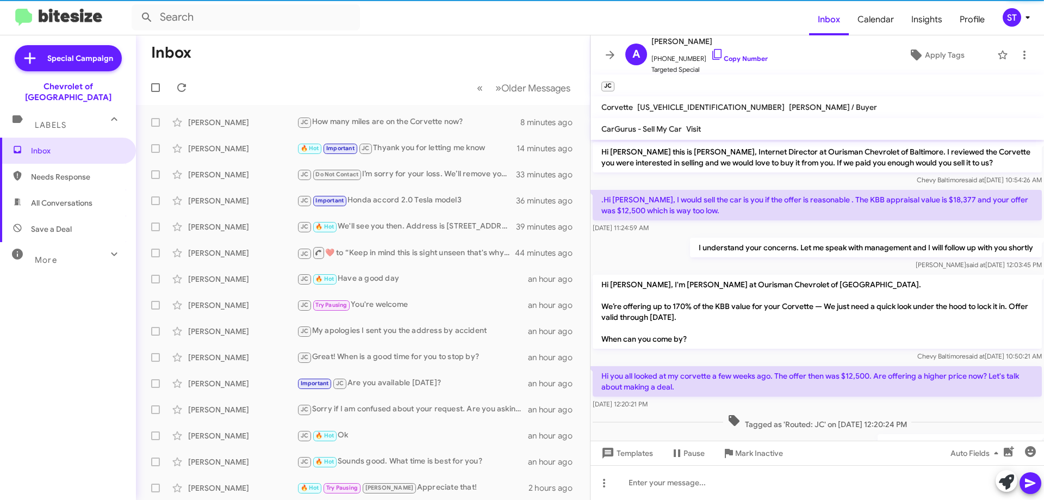
scroll to position [26, 0]
